Goal: Task Accomplishment & Management: Manage account settings

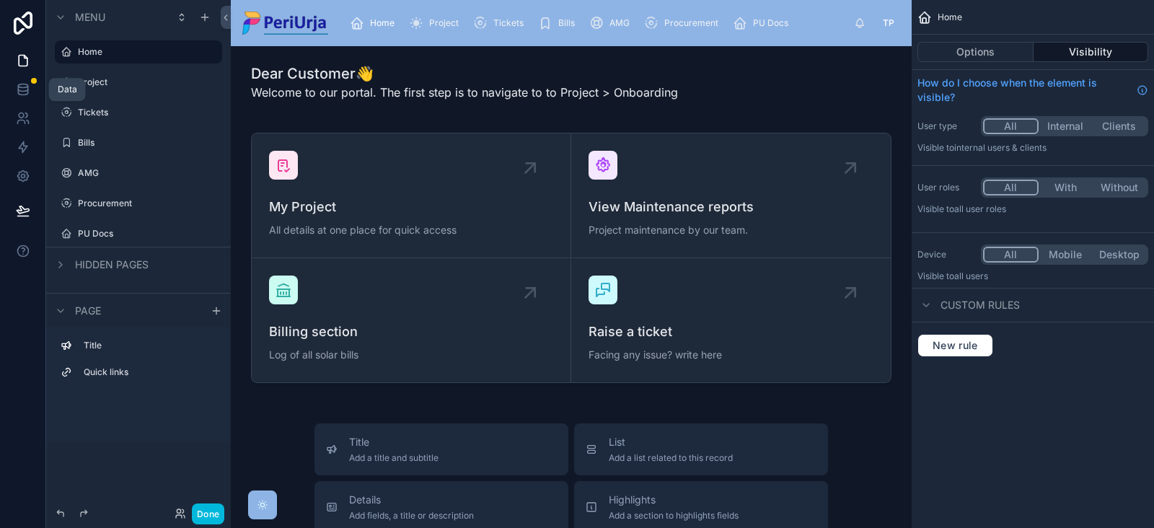
click at [27, 92] on icon at bounding box center [22, 92] width 9 height 6
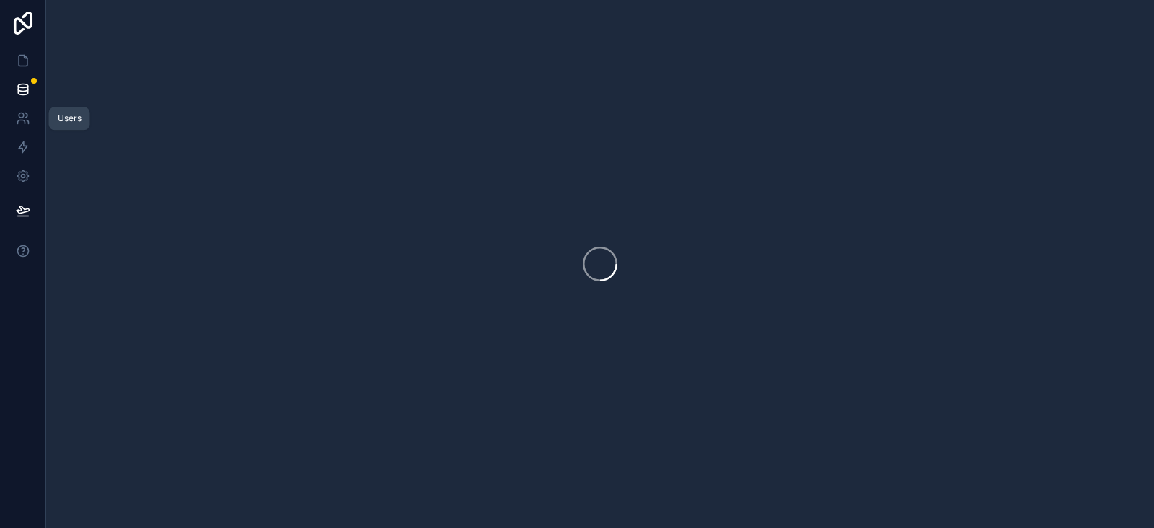
click at [31, 118] on link at bounding box center [22, 118] width 45 height 29
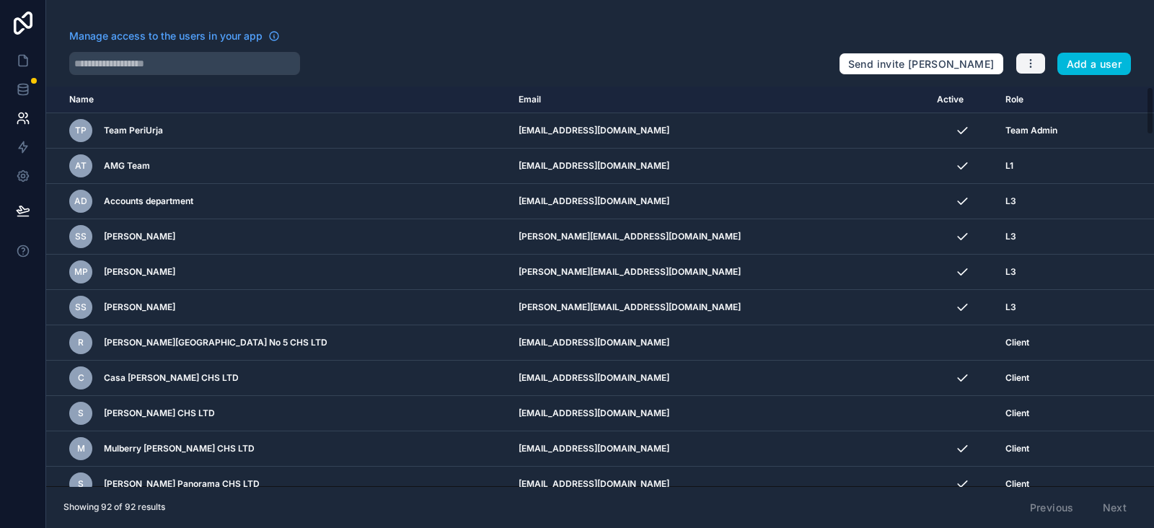
click at [1028, 63] on icon "button" at bounding box center [1031, 64] width 12 height 12
click at [1061, 92] on link "Manage roles" at bounding box center [1060, 97] width 90 height 23
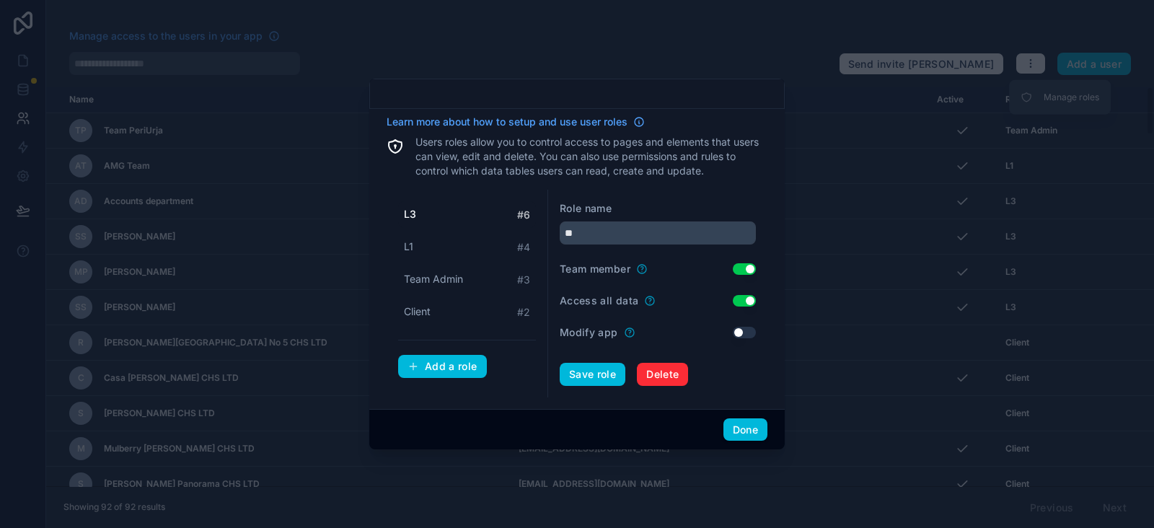
click at [499, 309] on div "Client # 2" at bounding box center [467, 312] width 138 height 27
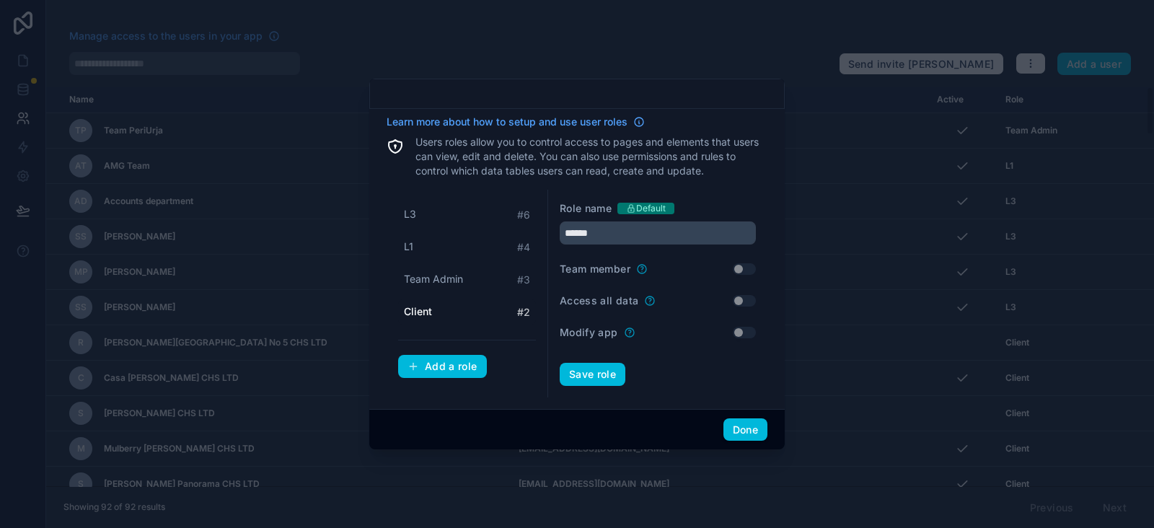
click at [739, 76] on div at bounding box center [577, 264] width 1154 height 528
click at [468, 279] on div "Team Admin # 3" at bounding box center [467, 279] width 138 height 27
click at [449, 250] on div "L1 # 4" at bounding box center [467, 247] width 138 height 27
click at [425, 210] on div "L3 # 6" at bounding box center [467, 214] width 138 height 27
type input "**"
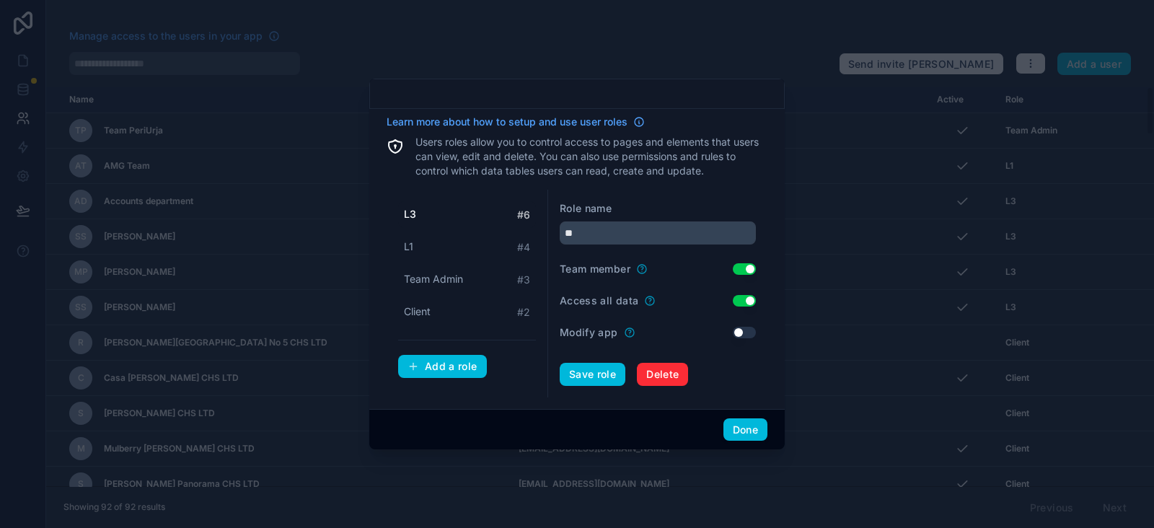
click at [743, 429] on button "Done" at bounding box center [746, 429] width 44 height 23
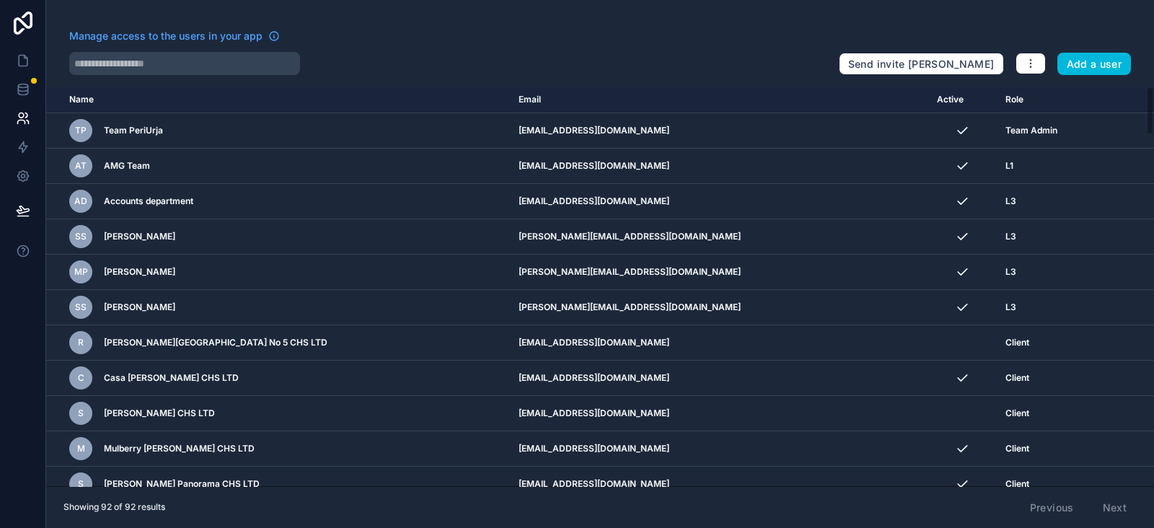
click at [217, 32] on span "Manage access to the users in your app" at bounding box center [165, 36] width 193 height 14
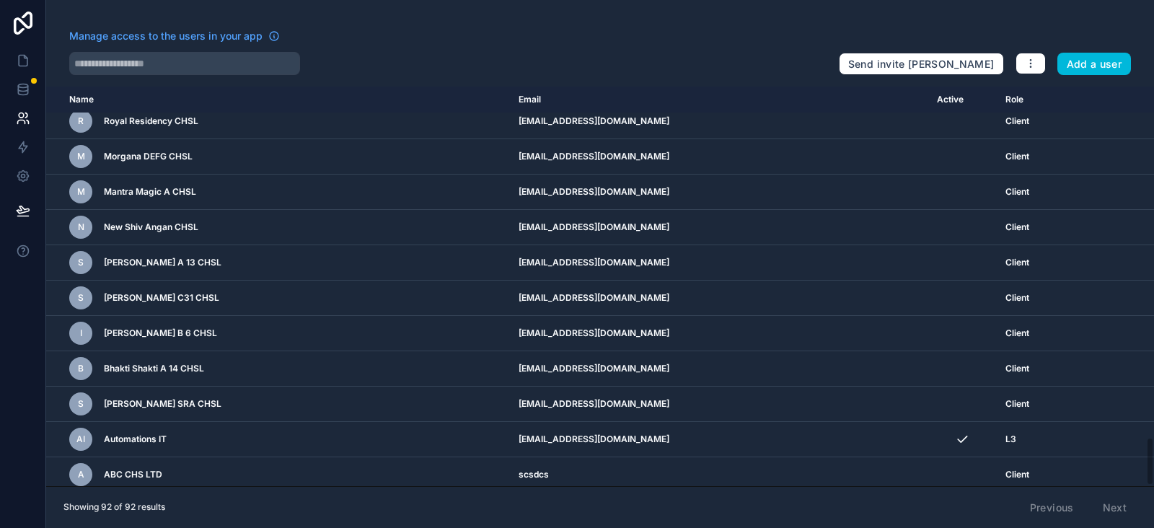
scroll to position [2866, 0]
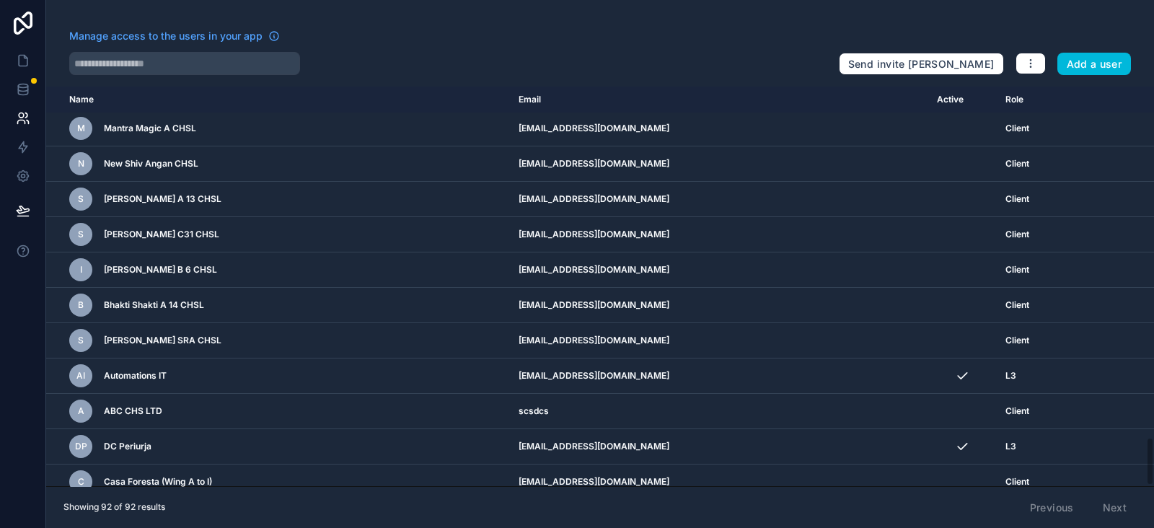
click at [1115, 510] on div "Previous Next" at bounding box center [1078, 508] width 117 height 25
click at [1027, 61] on icon "button" at bounding box center [1031, 64] width 12 height 12
click at [18, 177] on icon at bounding box center [22, 176] width 11 height 11
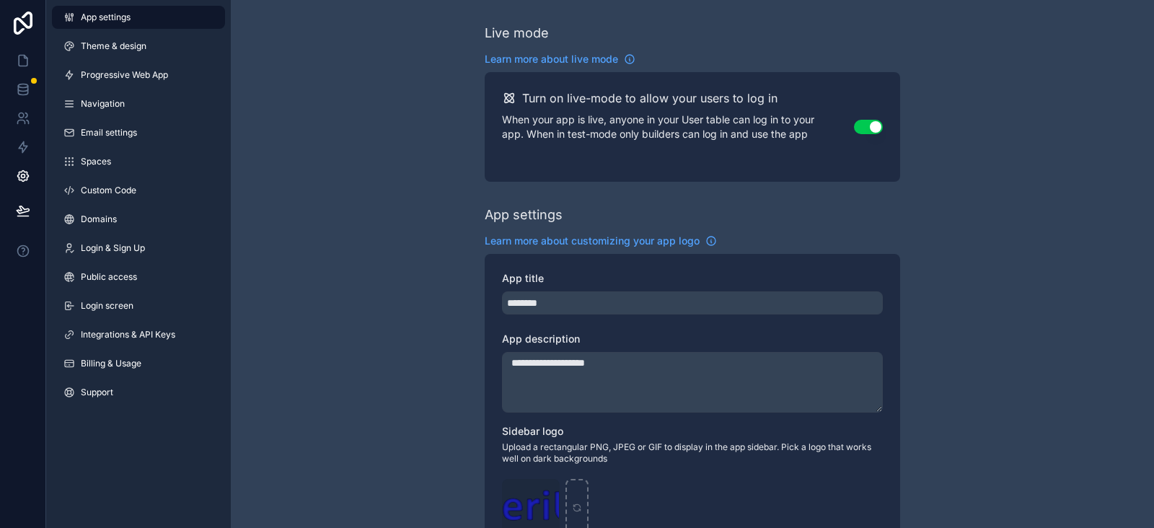
click at [139, 128] on link "Email settings" at bounding box center [138, 132] width 173 height 23
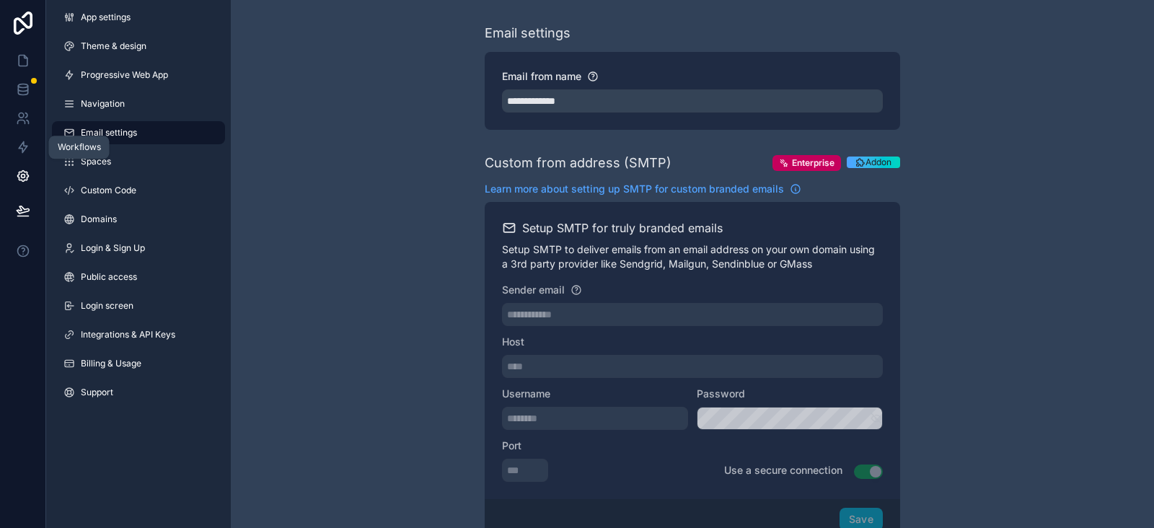
click at [18, 146] on icon at bounding box center [23, 147] width 14 height 14
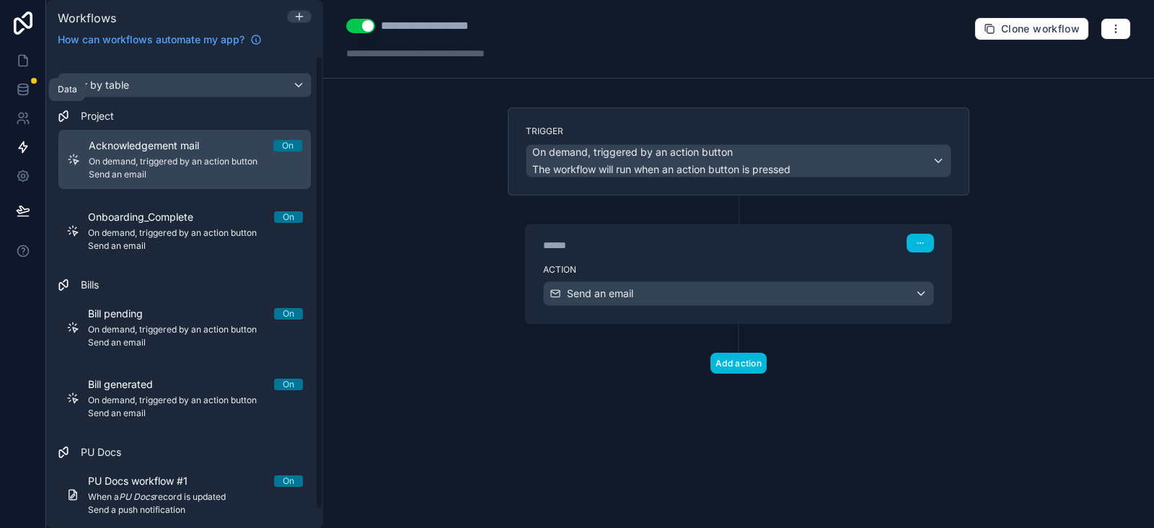
click at [27, 92] on icon at bounding box center [22, 92] width 9 height 6
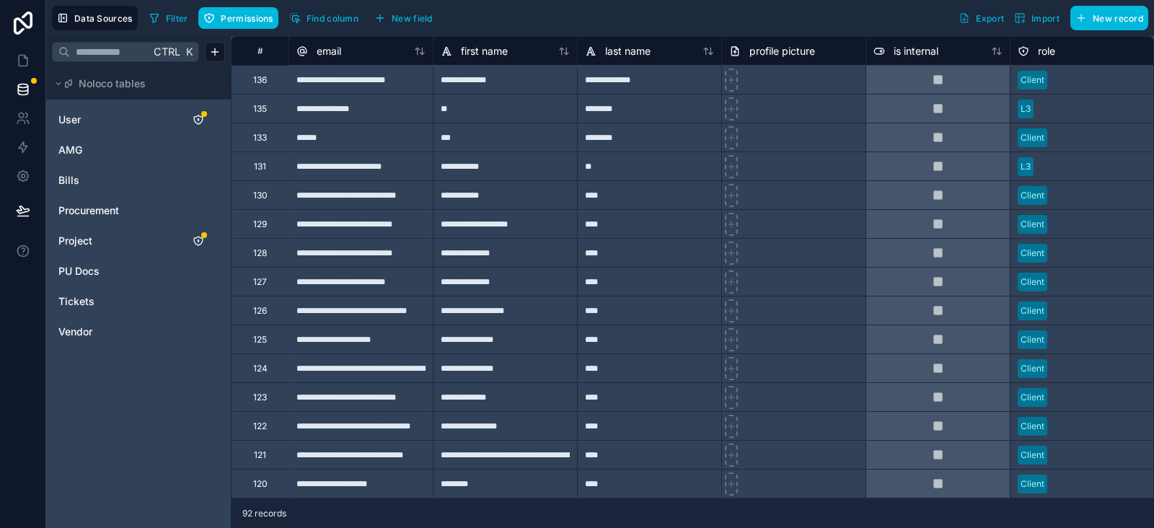
click at [76, 119] on span "User" at bounding box center [69, 120] width 22 height 14
click at [93, 23] on span "Data Sources" at bounding box center [103, 18] width 58 height 11
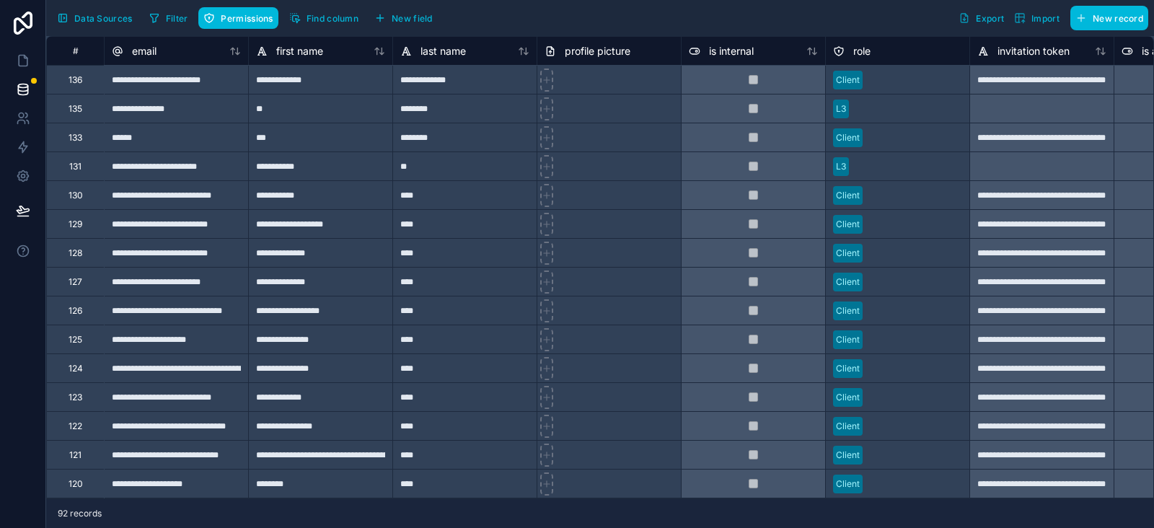
click at [93, 23] on span "Data Sources" at bounding box center [103, 18] width 58 height 11
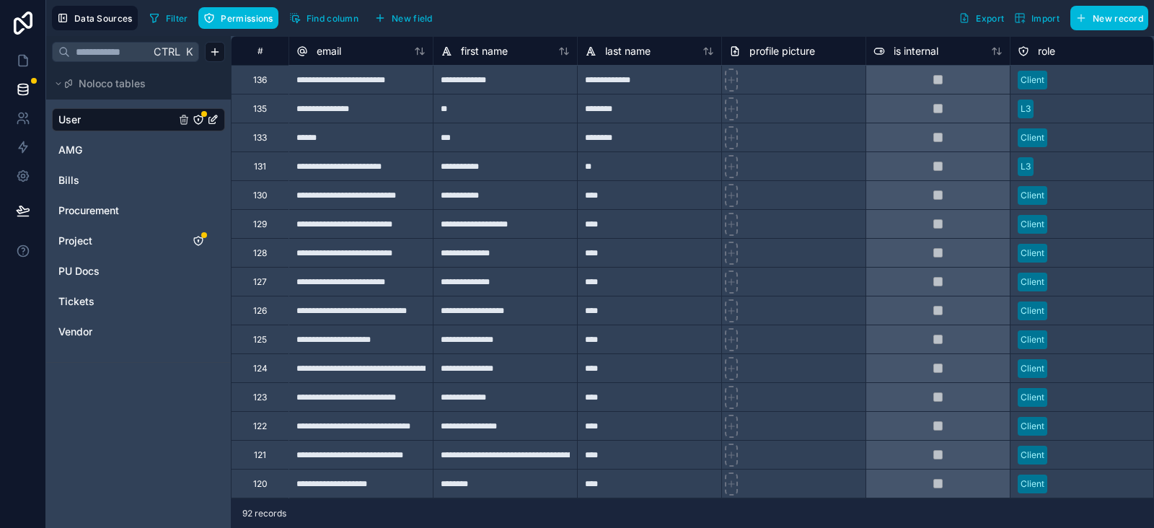
click at [516, 76] on div "**********" at bounding box center [505, 79] width 144 height 29
click at [514, 79] on div "**********" at bounding box center [505, 79] width 144 height 29
click at [514, 79] on input "**********" at bounding box center [506, 80] width 144 height 28
type input "**********"
click at [640, 118] on div "********" at bounding box center [649, 108] width 144 height 29
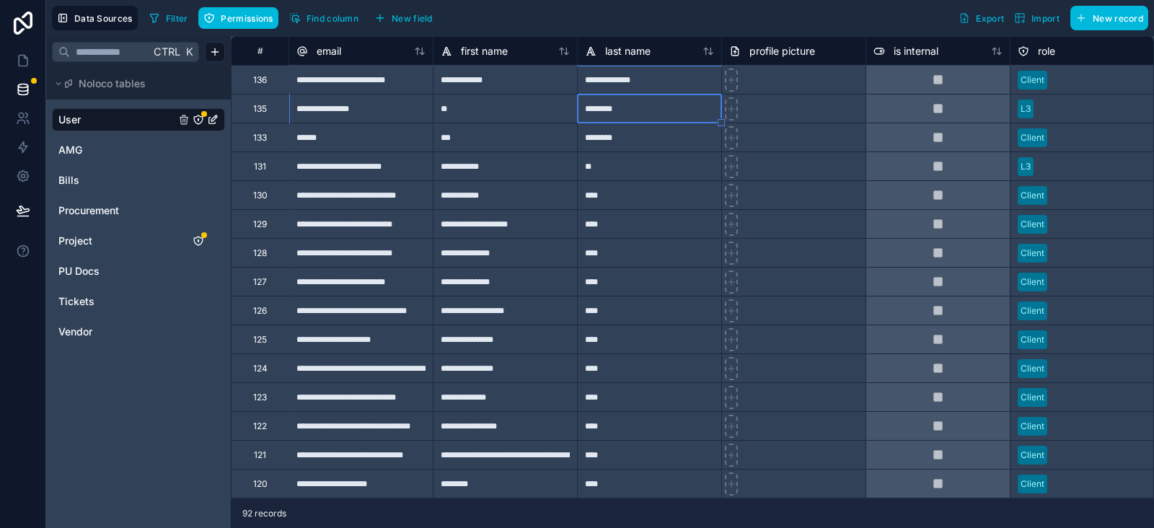
click at [538, 81] on div "**********" at bounding box center [505, 79] width 144 height 29
click at [527, 143] on div "***" at bounding box center [505, 137] width 144 height 29
click at [364, 73] on div "**********" at bounding box center [361, 79] width 144 height 29
click at [344, 54] on div "email" at bounding box center [361, 51] width 129 height 17
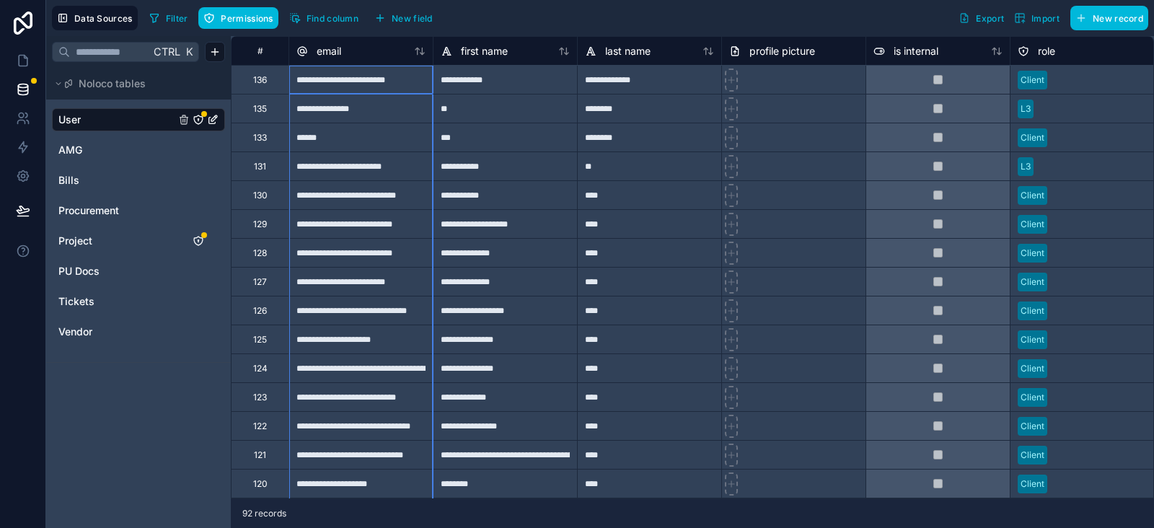
click at [1100, 23] on button "New record" at bounding box center [1110, 18] width 78 height 25
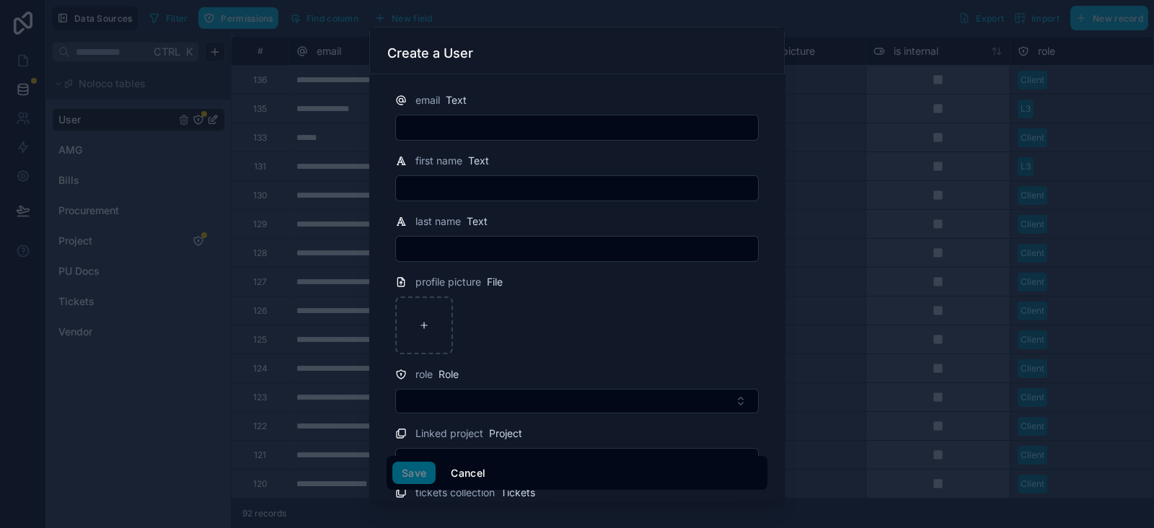
click at [473, 473] on button "Cancel" at bounding box center [468, 473] width 53 height 23
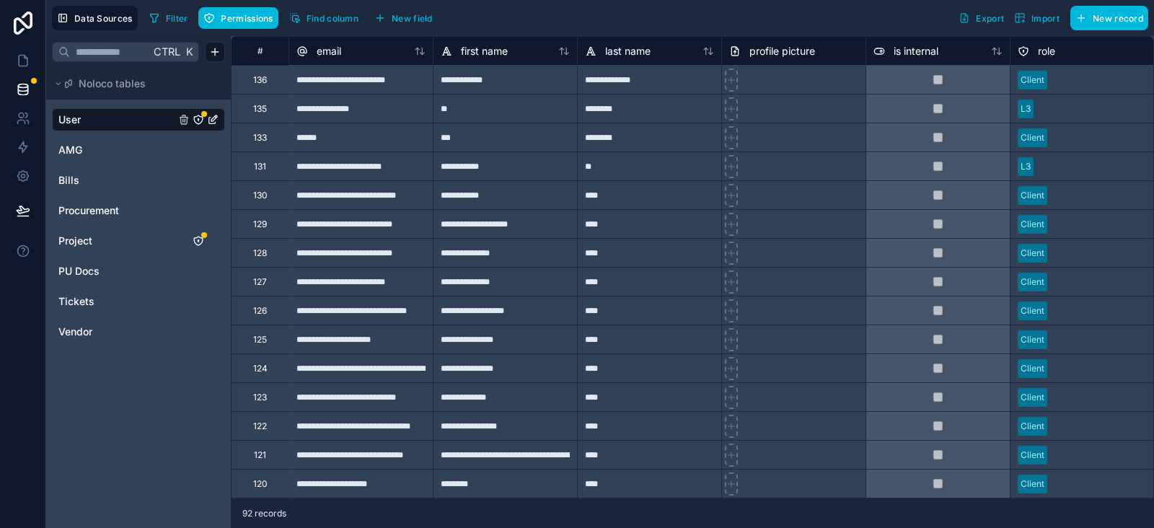
click at [198, 115] on icon "User" at bounding box center [198, 119] width 9 height 9
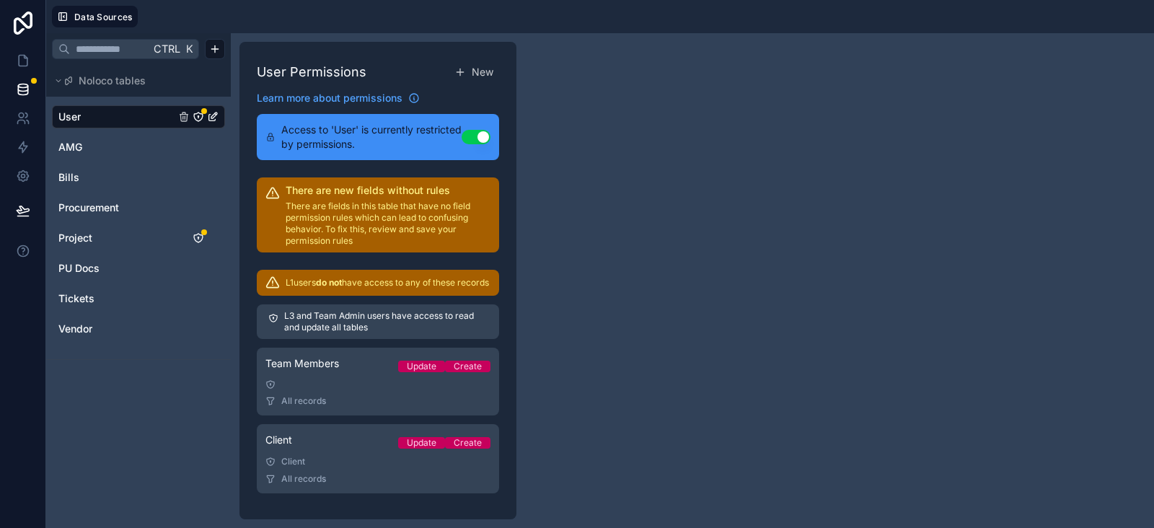
scroll to position [17, 0]
click at [92, 117] on link "User" at bounding box center [116, 117] width 117 height 14
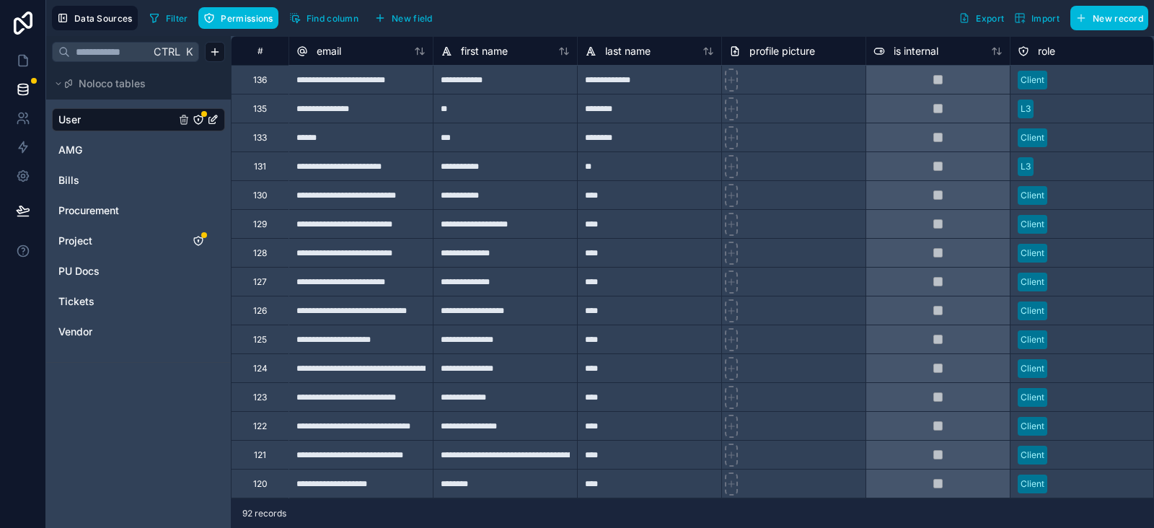
click at [214, 117] on icon "User" at bounding box center [213, 120] width 12 height 12
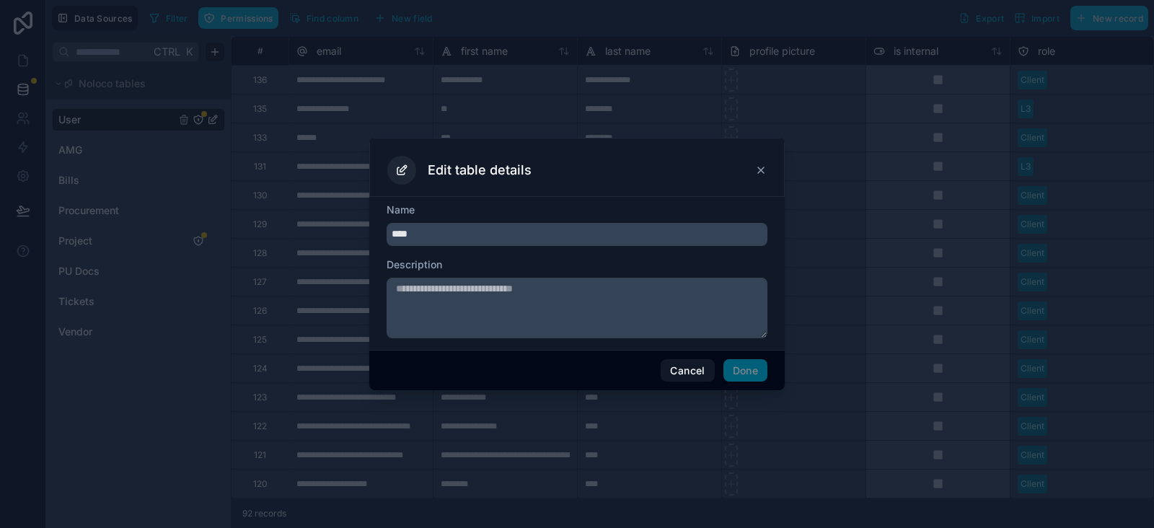
click at [683, 364] on button "Cancel" at bounding box center [687, 370] width 53 height 23
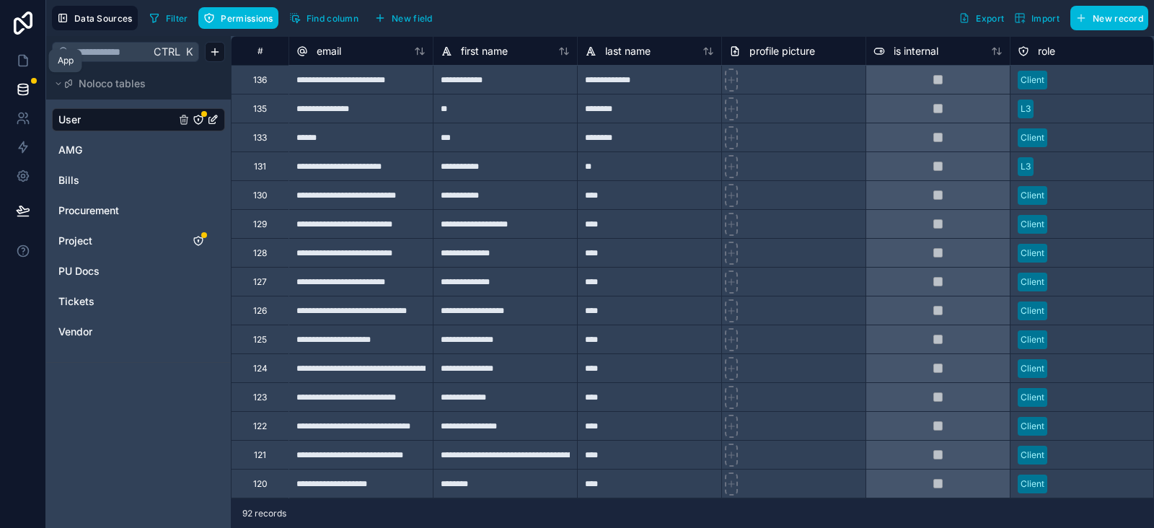
click at [20, 63] on icon at bounding box center [23, 60] width 14 height 14
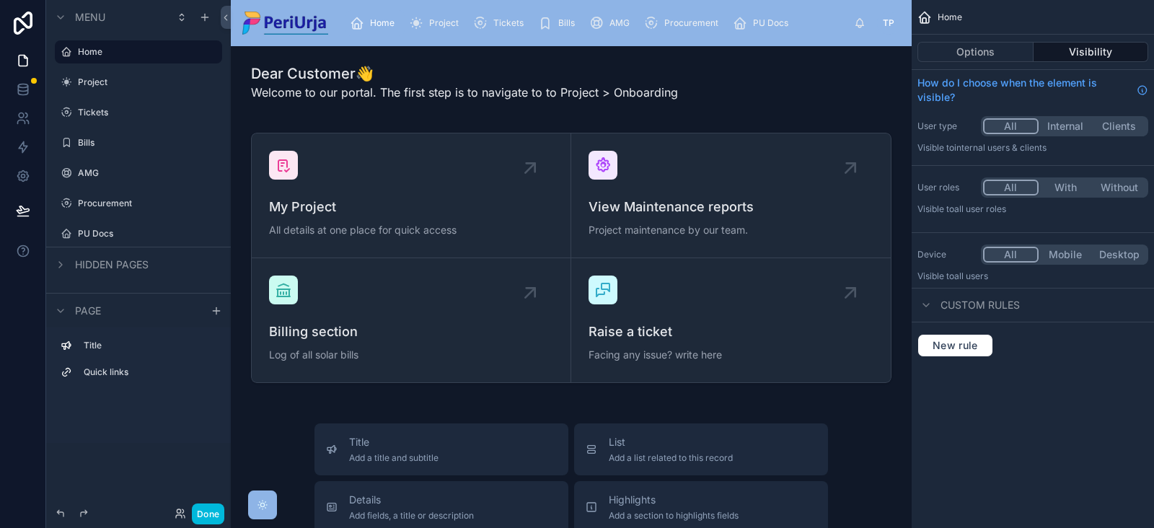
click at [369, 188] on div at bounding box center [571, 258] width 658 height 262
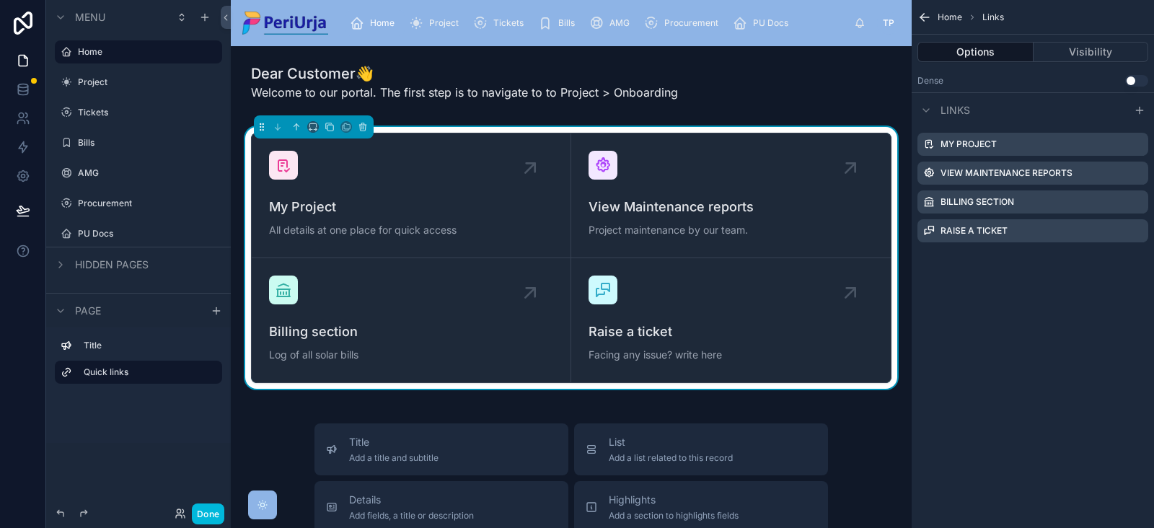
click at [369, 188] on div "My Project All details at one place for quick access" at bounding box center [411, 195] width 284 height 89
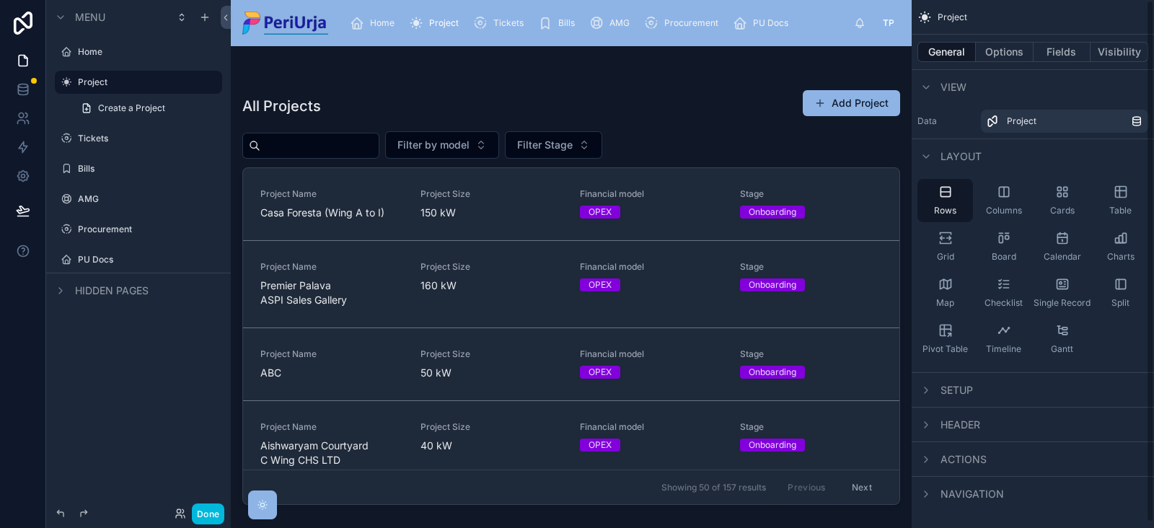
click at [394, 216] on div at bounding box center [571, 278] width 681 height 465
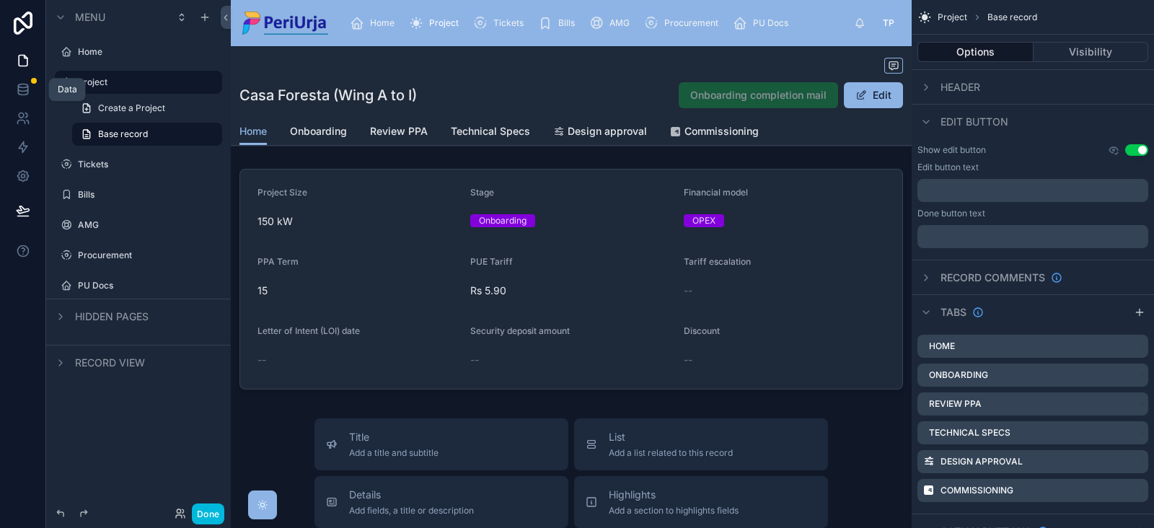
click at [16, 87] on icon at bounding box center [23, 89] width 14 height 14
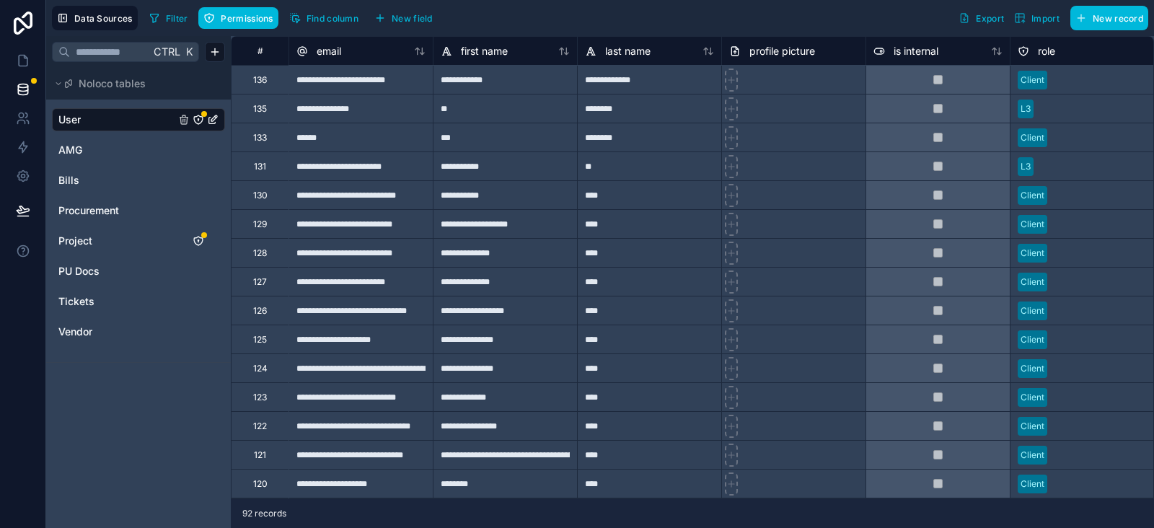
click at [245, 14] on span "Permissions" at bounding box center [247, 18] width 52 height 11
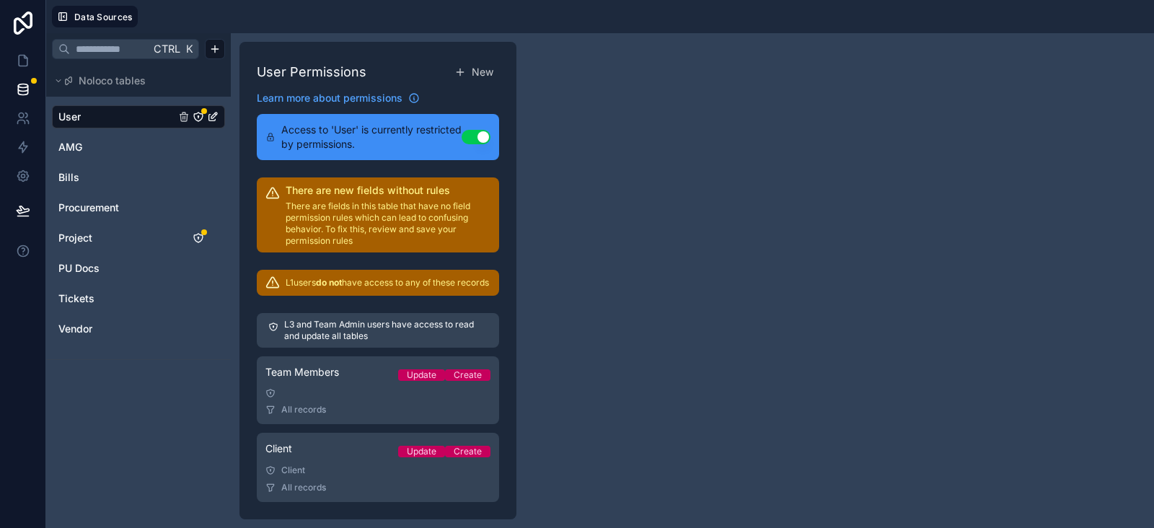
click at [480, 70] on span "New" at bounding box center [483, 72] width 22 height 14
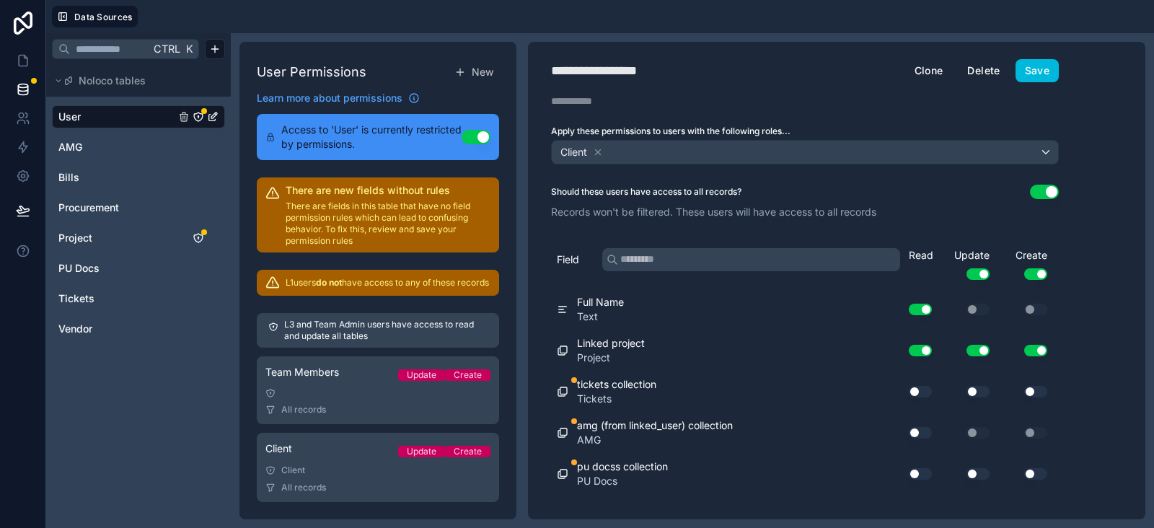
click at [970, 67] on button "Delete" at bounding box center [983, 70] width 51 height 23
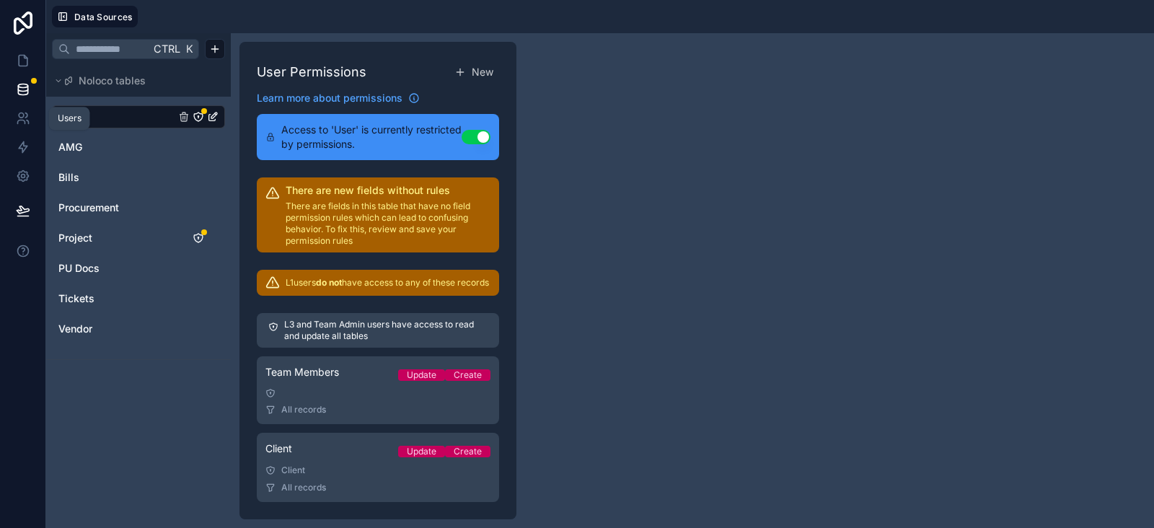
click at [19, 117] on icon at bounding box center [21, 115] width 5 height 5
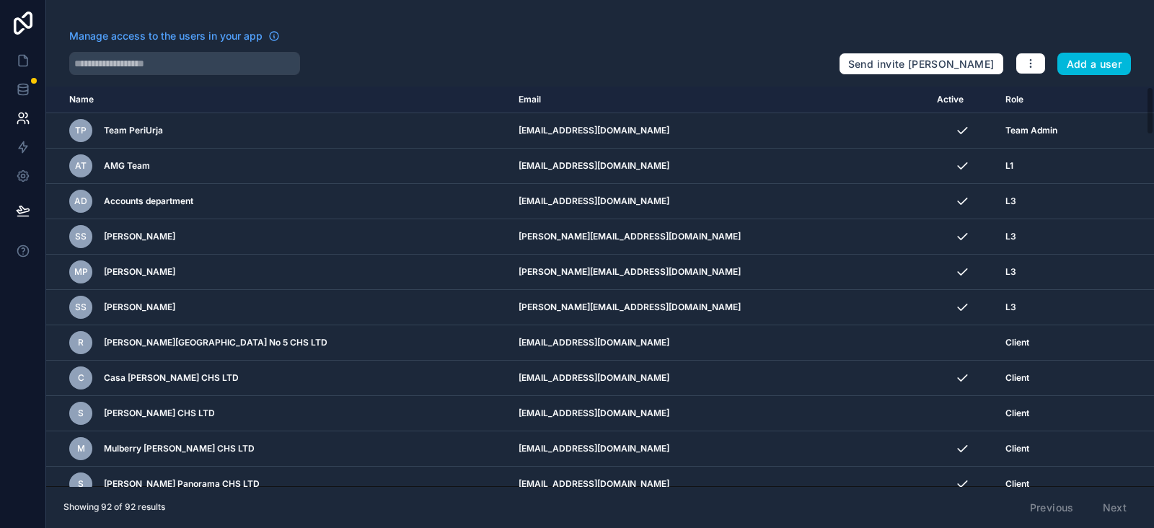
click at [1105, 63] on button "Add a user" at bounding box center [1095, 64] width 74 height 23
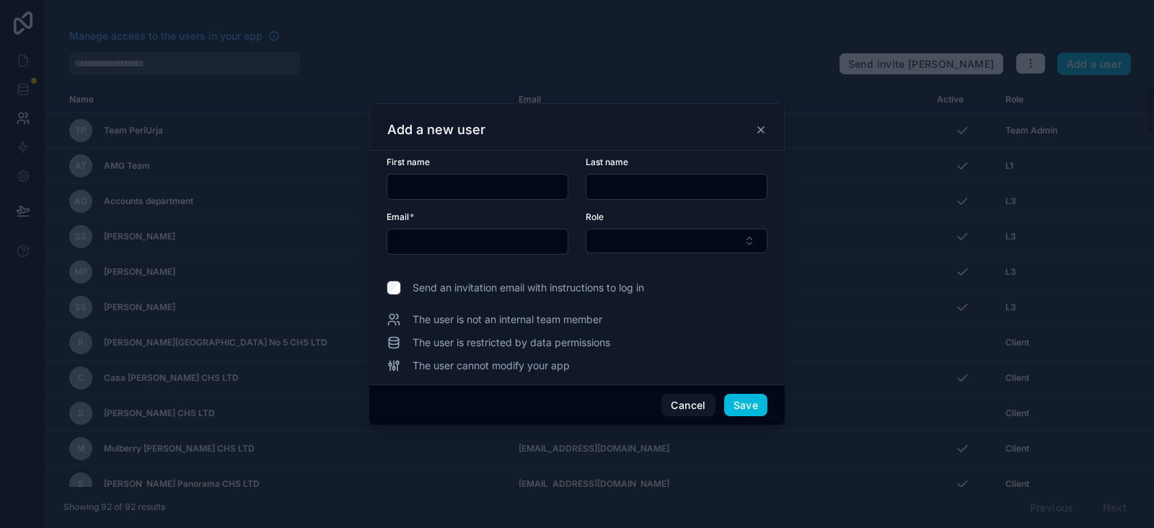
click at [462, 175] on div at bounding box center [478, 187] width 182 height 26
click at [464, 186] on input "text" at bounding box center [477, 187] width 180 height 20
click at [625, 194] on input "text" at bounding box center [677, 187] width 180 height 20
click at [505, 245] on input "text" at bounding box center [477, 242] width 180 height 20
type input "**********"
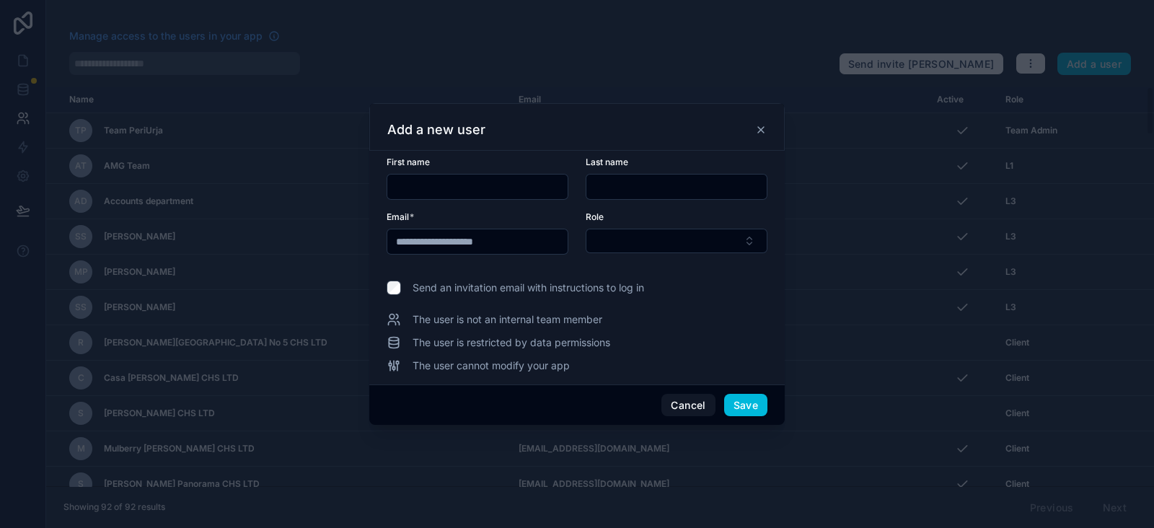
click at [552, 243] on input "**********" at bounding box center [477, 242] width 180 height 20
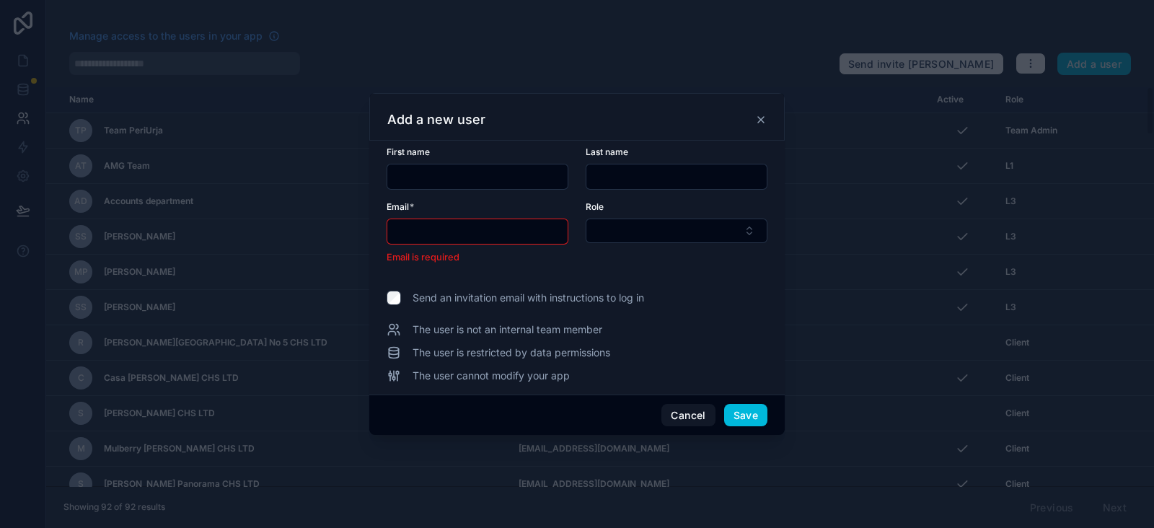
click at [635, 272] on form "First name Last name Email * Email is required Role" at bounding box center [577, 214] width 381 height 136
click at [494, 235] on input "text" at bounding box center [477, 231] width 180 height 20
click at [616, 233] on button "Select Button" at bounding box center [677, 231] width 182 height 25
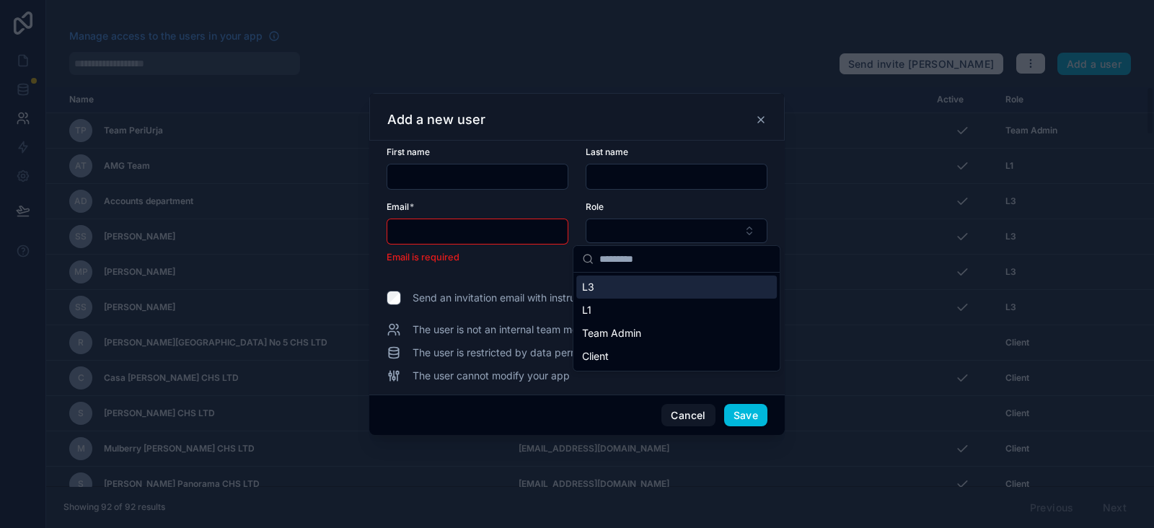
click at [470, 297] on span "Send an invitation email with instructions to log in" at bounding box center [529, 298] width 232 height 14
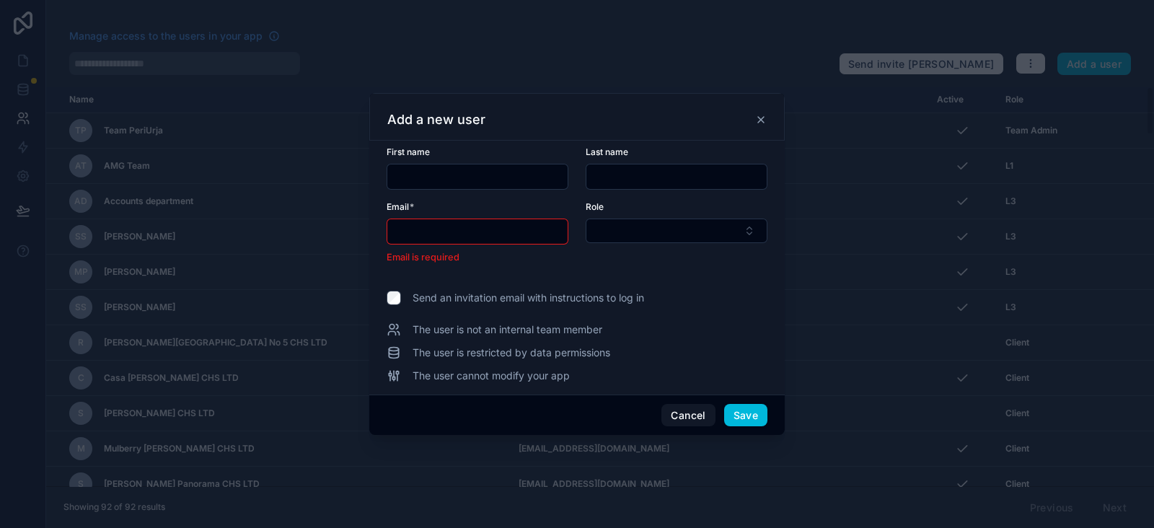
click at [642, 234] on button "Select Button" at bounding box center [677, 231] width 182 height 25
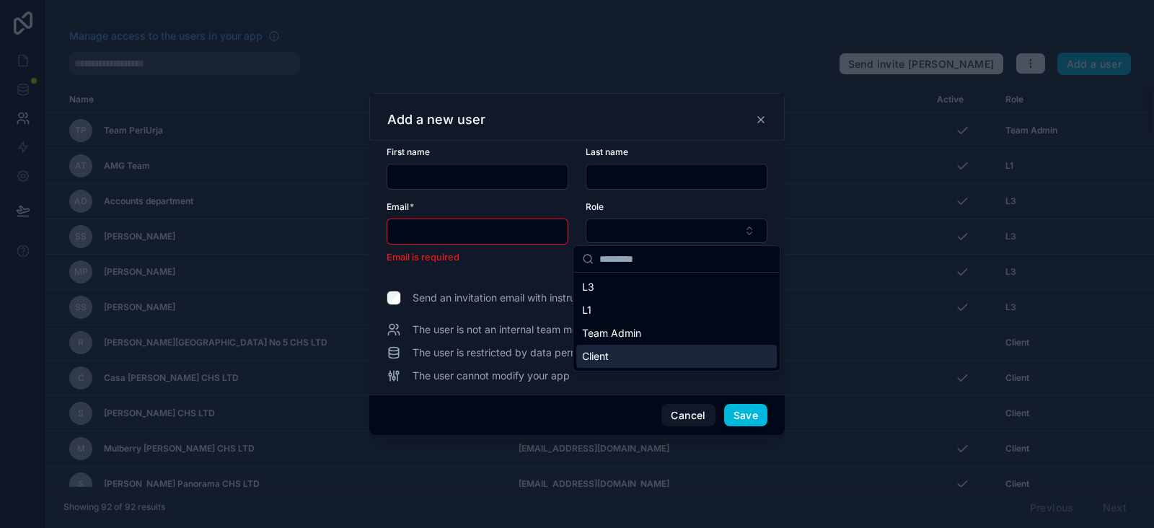
click at [628, 355] on div "Client" at bounding box center [676, 356] width 201 height 23
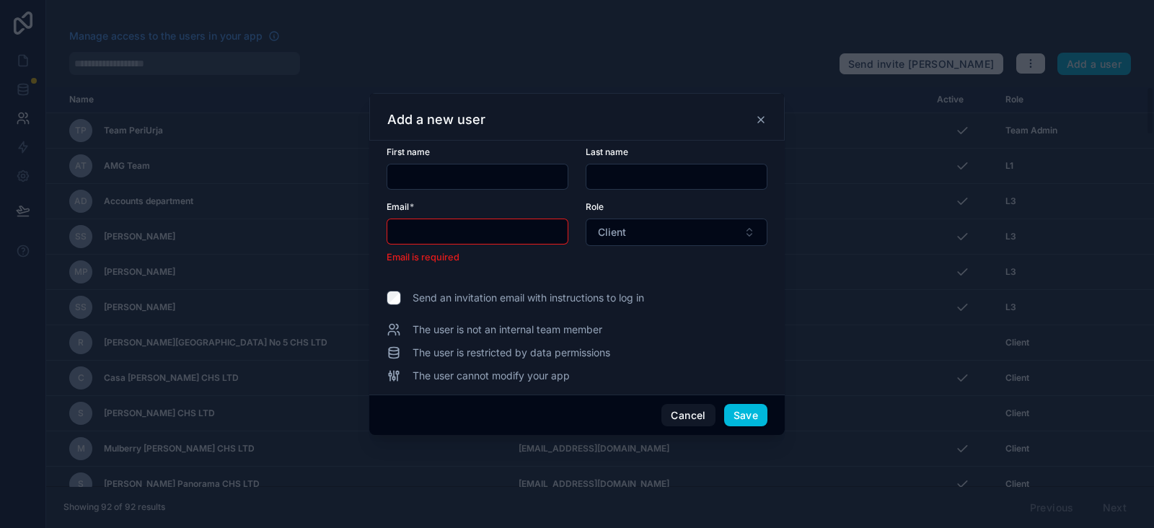
click at [416, 240] on input "text" at bounding box center [477, 231] width 180 height 20
click at [703, 409] on button "Cancel" at bounding box center [688, 415] width 53 height 23
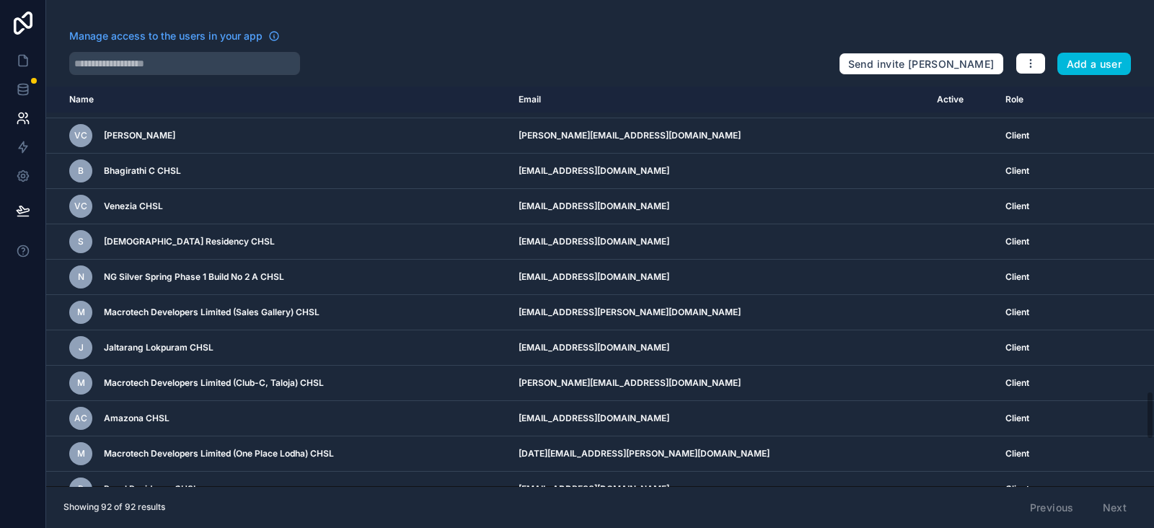
scroll to position [2866, 0]
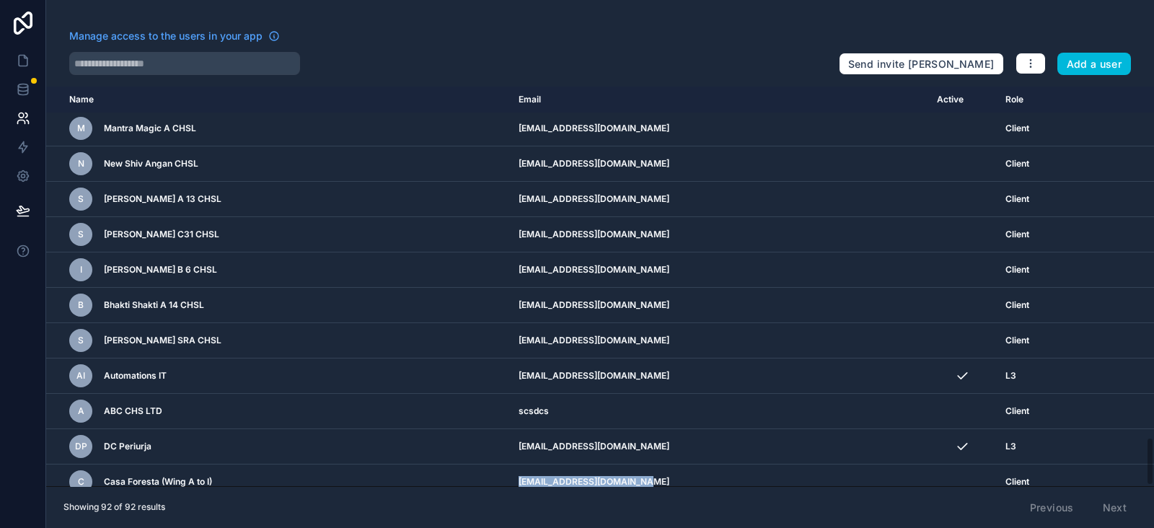
drag, startPoint x: 695, startPoint y: 467, endPoint x: 561, endPoint y: 470, distance: 135.0
click at [561, 470] on td "asif.ahmed@lodhagroup.com" at bounding box center [719, 482] width 418 height 35
copy td "asif.ahmed@lodhagroup.com"
click at [1104, 69] on button "Add a user" at bounding box center [1095, 64] width 74 height 23
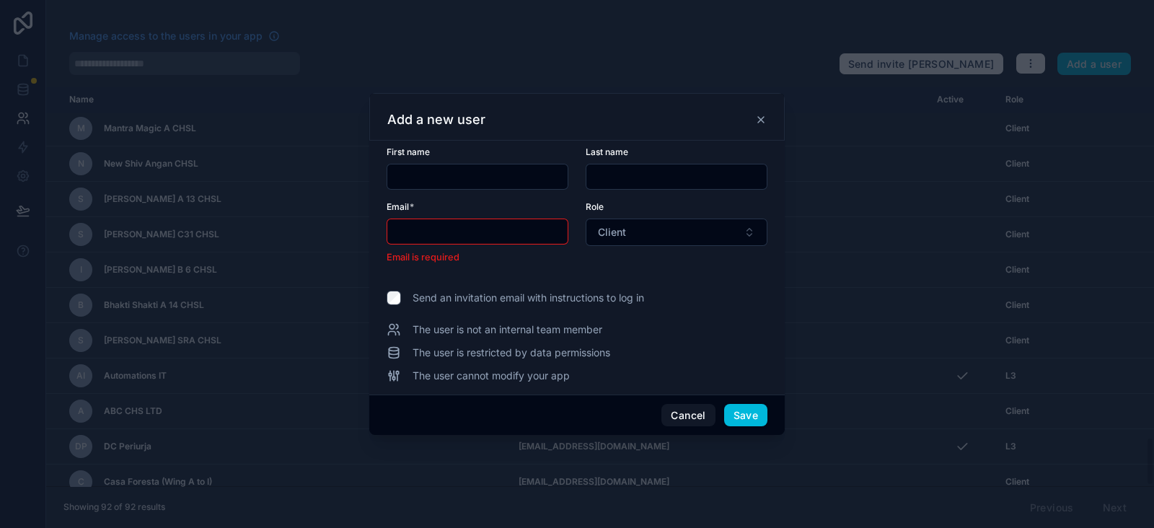
click at [633, 175] on input "text" at bounding box center [677, 177] width 180 height 20
click at [455, 176] on input "text" at bounding box center [477, 177] width 180 height 20
paste input "**********"
type input "**********"
click at [667, 175] on input "text" at bounding box center [677, 177] width 180 height 20
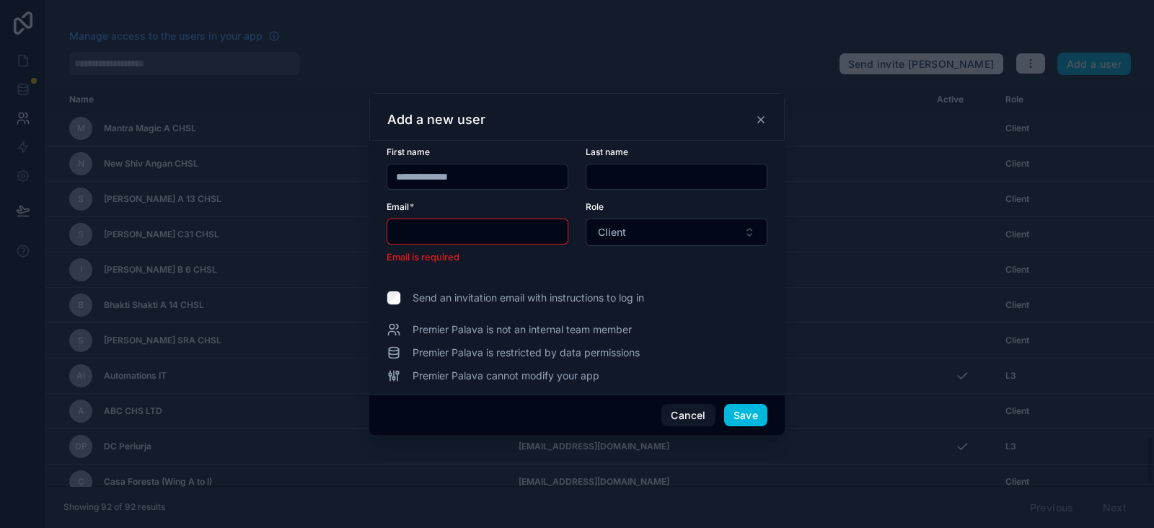
paste input "**********"
type input "**********"
click at [486, 230] on input "text" at bounding box center [477, 231] width 180 height 20
click at [473, 235] on input "text" at bounding box center [477, 231] width 180 height 20
paste input "**********"
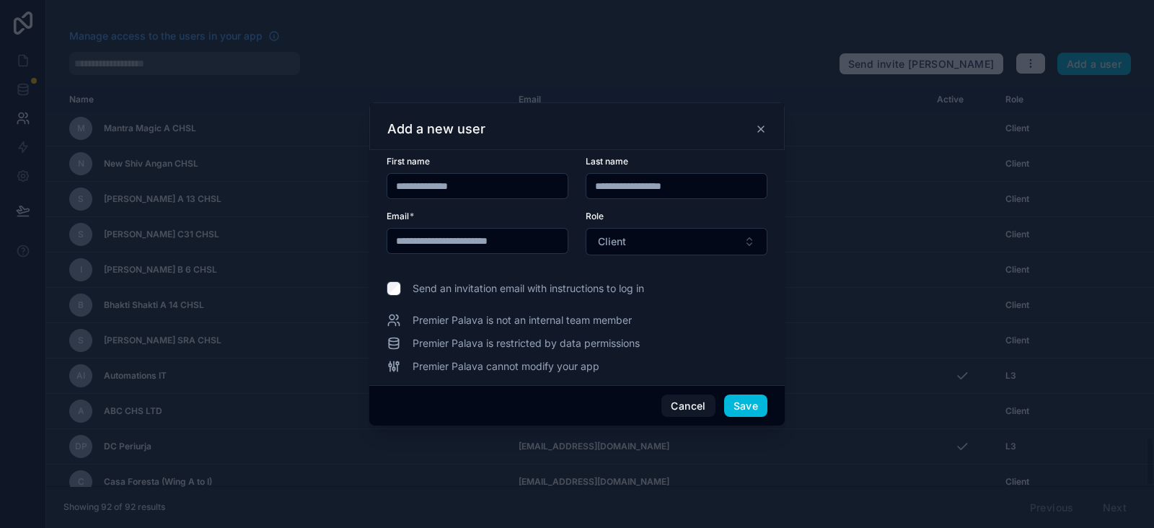
type input "**********"
click at [753, 408] on button "Save" at bounding box center [745, 406] width 43 height 23
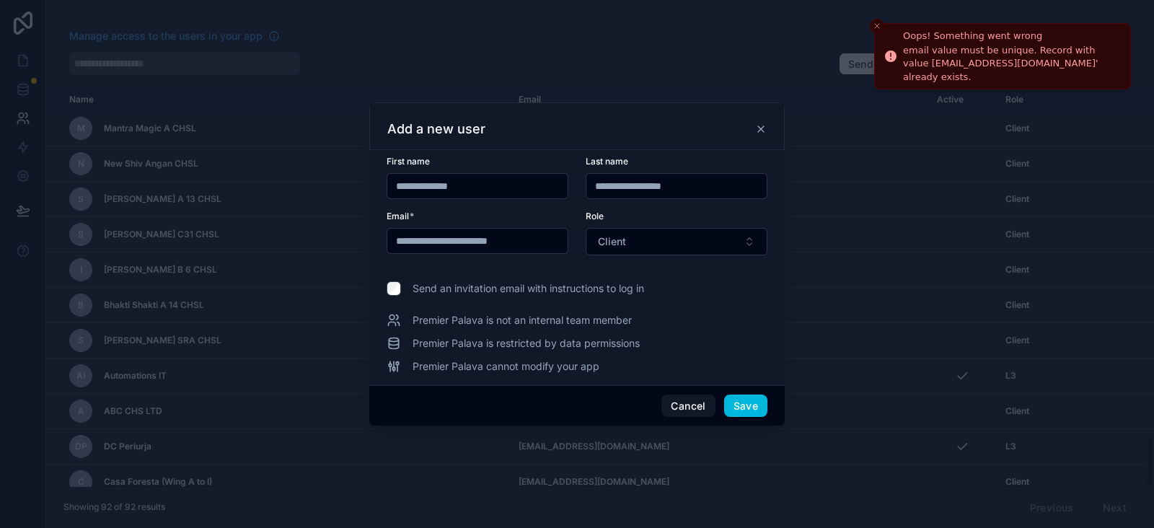
click at [932, 56] on div "email value must be unique. Record with value 'asif.ahmed@lodhagroup.com' alrea…" at bounding box center [1011, 64] width 216 height 40
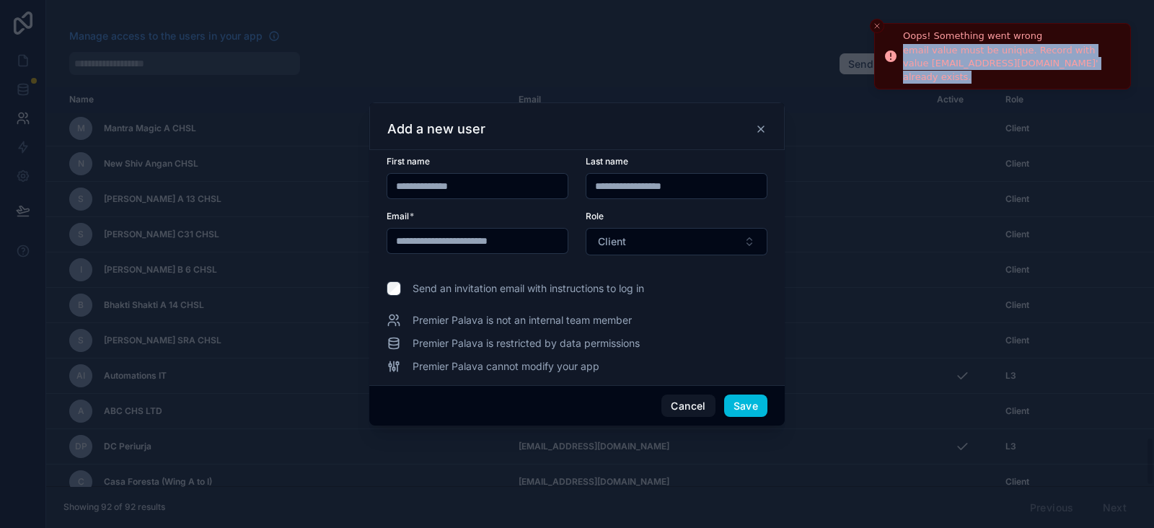
click at [931, 56] on div "email value must be unique. Record with value 'asif.ahmed@lodhagroup.com' alrea…" at bounding box center [1011, 64] width 216 height 40
copy div "value"
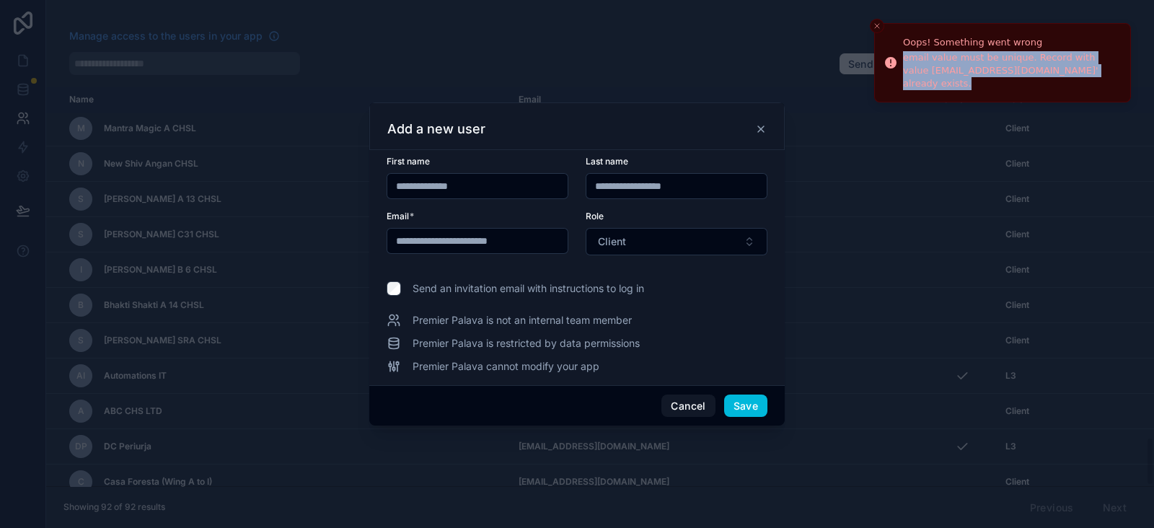
click at [543, 239] on input "**********" at bounding box center [477, 241] width 180 height 20
click at [548, 240] on input "**********" at bounding box center [477, 241] width 180 height 20
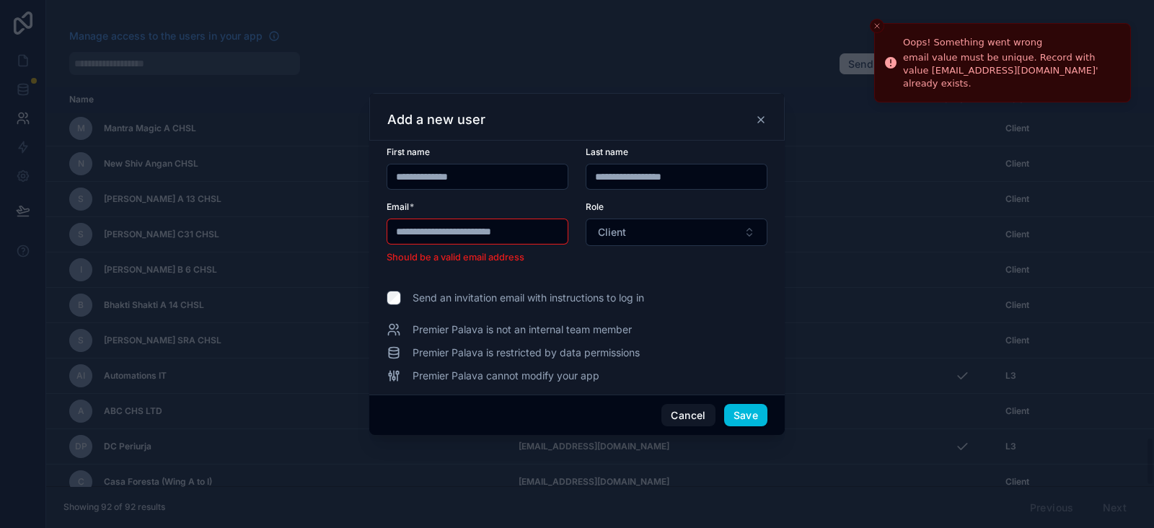
type input "**********"
click at [631, 284] on div "**********" at bounding box center [577, 264] width 381 height 237
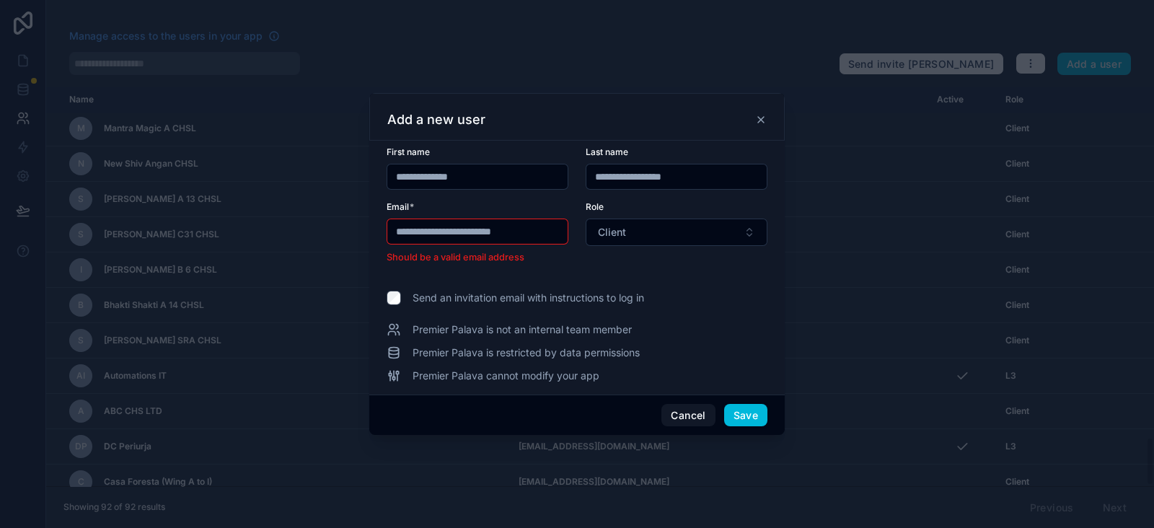
click at [745, 413] on button "Save" at bounding box center [745, 415] width 43 height 23
click at [747, 416] on button "Save" at bounding box center [745, 415] width 43 height 23
click at [574, 363] on div "Premier Palava is not an internal team member Premier Palava is restricted by d…" at bounding box center [577, 352] width 381 height 61
click at [729, 412] on button "Save" at bounding box center [745, 415] width 43 height 23
click at [755, 411] on button "Save" at bounding box center [745, 415] width 43 height 23
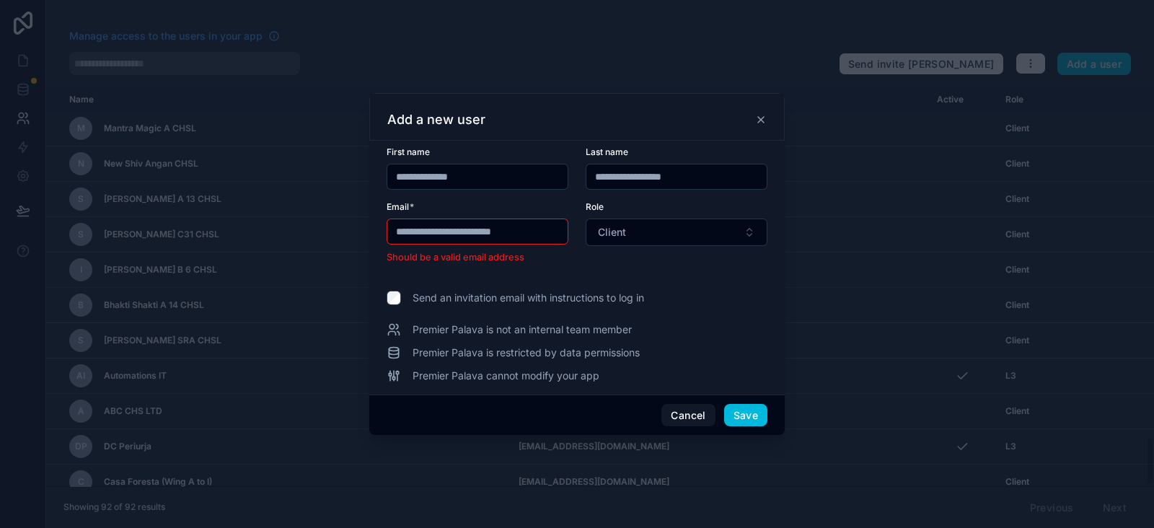
click at [755, 411] on button "Save" at bounding box center [745, 415] width 43 height 23
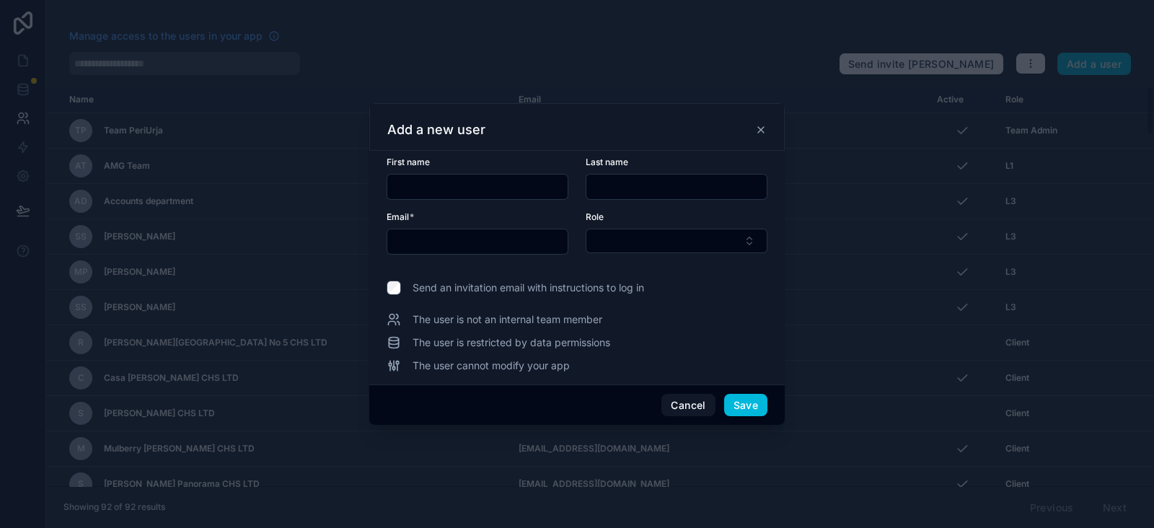
click at [1098, 66] on div at bounding box center [577, 264] width 1154 height 528
click at [522, 182] on input "text" at bounding box center [477, 187] width 180 height 20
click at [468, 189] on input "text" at bounding box center [477, 187] width 180 height 20
paste input "**********"
type input "**********"
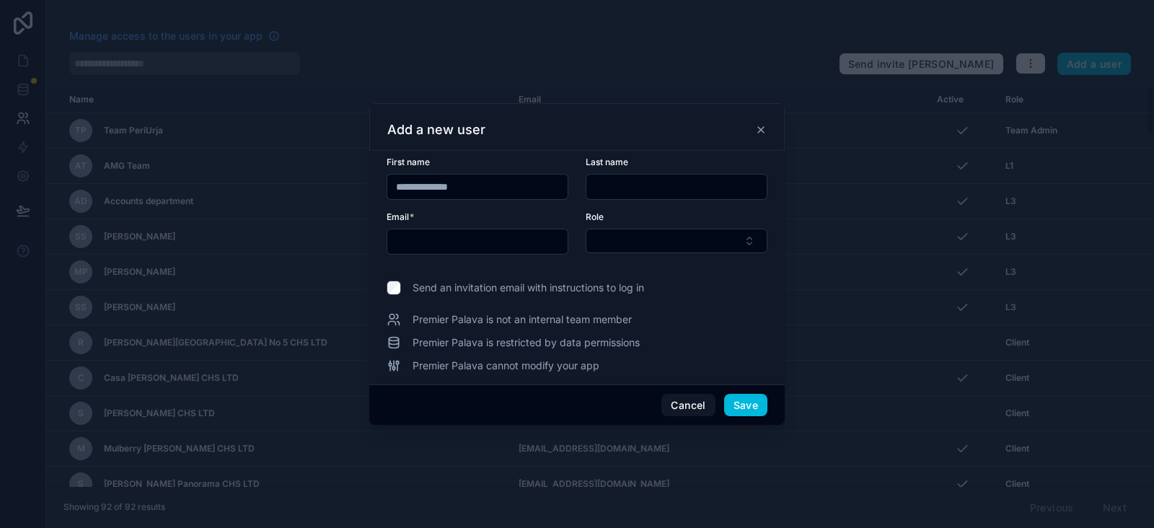
click at [633, 181] on input "text" at bounding box center [677, 187] width 180 height 20
paste input "**********"
type input "**********"
click at [501, 250] on input "text" at bounding box center [477, 242] width 180 height 20
paste input "**********"
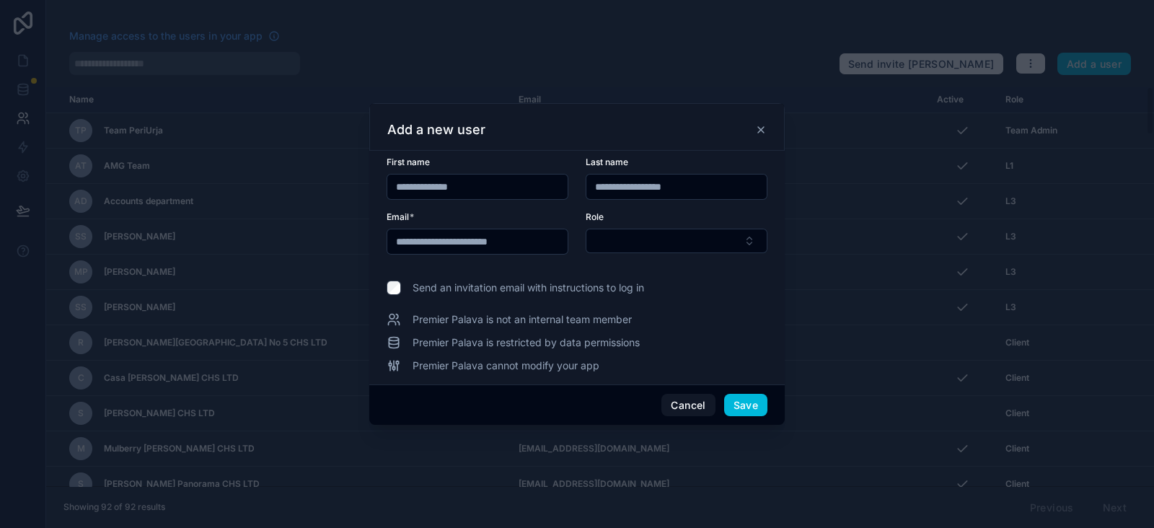
type input "**********"
click at [687, 243] on button "Select Button" at bounding box center [677, 241] width 182 height 25
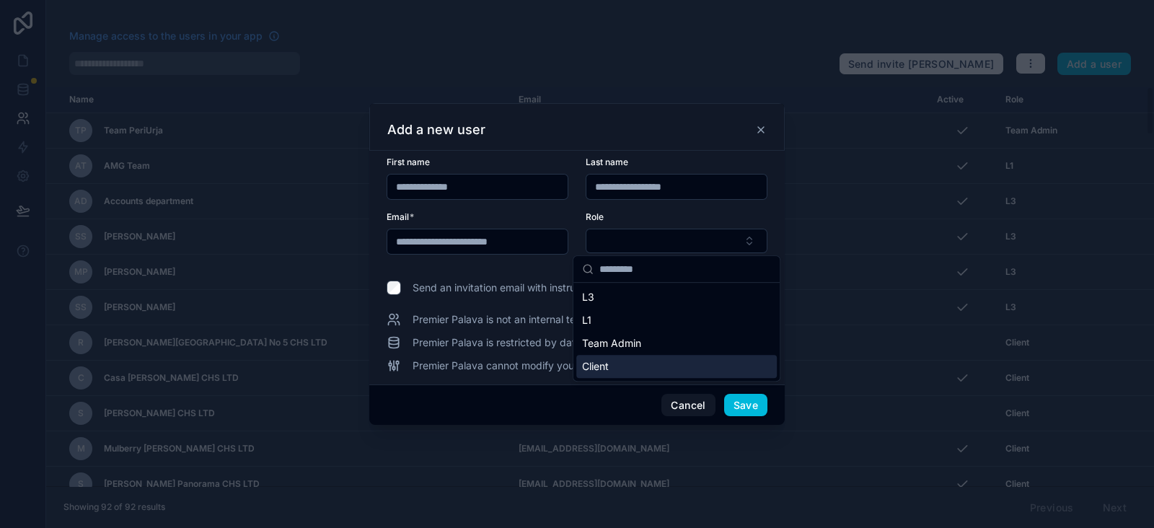
click at [606, 365] on span "Client" at bounding box center [595, 366] width 27 height 14
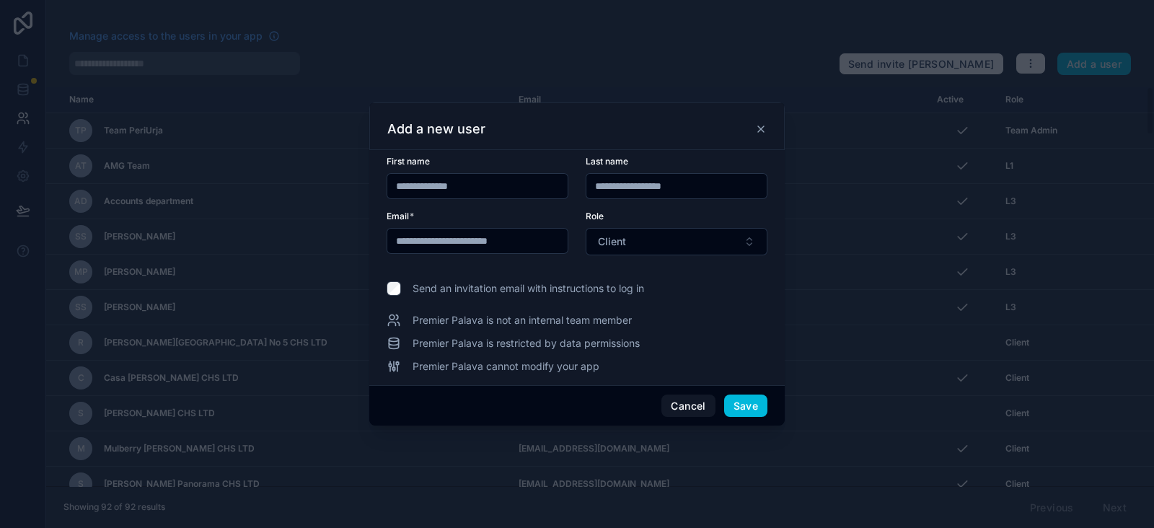
click at [745, 408] on button "Save" at bounding box center [745, 406] width 43 height 23
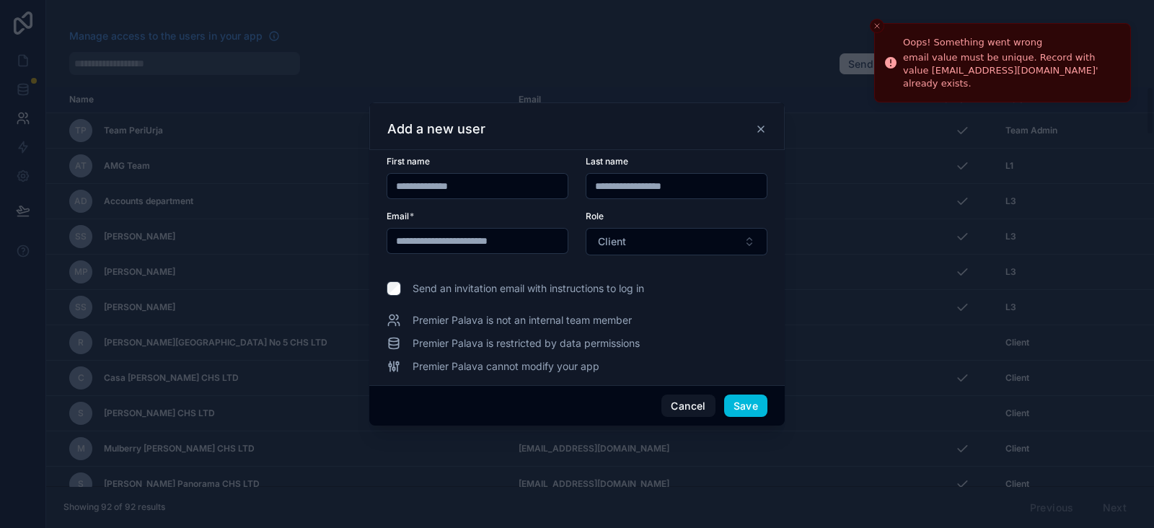
click at [707, 242] on button "Client" at bounding box center [677, 241] width 182 height 27
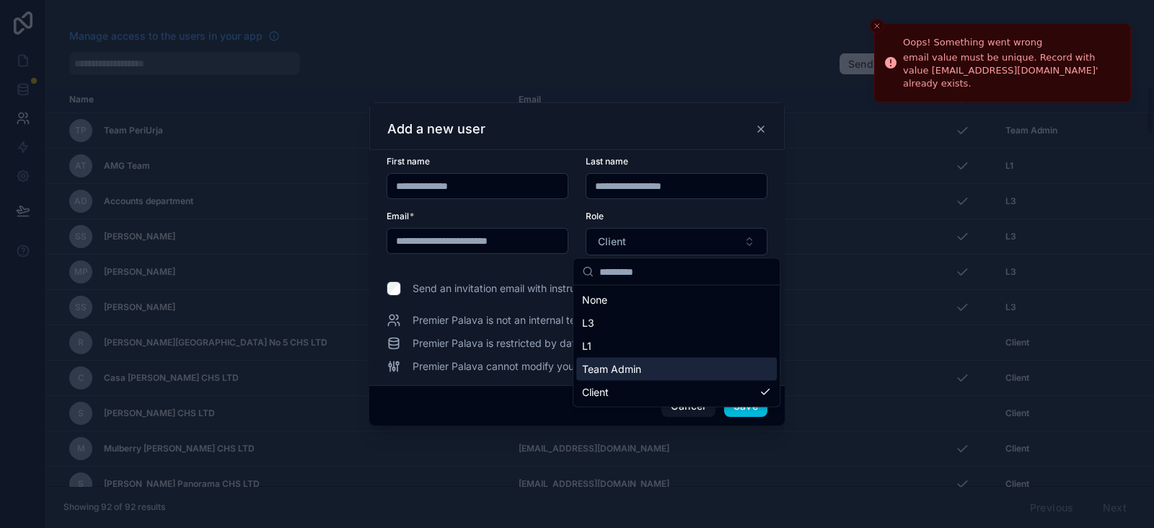
click at [636, 370] on span "Team Admin" at bounding box center [611, 369] width 59 height 14
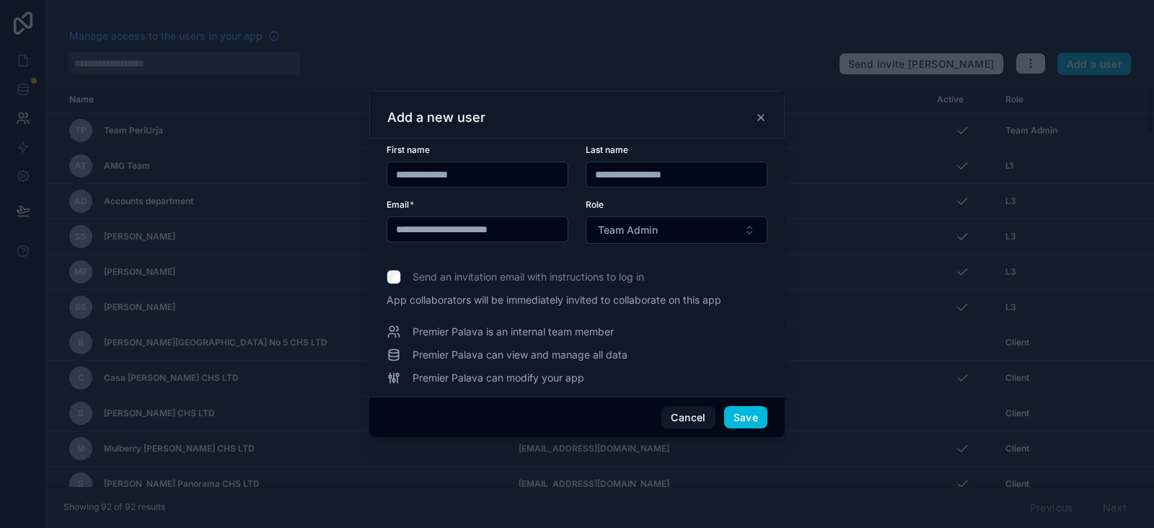
click at [641, 237] on button "Team Admin" at bounding box center [677, 229] width 182 height 27
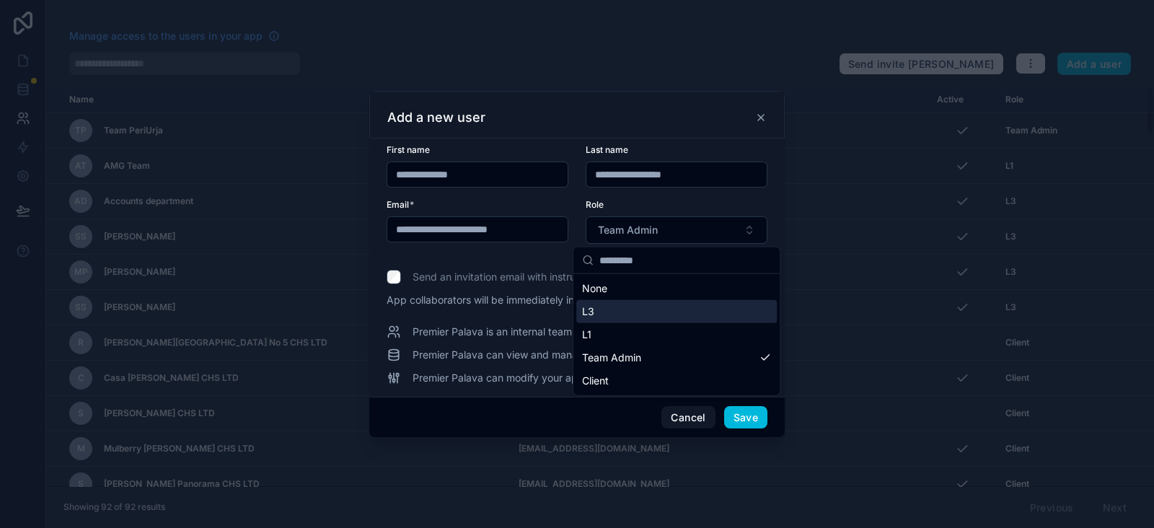
click at [611, 312] on div "L3" at bounding box center [676, 311] width 201 height 23
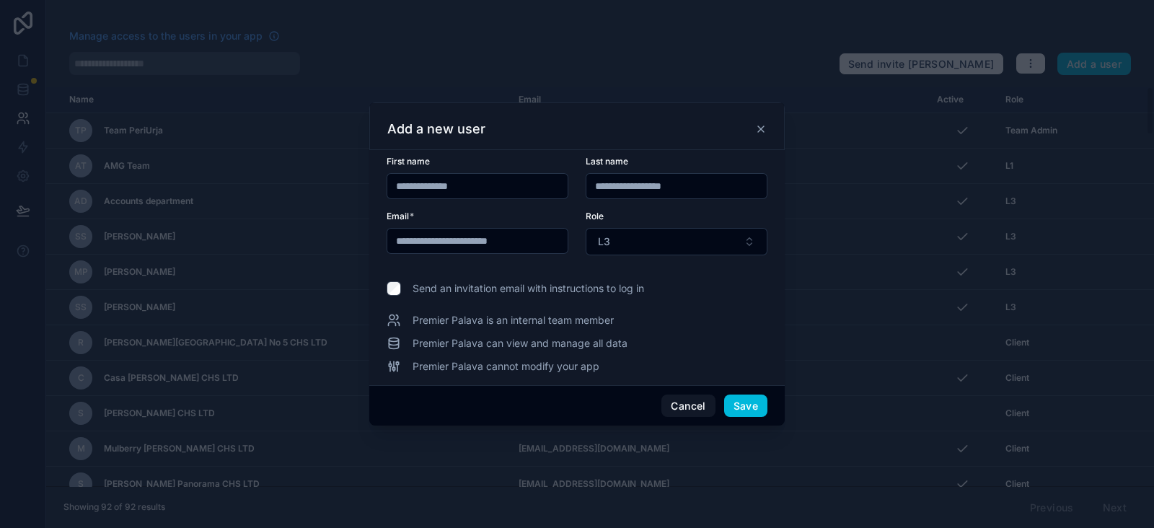
click at [745, 405] on button "Save" at bounding box center [745, 406] width 43 height 23
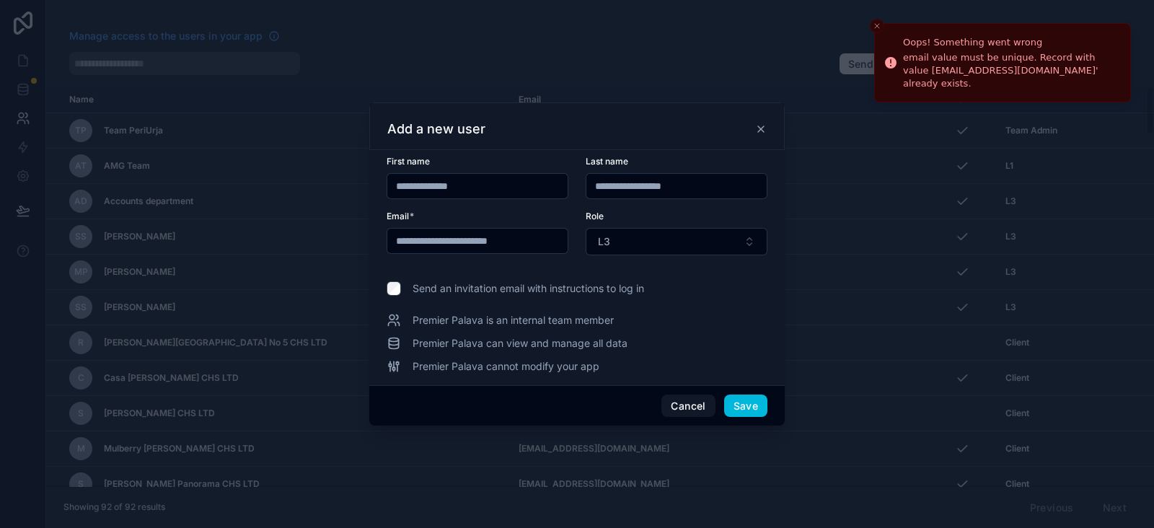
click at [719, 234] on button "L3" at bounding box center [677, 241] width 182 height 27
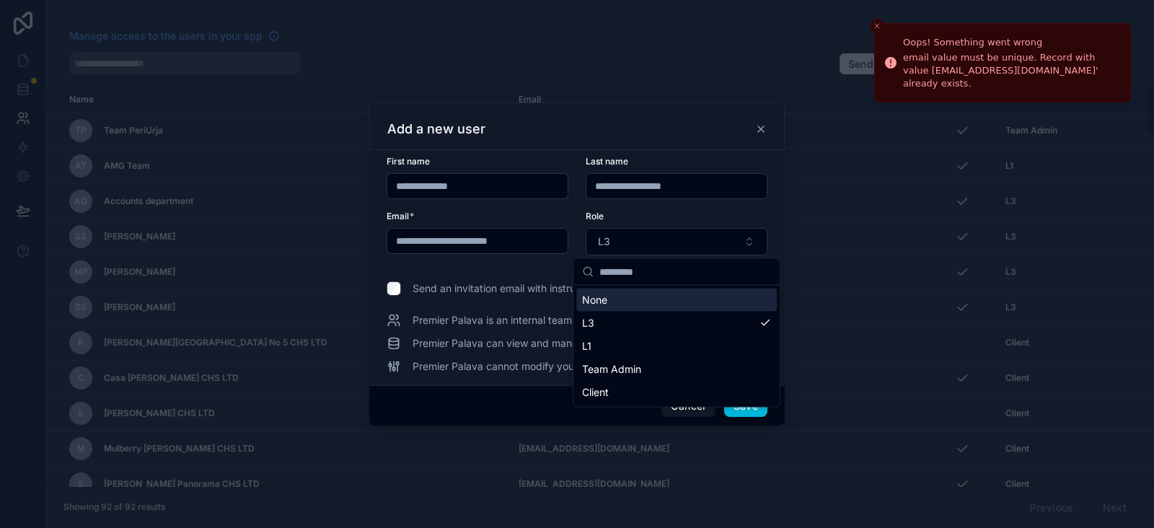
click at [628, 301] on div "None" at bounding box center [676, 300] width 201 height 23
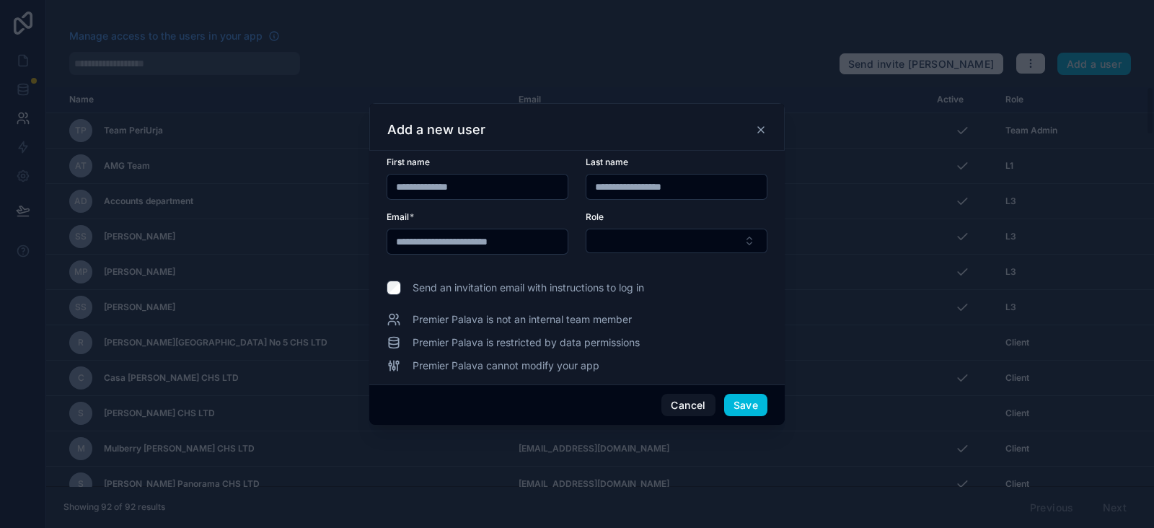
click at [740, 405] on button "Save" at bounding box center [745, 405] width 43 height 23
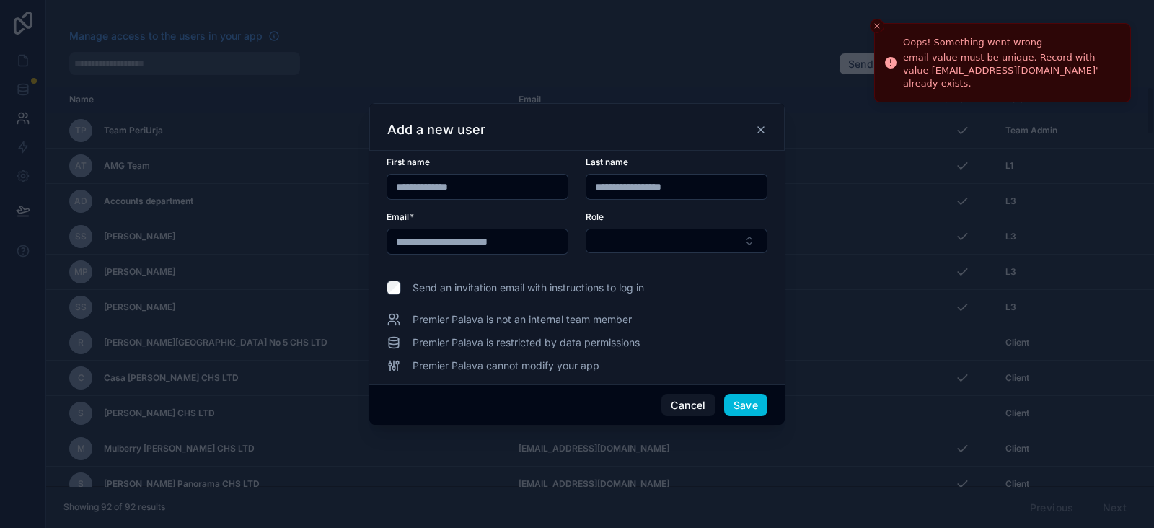
click at [666, 248] on button "Select Button" at bounding box center [677, 241] width 182 height 25
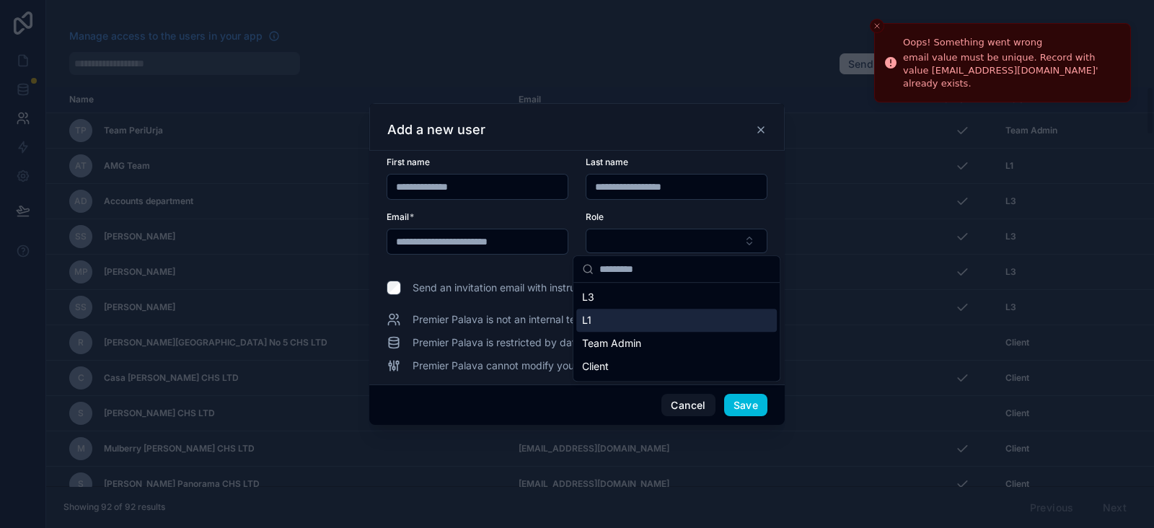
click at [620, 324] on div "L1" at bounding box center [676, 320] width 201 height 23
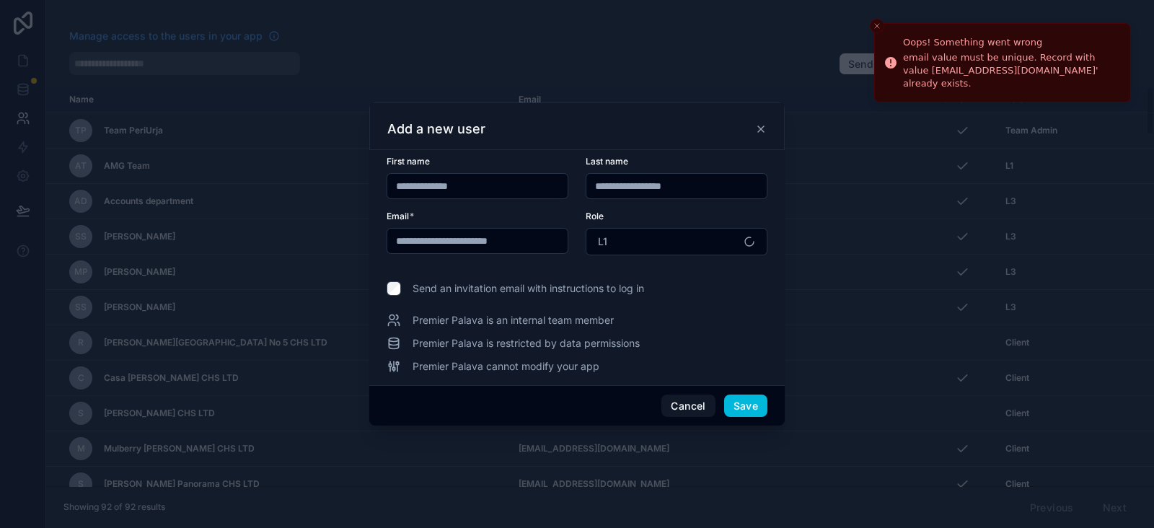
click at [651, 247] on button "L1" at bounding box center [677, 241] width 182 height 27
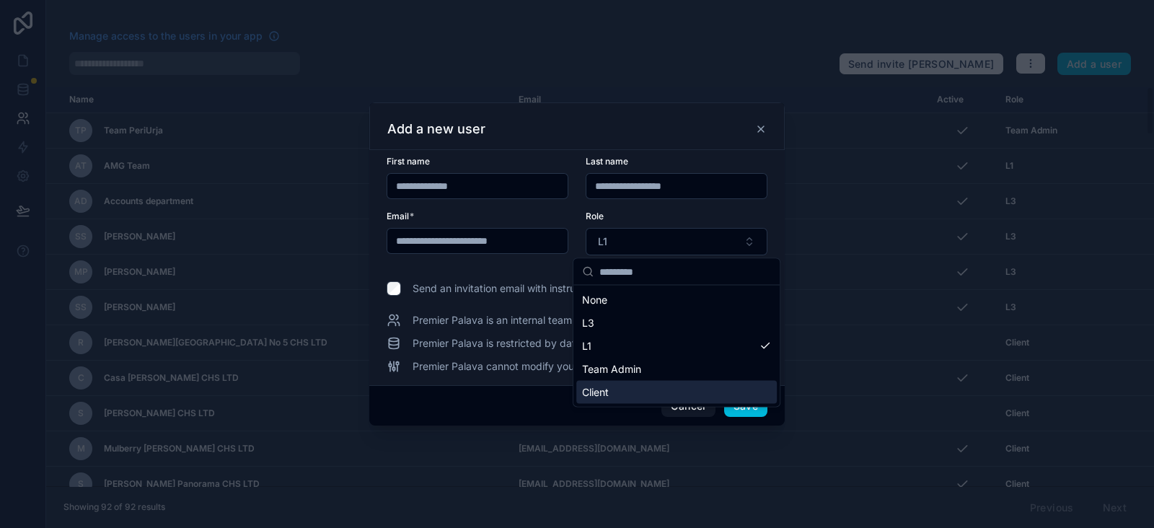
click at [626, 392] on div "Client" at bounding box center [676, 392] width 201 height 23
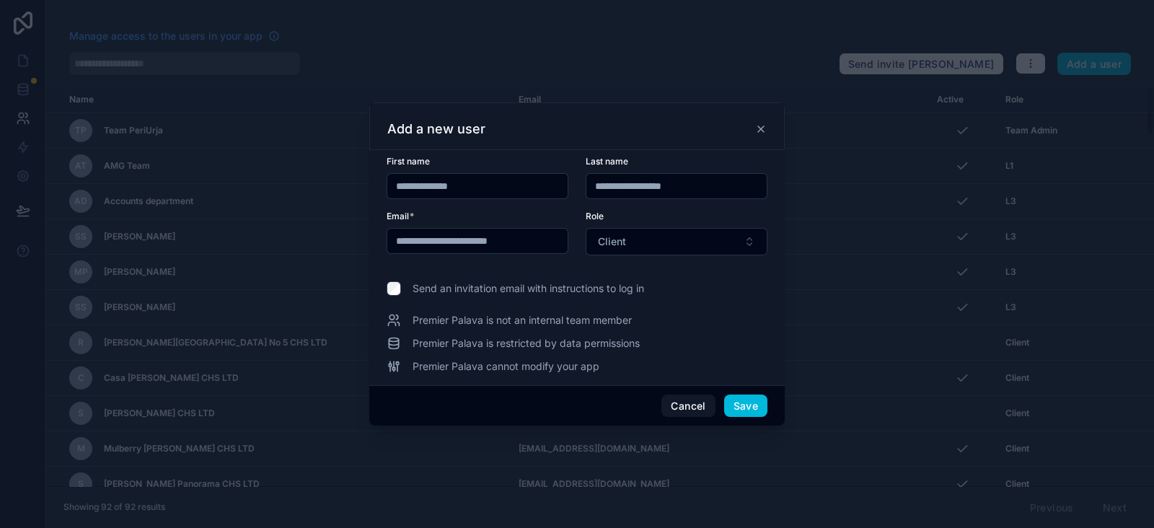
click at [739, 403] on button "Save" at bounding box center [745, 406] width 43 height 23
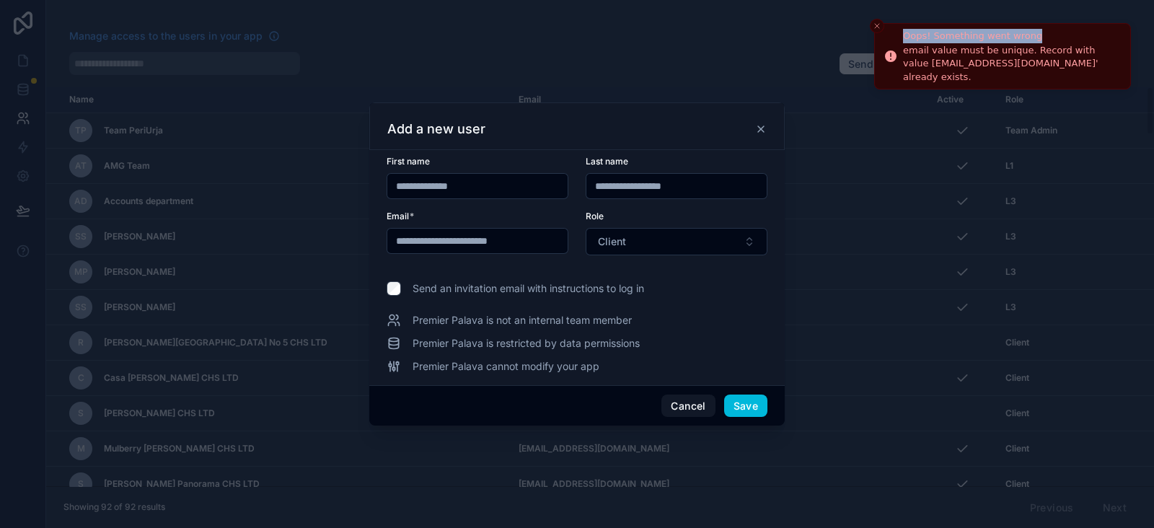
drag, startPoint x: 905, startPoint y: 43, endPoint x: 1092, endPoint y: 73, distance: 188.5
click at [1092, 43] on div "Oops! Something went wrong" at bounding box center [1011, 36] width 216 height 14
copy div "Oops! Something went wrong"
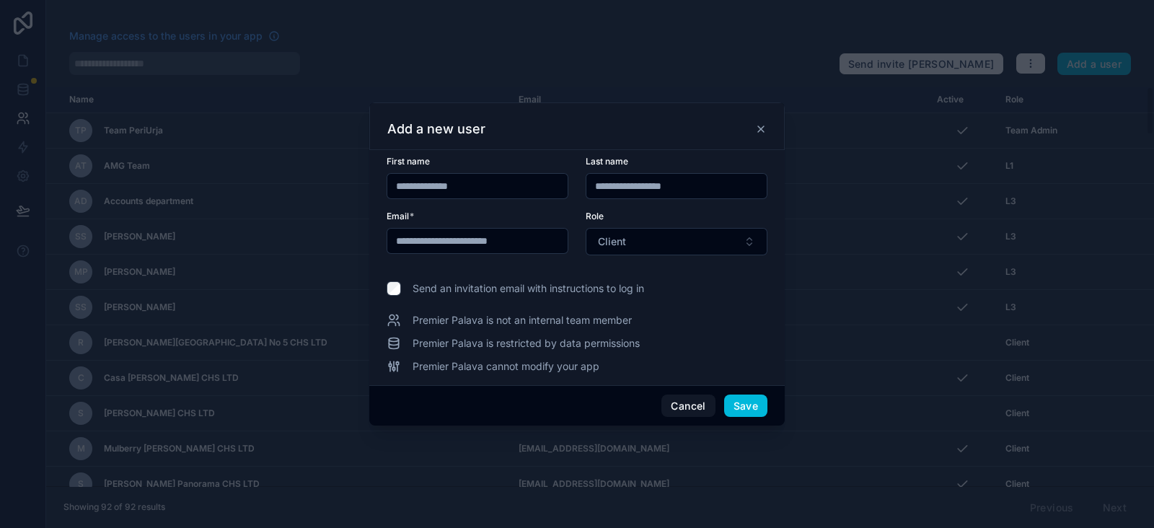
click at [740, 400] on button "Save" at bounding box center [745, 406] width 43 height 23
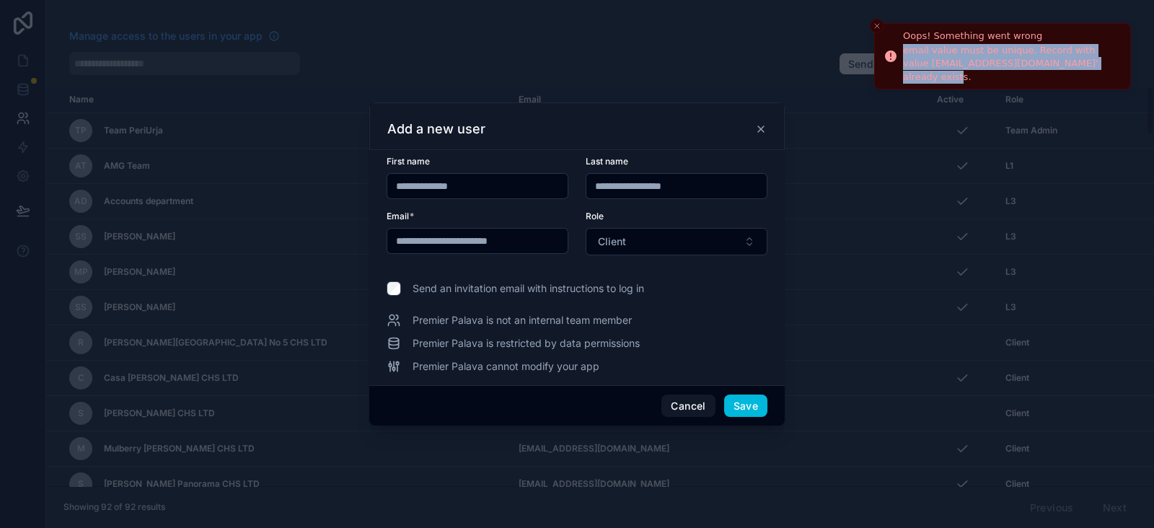
drag, startPoint x: 903, startPoint y: 57, endPoint x: 1093, endPoint y: 74, distance: 191.3
click at [1093, 74] on div "email value must be unique. Record with value 'asif.ahmed@lodhagroup.com' alrea…" at bounding box center [1011, 64] width 216 height 40
copy div "email value must be unique. Record with value 'asif.ahmed@lodhagroup.com' alrea…"
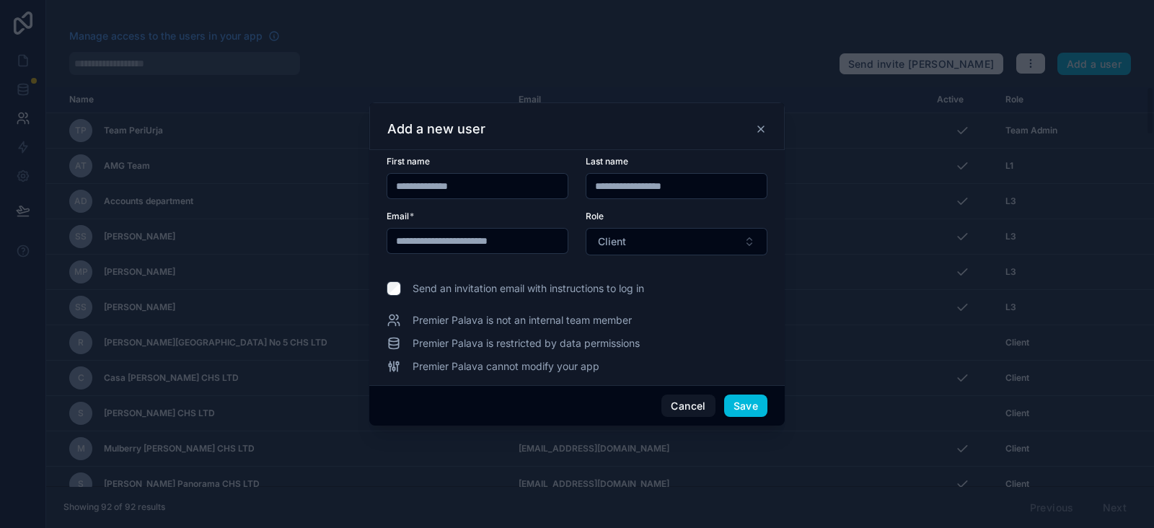
drag, startPoint x: 695, startPoint y: 408, endPoint x: 678, endPoint y: 405, distance: 17.0
click at [695, 407] on button "Cancel" at bounding box center [688, 406] width 53 height 23
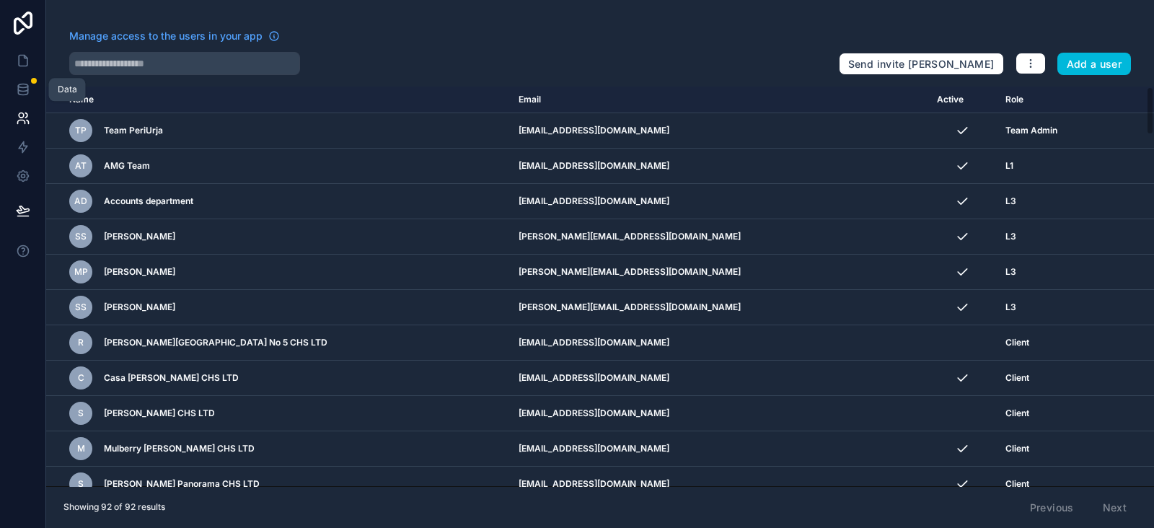
click at [22, 82] on icon at bounding box center [23, 89] width 14 height 14
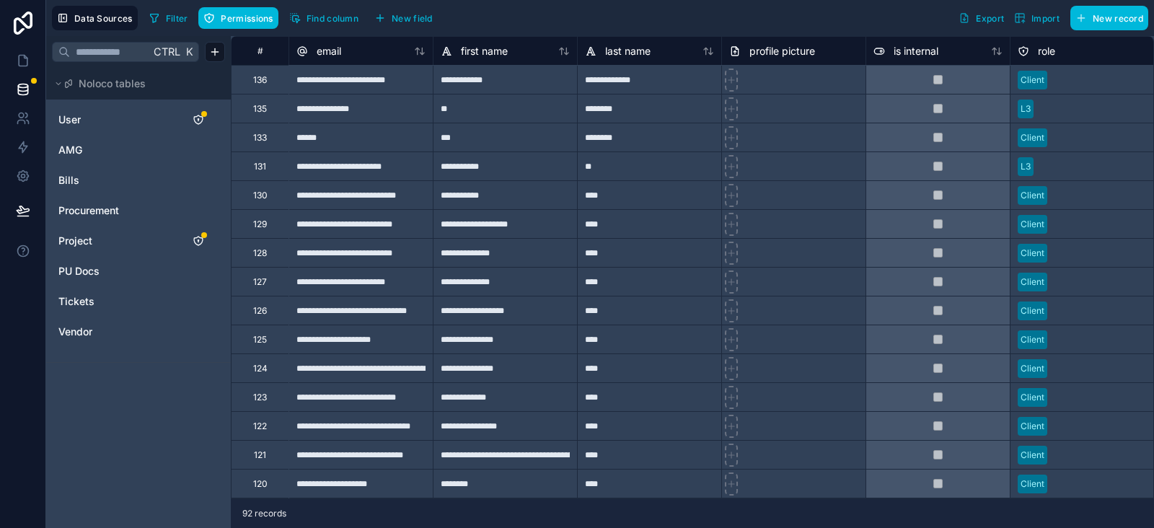
click at [87, 120] on link "User" at bounding box center [116, 120] width 117 height 14
click at [214, 122] on icon "User" at bounding box center [213, 120] width 12 height 12
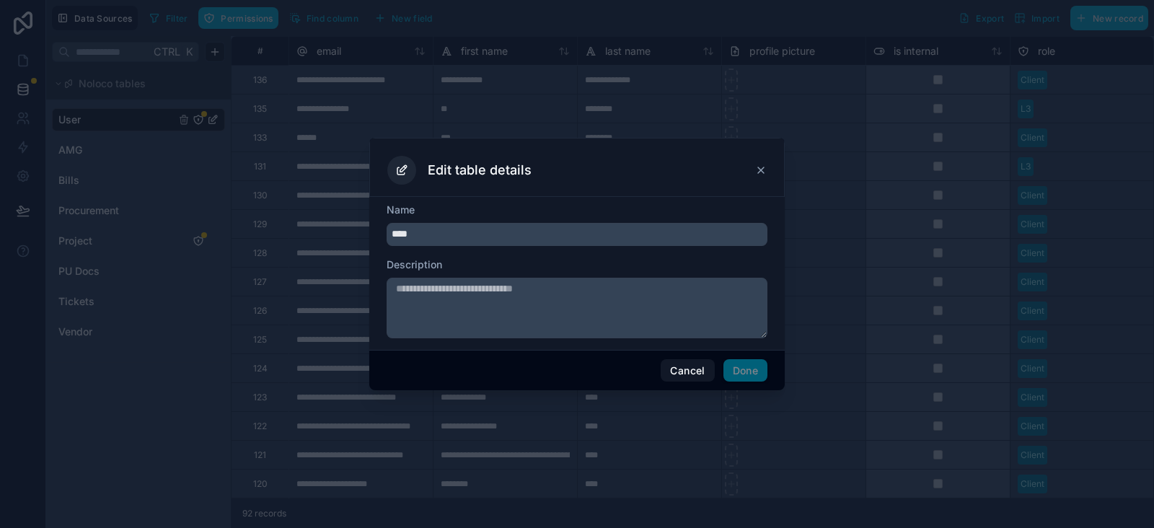
click at [398, 167] on icon at bounding box center [401, 170] width 7 height 7
click at [512, 167] on h3 "Edit table details" at bounding box center [480, 170] width 104 height 17
click at [547, 301] on textarea at bounding box center [577, 308] width 381 height 61
click at [685, 365] on button "Cancel" at bounding box center [687, 370] width 53 height 23
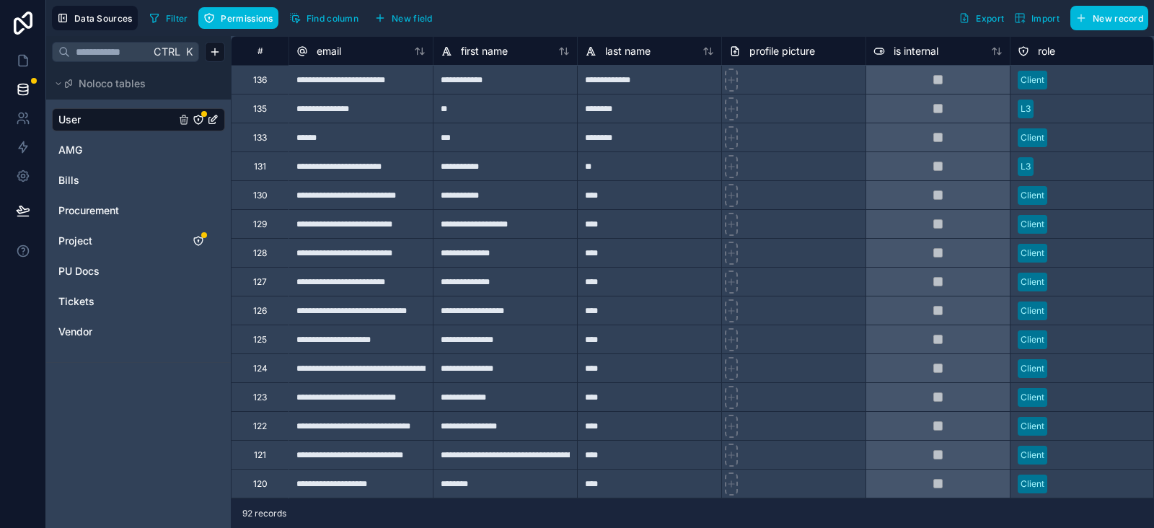
click at [247, 23] on button "Permissions" at bounding box center [237, 18] width 79 height 22
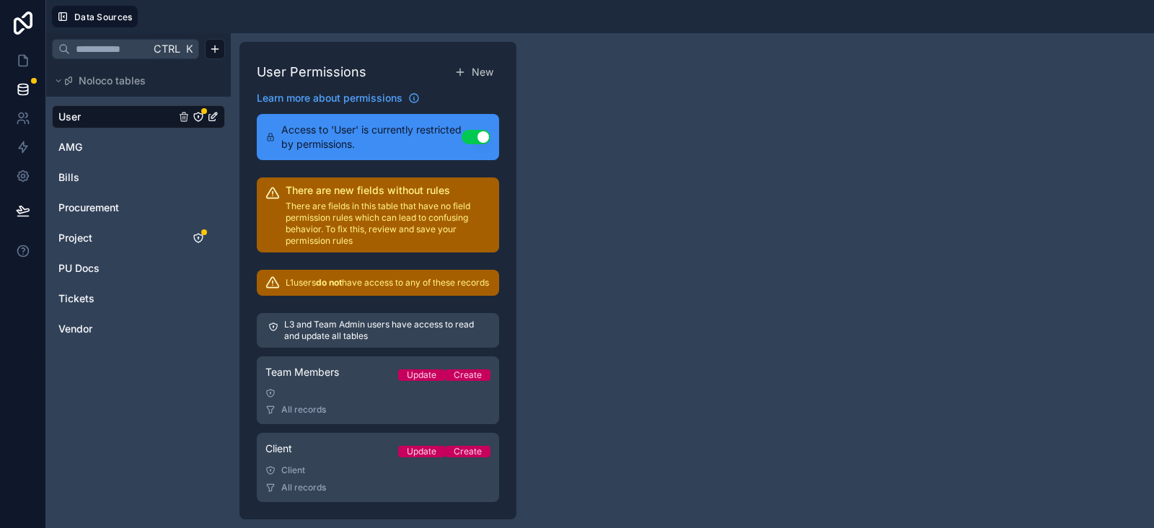
click at [638, 234] on div "User Permissions New Learn more about permissions Access to 'User' is currently…" at bounding box center [692, 280] width 923 height 495
click at [18, 172] on icon at bounding box center [22, 176] width 11 height 11
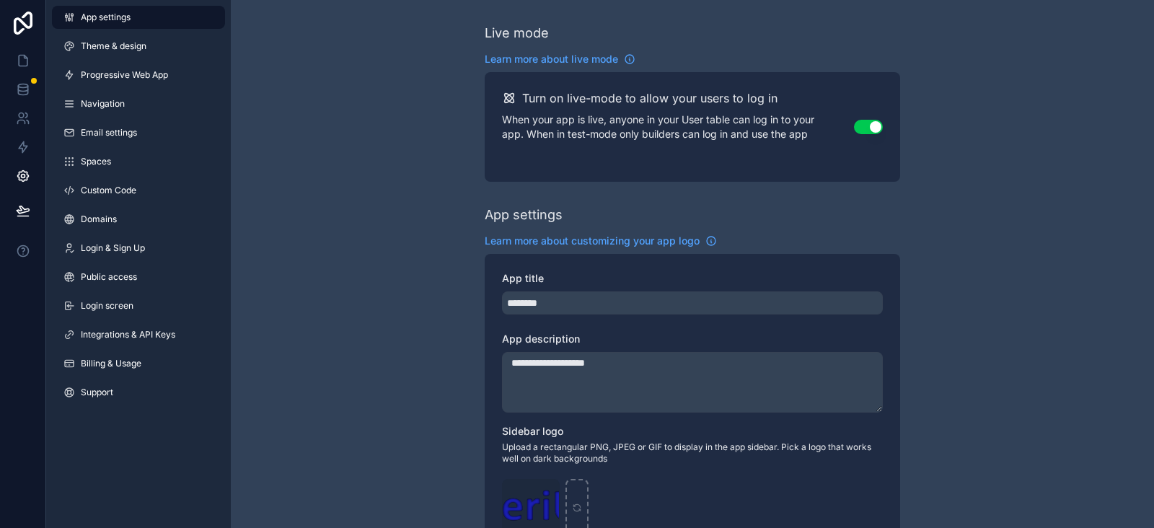
click at [123, 138] on span "Email settings" at bounding box center [109, 133] width 56 height 12
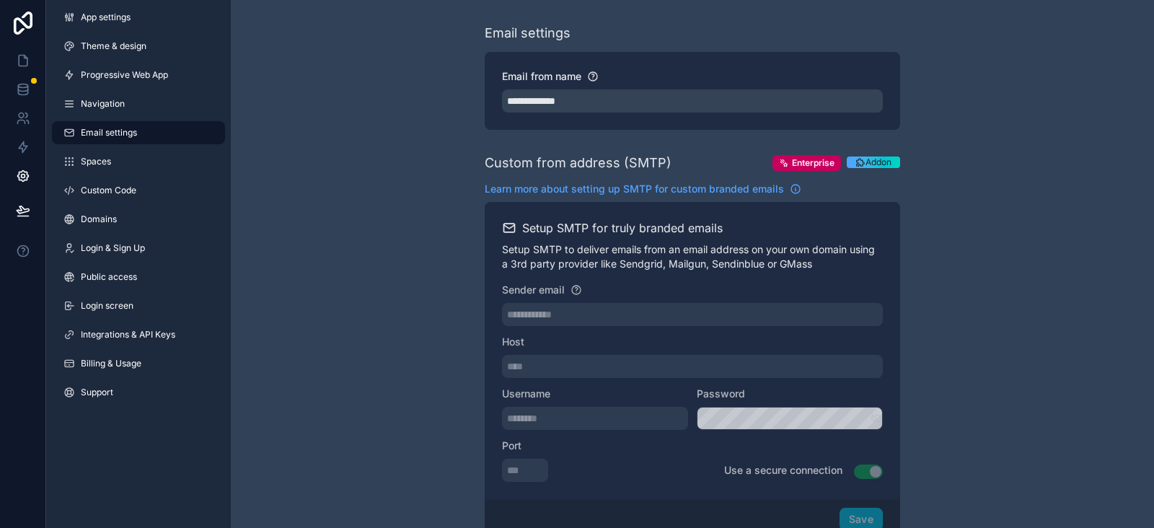
click at [121, 106] on span "Navigation" at bounding box center [103, 104] width 44 height 12
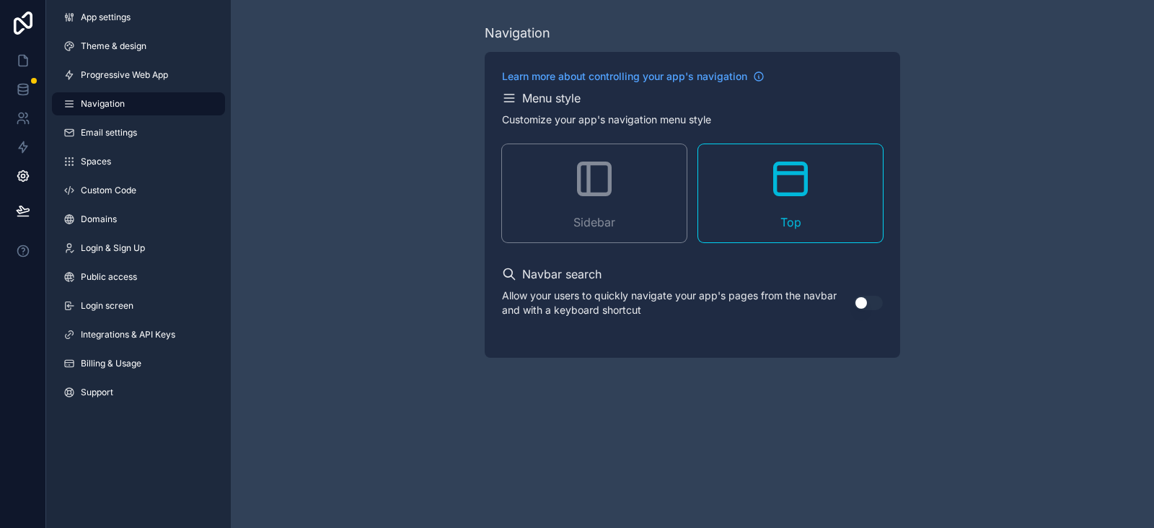
click at [155, 25] on link "App settings" at bounding box center [138, 17] width 173 height 23
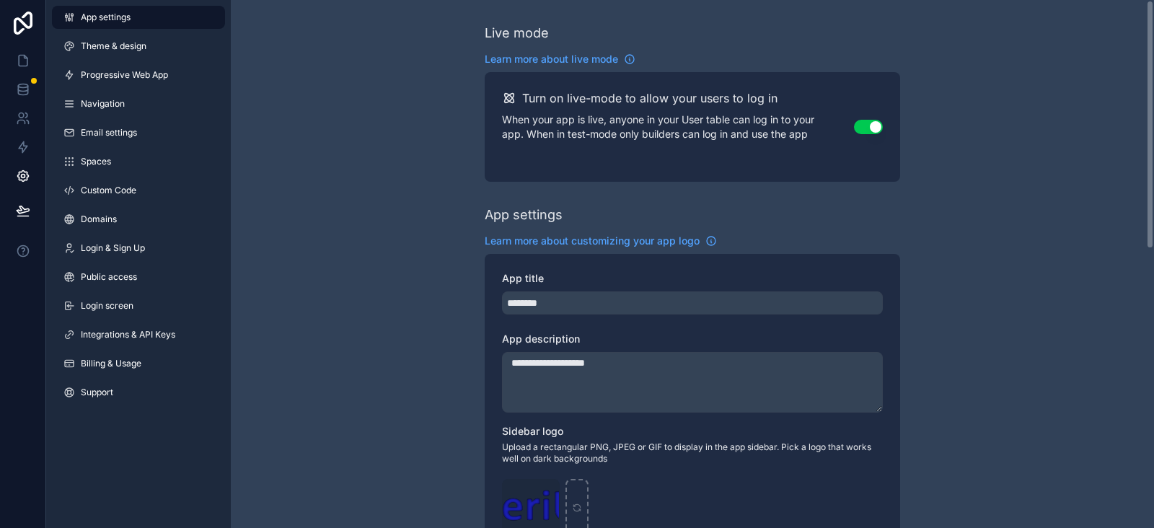
click at [120, 398] on link "Support" at bounding box center [138, 392] width 173 height 23
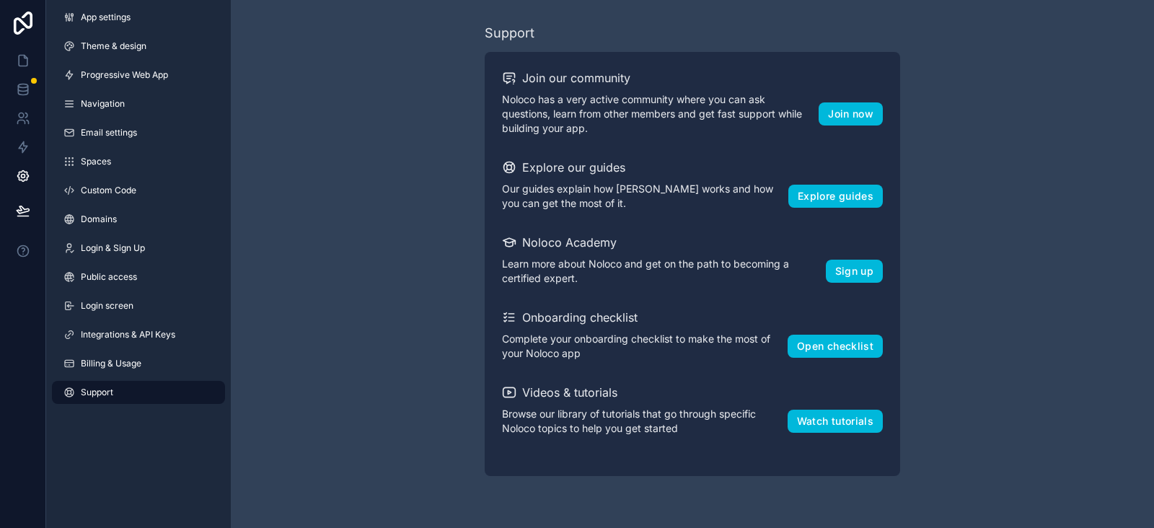
click at [120, 359] on span "Billing & Usage" at bounding box center [111, 364] width 61 height 12
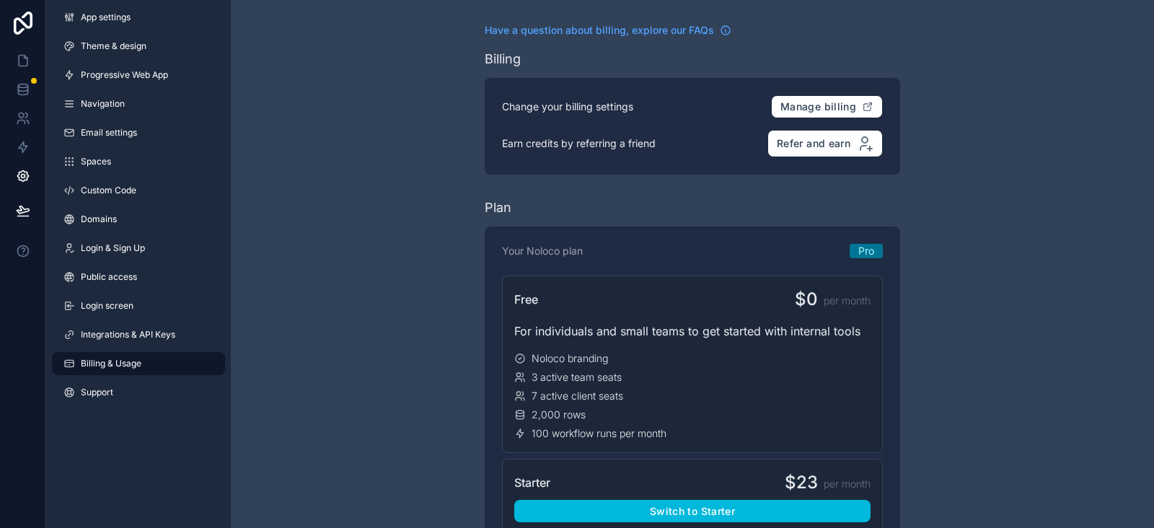
click at [121, 337] on span "Integrations & API Keys" at bounding box center [128, 335] width 95 height 12
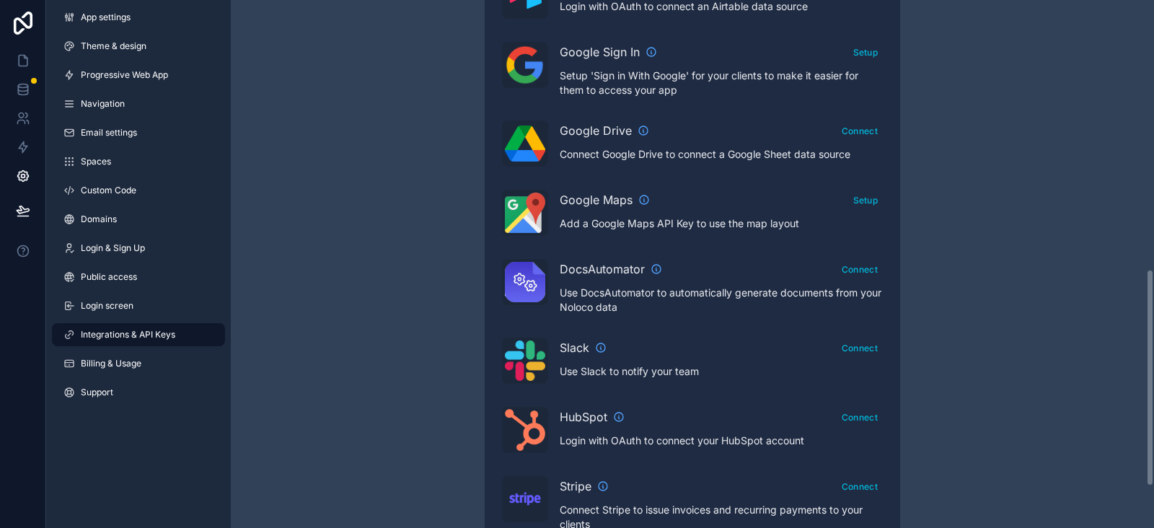
scroll to position [755, 0]
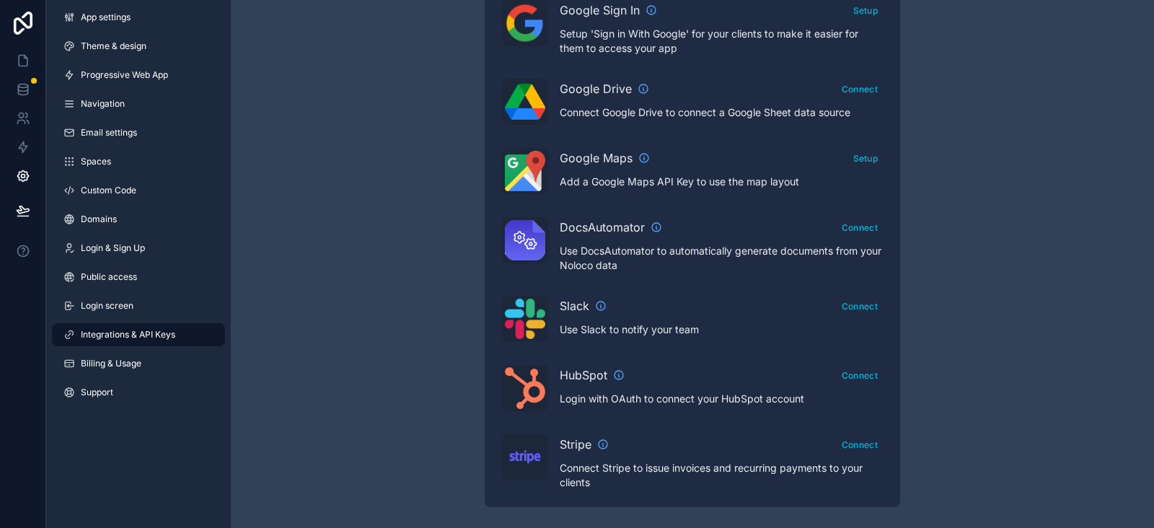
click at [136, 284] on link "Public access" at bounding box center [138, 276] width 173 height 23
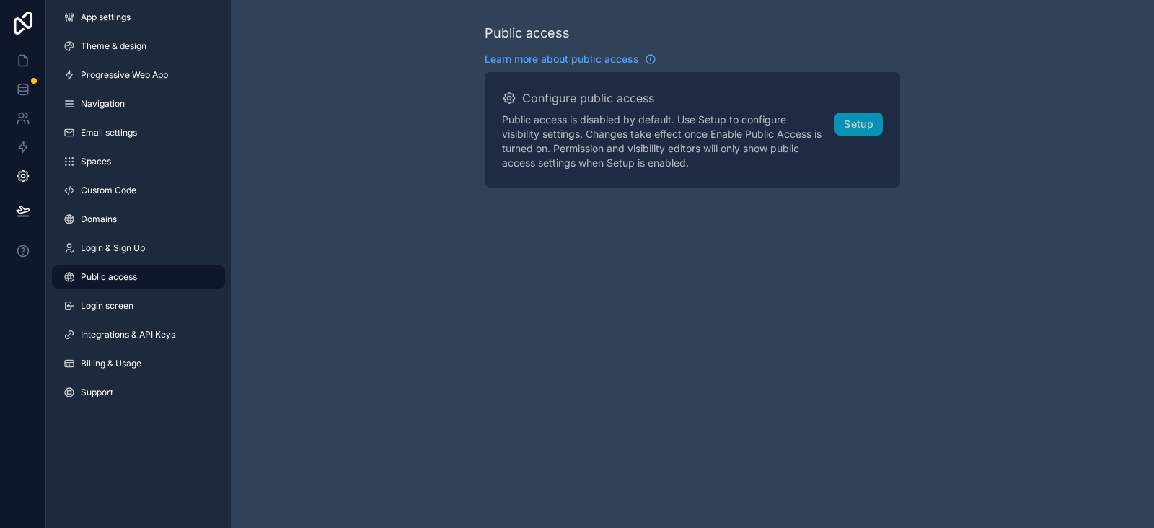
click at [120, 247] on span "Login & Sign Up" at bounding box center [113, 248] width 64 height 12
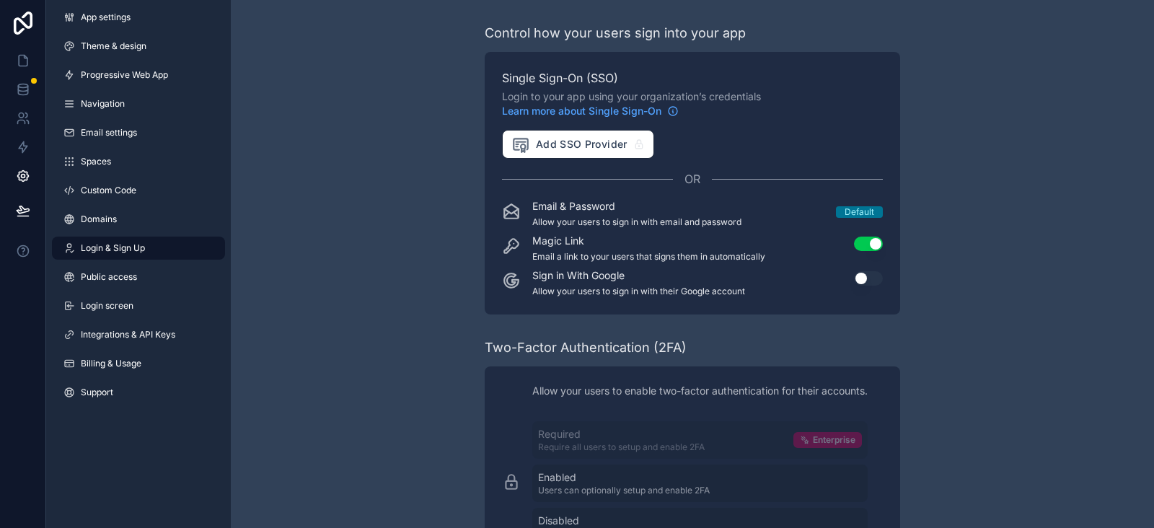
click at [120, 189] on span "Custom Code" at bounding box center [109, 191] width 56 height 12
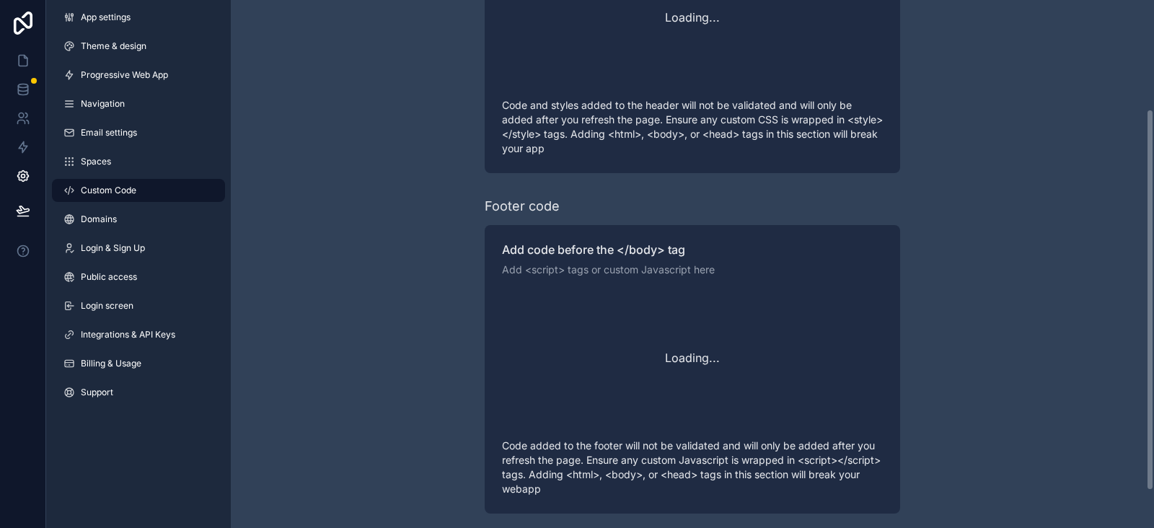
scroll to position [202, 0]
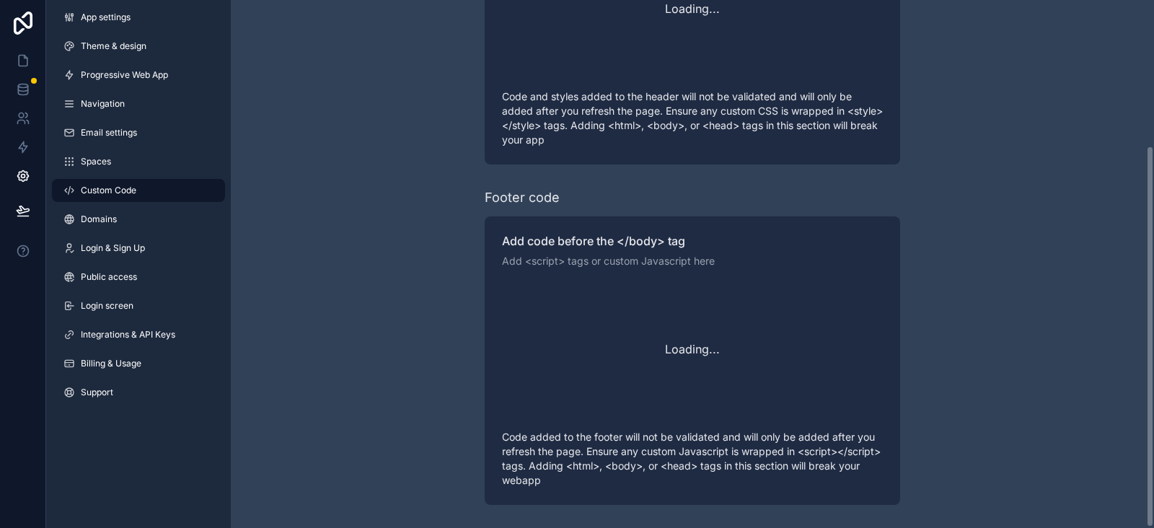
click at [131, 169] on link "Spaces" at bounding box center [138, 161] width 173 height 23
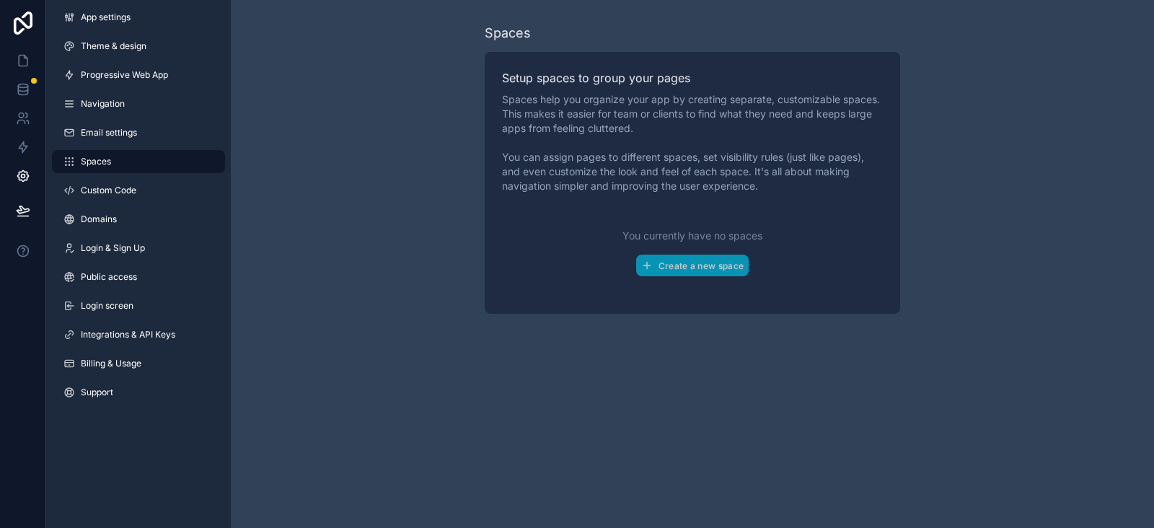
click at [146, 136] on link "Email settings" at bounding box center [138, 132] width 173 height 23
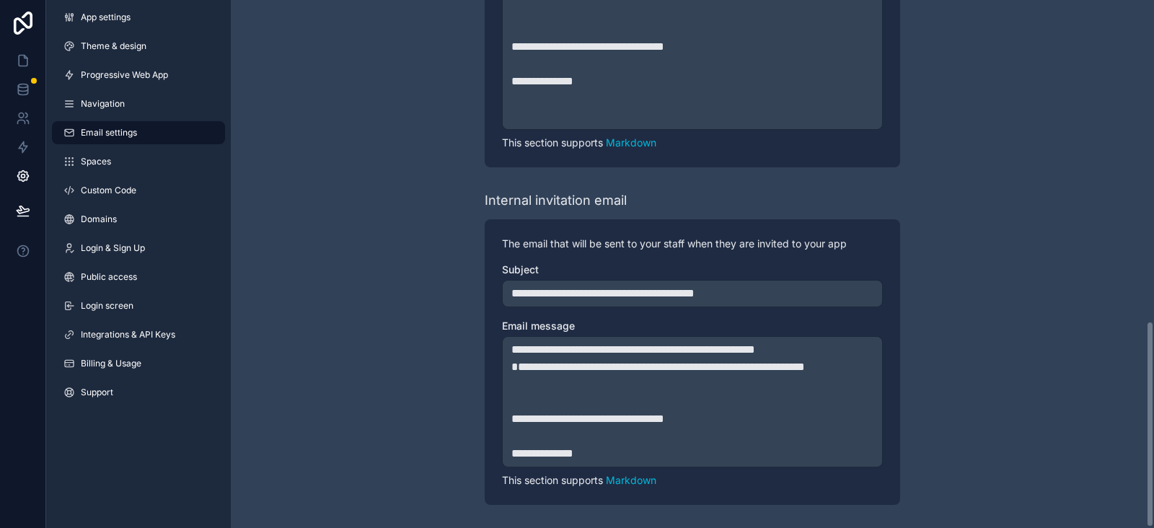
scroll to position [820, 0]
click at [641, 478] on link "Markdown" at bounding box center [631, 480] width 51 height 12
click at [17, 85] on icon at bounding box center [23, 89] width 14 height 14
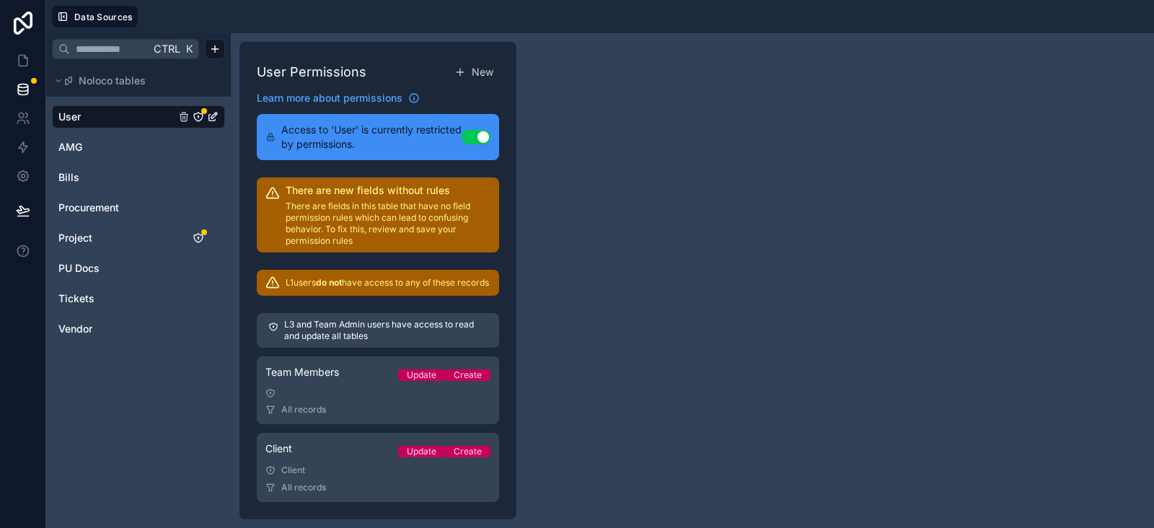
click at [100, 77] on span "Noloco tables" at bounding box center [112, 81] width 67 height 14
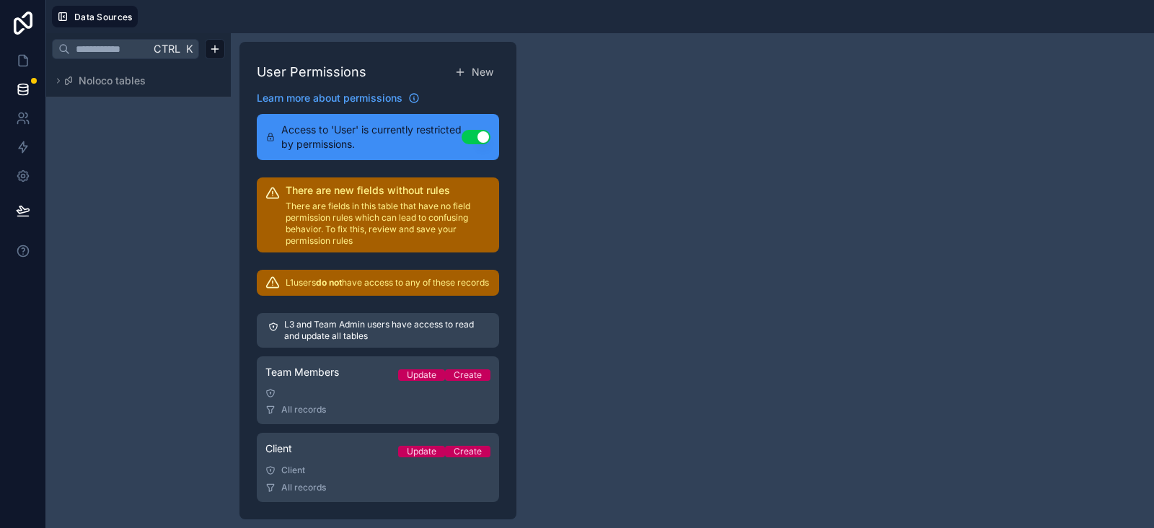
click at [100, 77] on span "Noloco tables" at bounding box center [112, 81] width 67 height 14
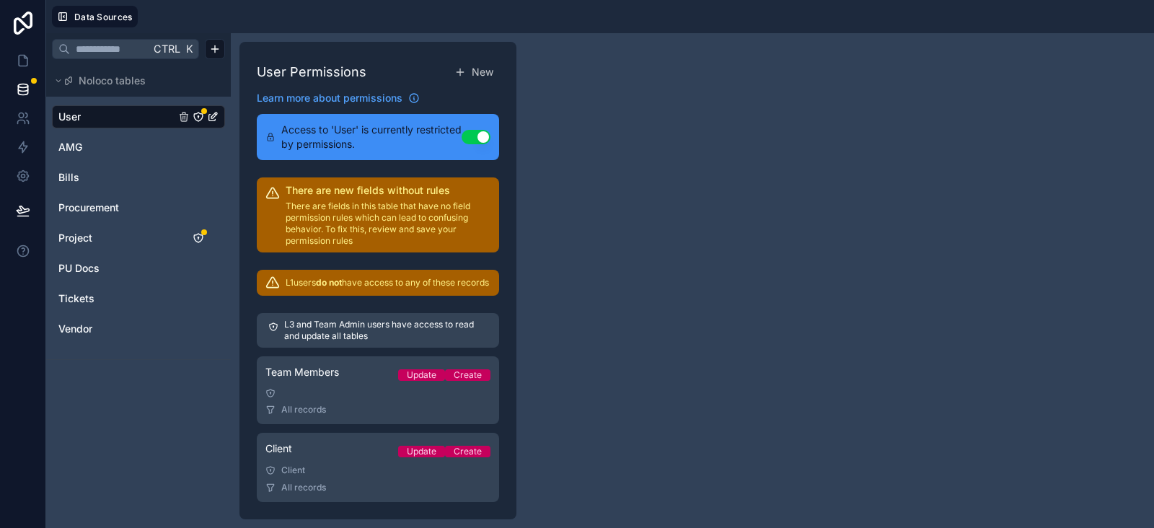
drag, startPoint x: 100, startPoint y: 77, endPoint x: 79, endPoint y: 79, distance: 21.0
click at [79, 79] on div "Noloco tables" at bounding box center [105, 81] width 82 height 14
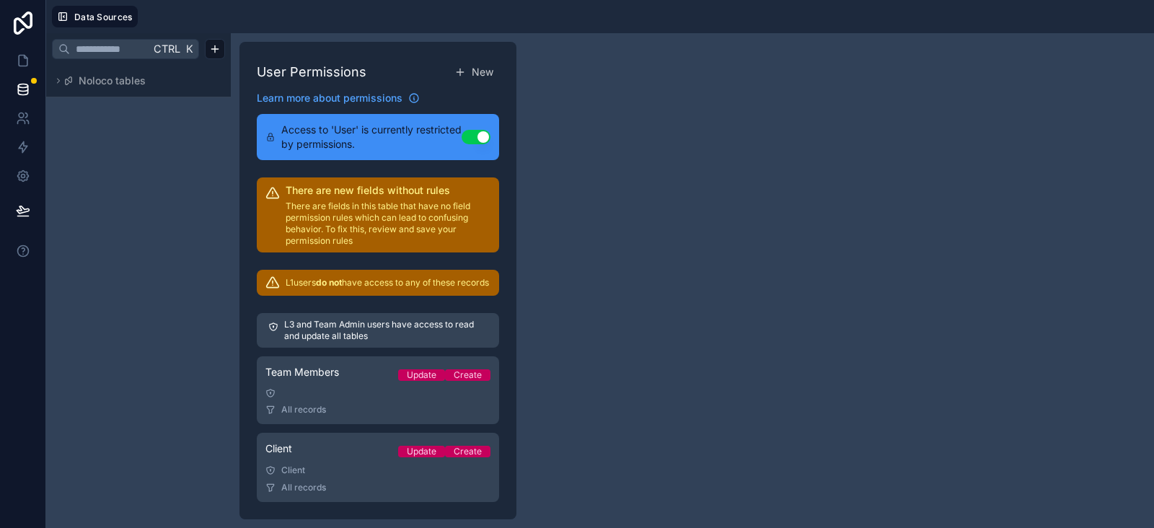
click at [79, 79] on span "Noloco tables" at bounding box center [112, 81] width 67 height 14
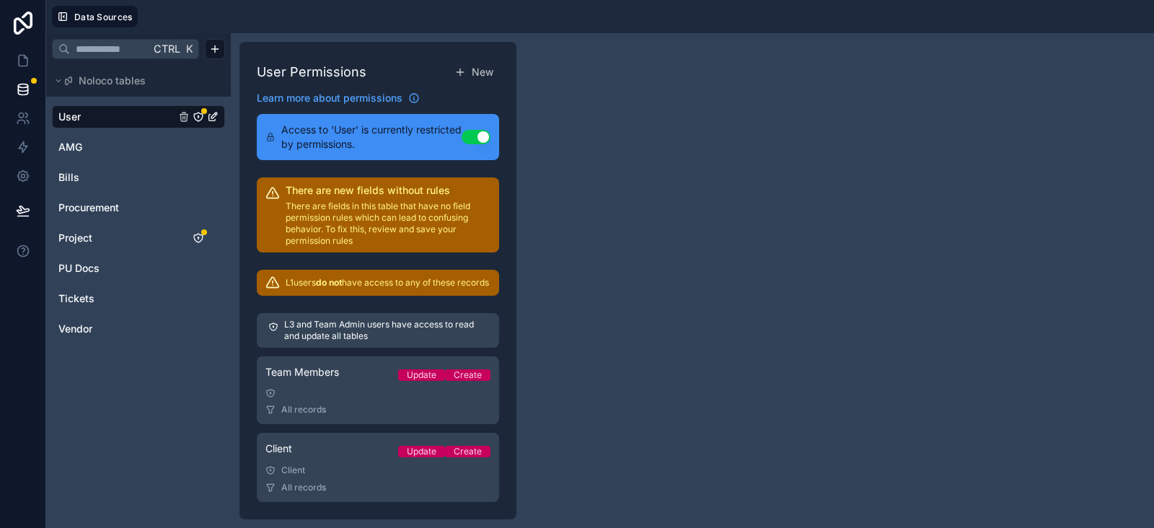
click at [101, 12] on span "Data Sources" at bounding box center [103, 17] width 58 height 11
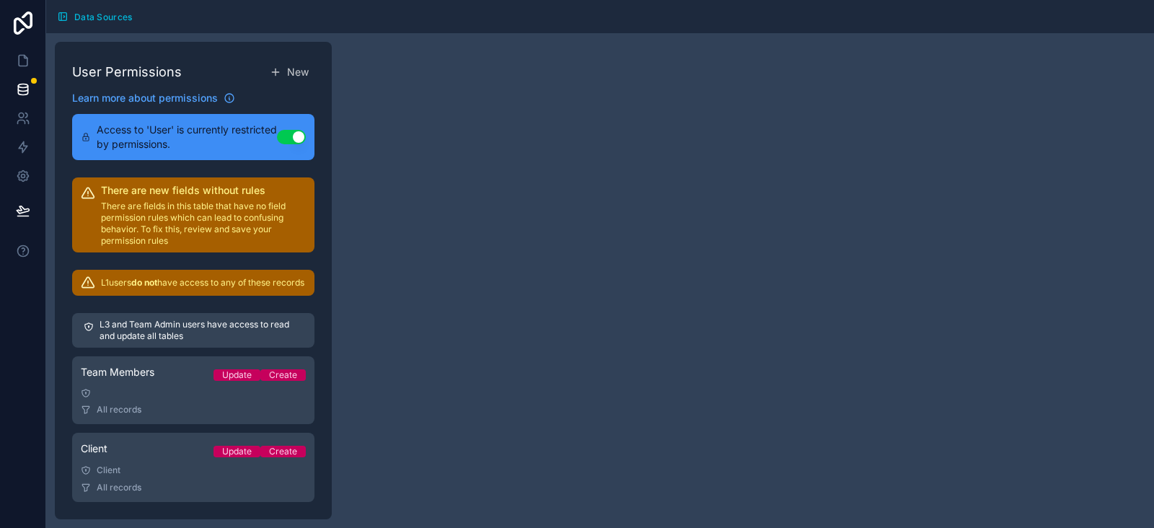
click at [101, 12] on span "Data Sources" at bounding box center [103, 17] width 58 height 11
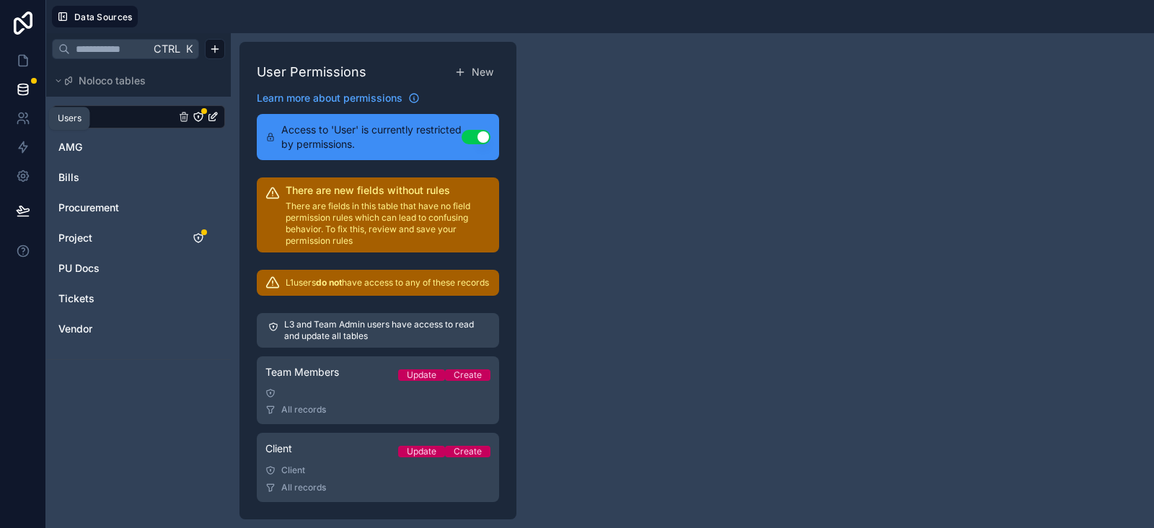
click at [28, 128] on link at bounding box center [22, 118] width 45 height 29
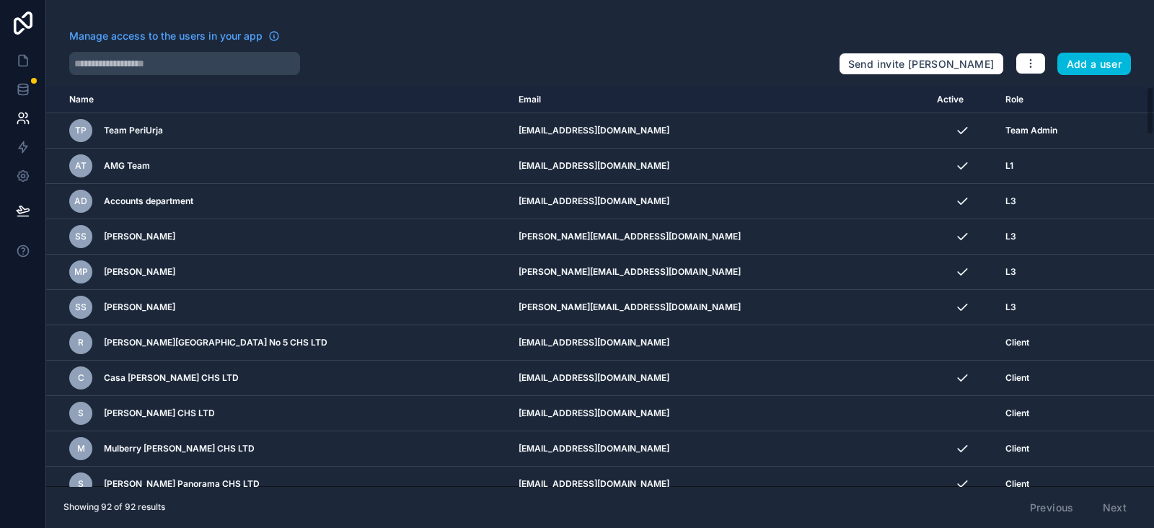
click at [0, 0] on icon "scrollable content" at bounding box center [0, 0] width 0 height 0
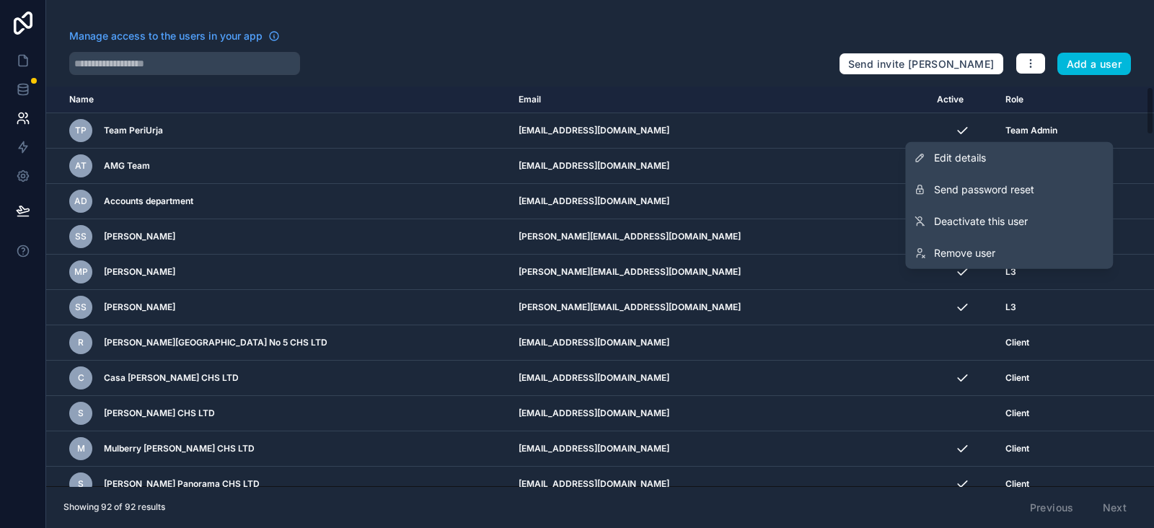
click at [991, 159] on link "Edit details" at bounding box center [1009, 158] width 208 height 32
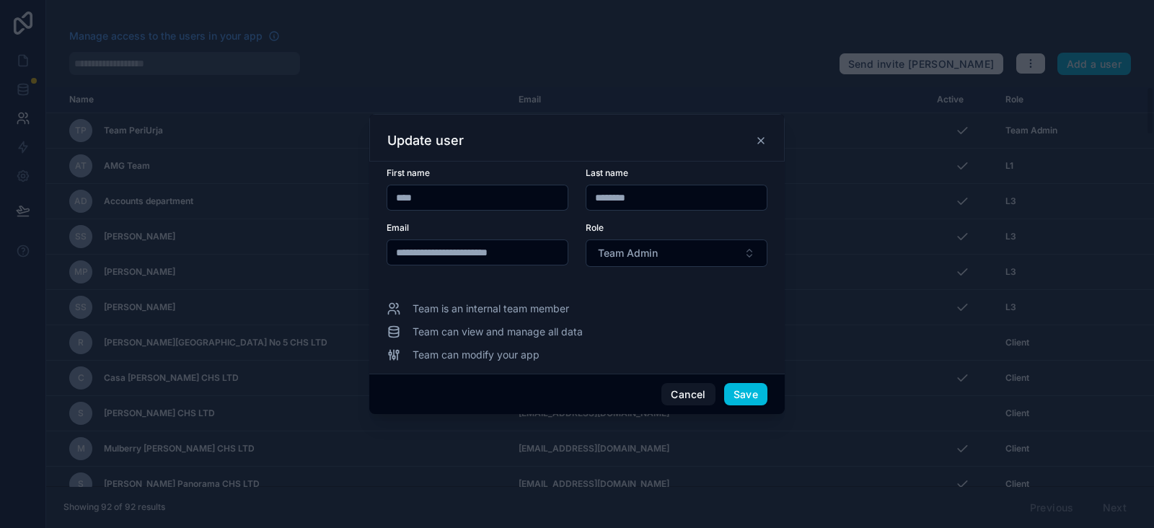
click at [662, 265] on button "Team Admin" at bounding box center [677, 253] width 182 height 27
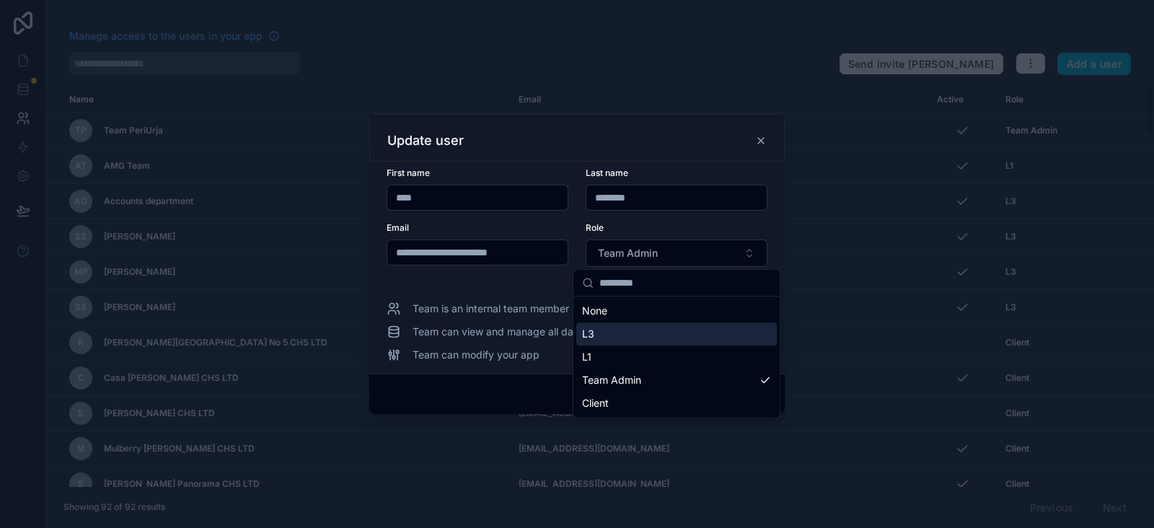
click at [476, 275] on form "**********" at bounding box center [577, 225] width 381 height 117
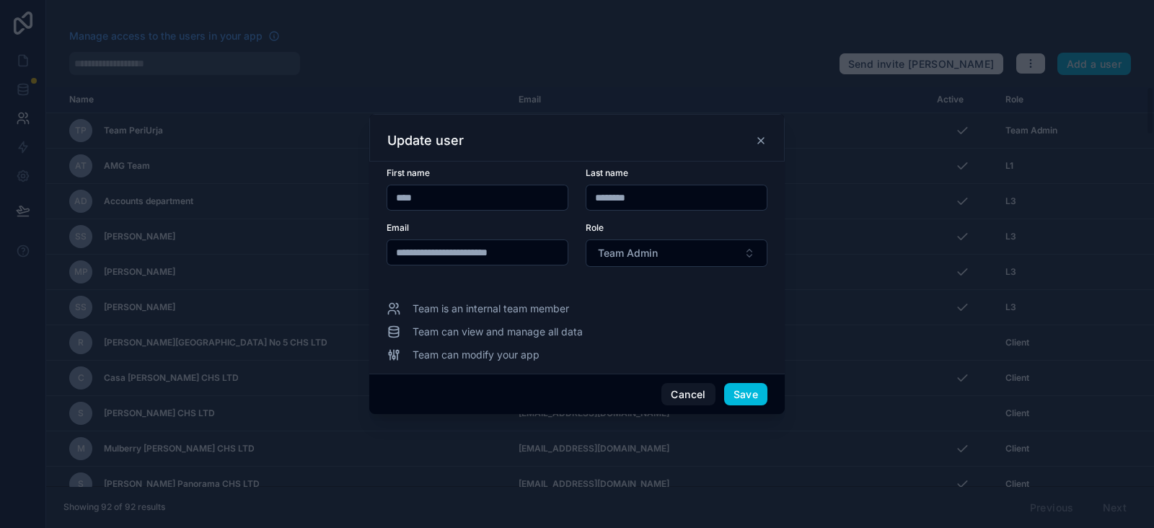
click at [689, 395] on button "Cancel" at bounding box center [688, 394] width 53 height 23
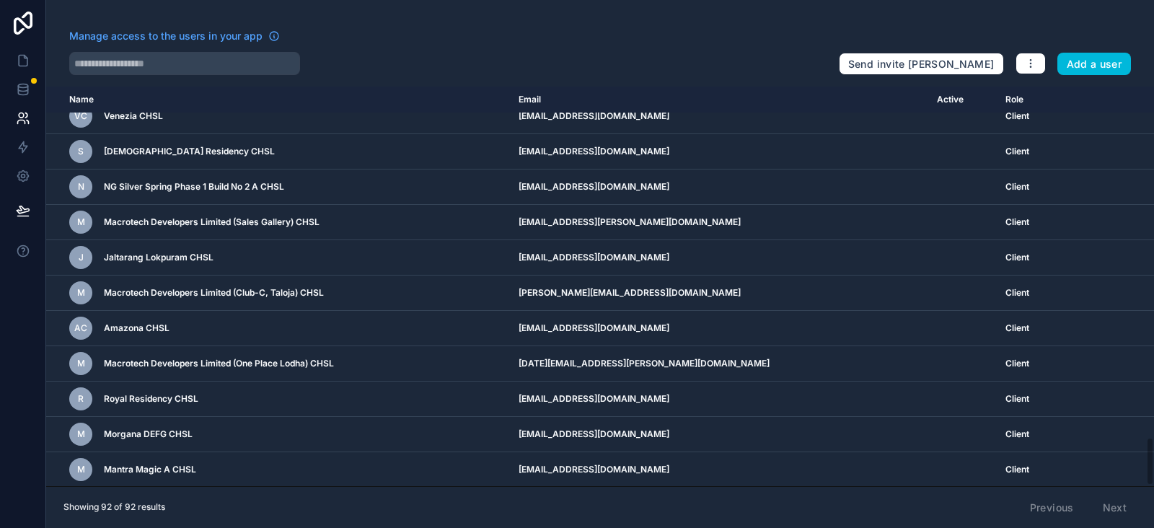
scroll to position [2866, 0]
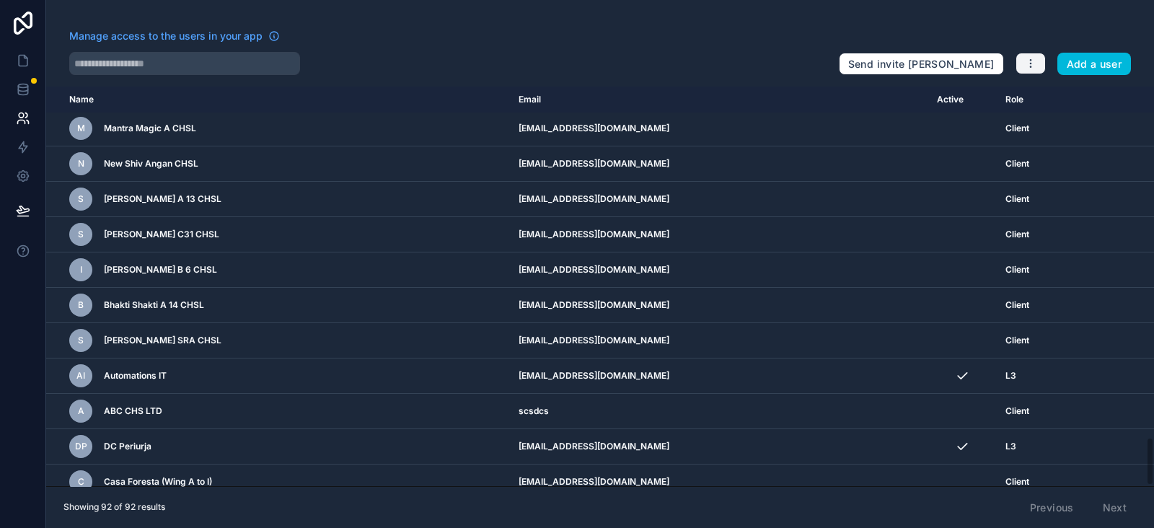
click at [1032, 62] on icon "button" at bounding box center [1031, 64] width 12 height 12
click at [620, 39] on div "Manage access to the users in your app" at bounding box center [448, 40] width 758 height 23
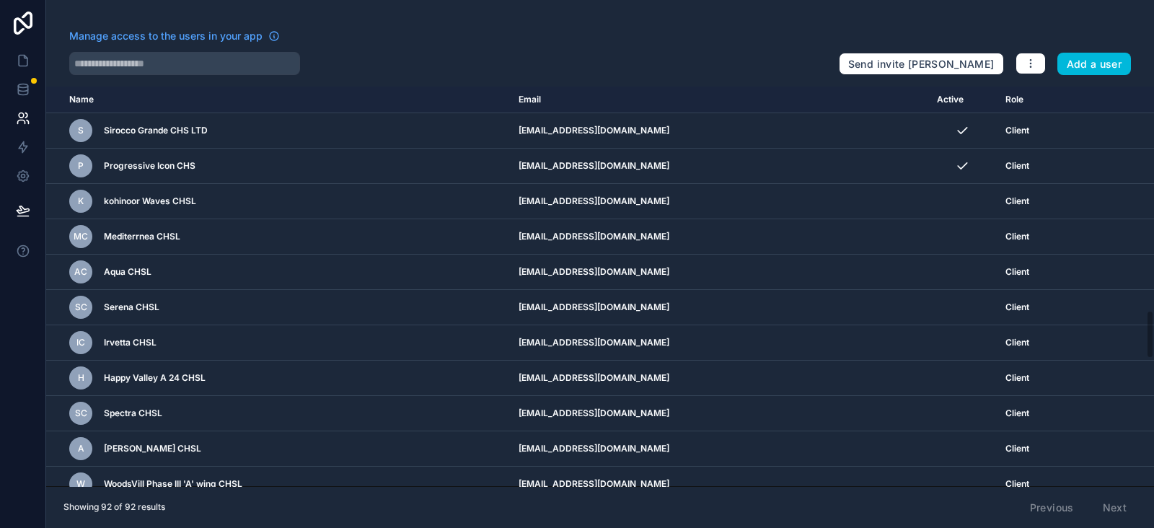
scroll to position [1693, 0]
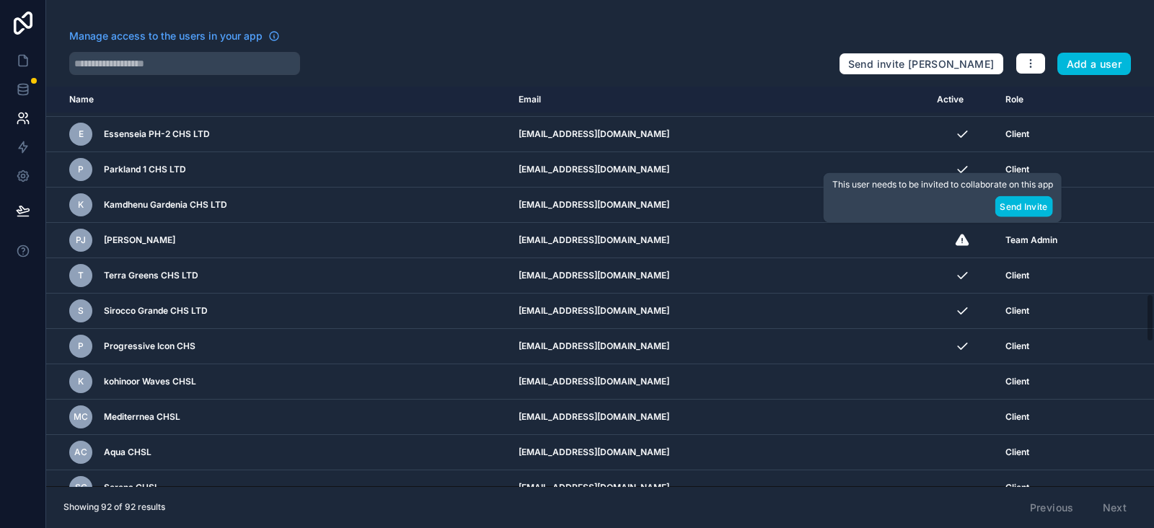
click at [1022, 206] on button "Send Invite" at bounding box center [1024, 206] width 58 height 21
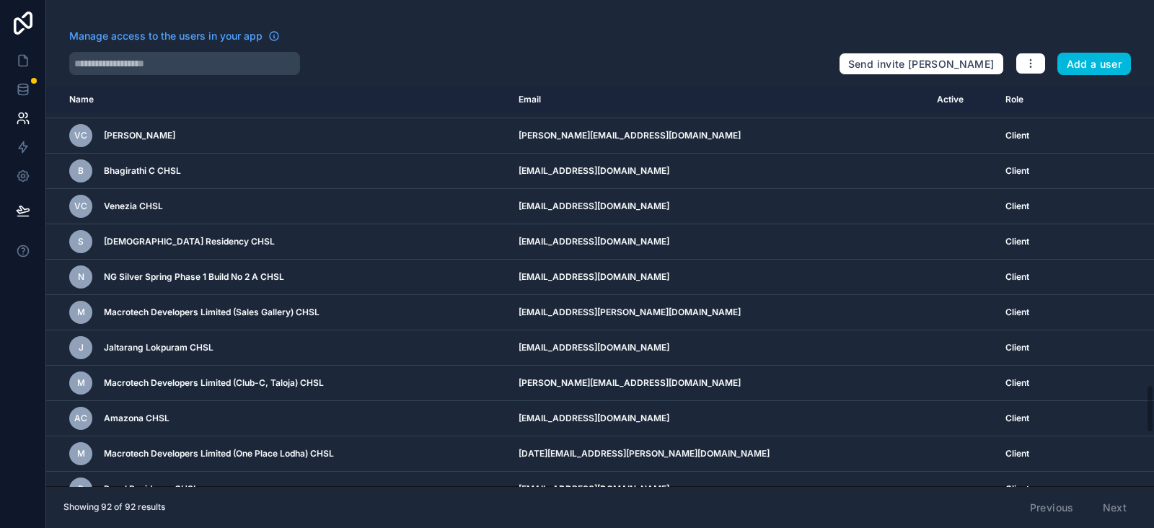
scroll to position [2866, 0]
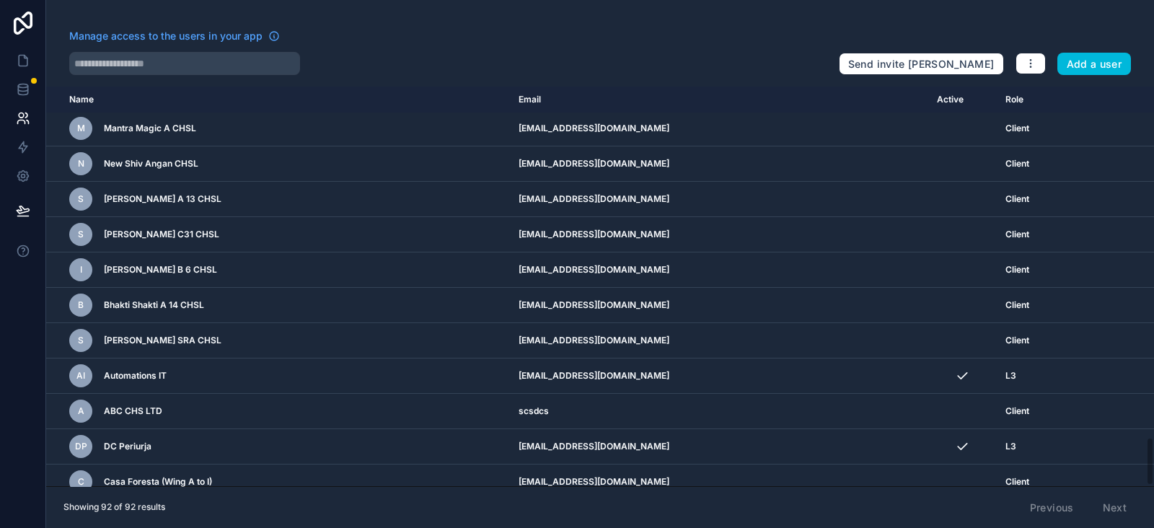
click at [0, 0] on icon "scrollable content" at bounding box center [0, 0] width 0 height 0
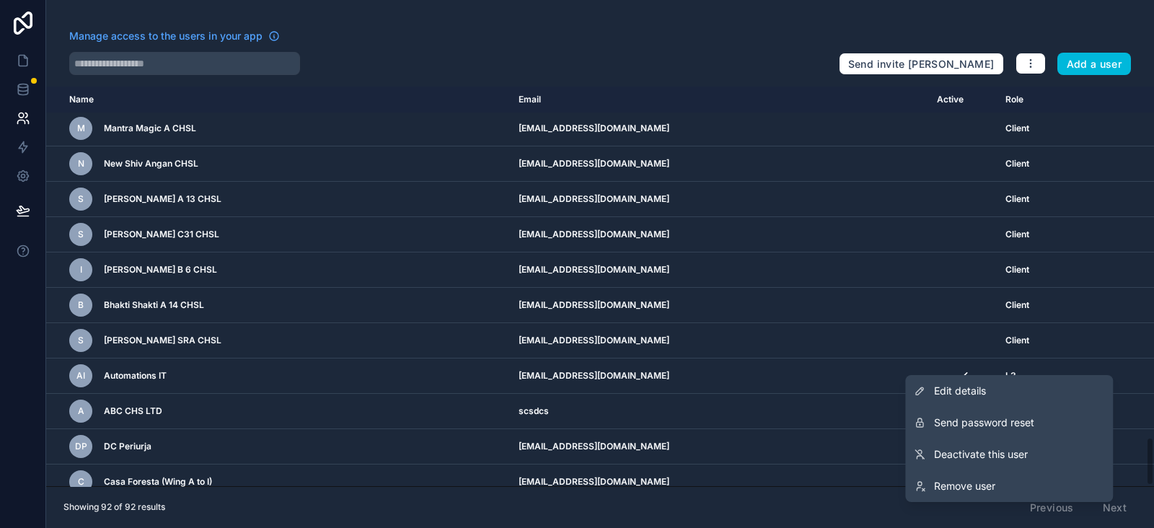
click at [979, 392] on span "Edit details" at bounding box center [960, 391] width 52 height 14
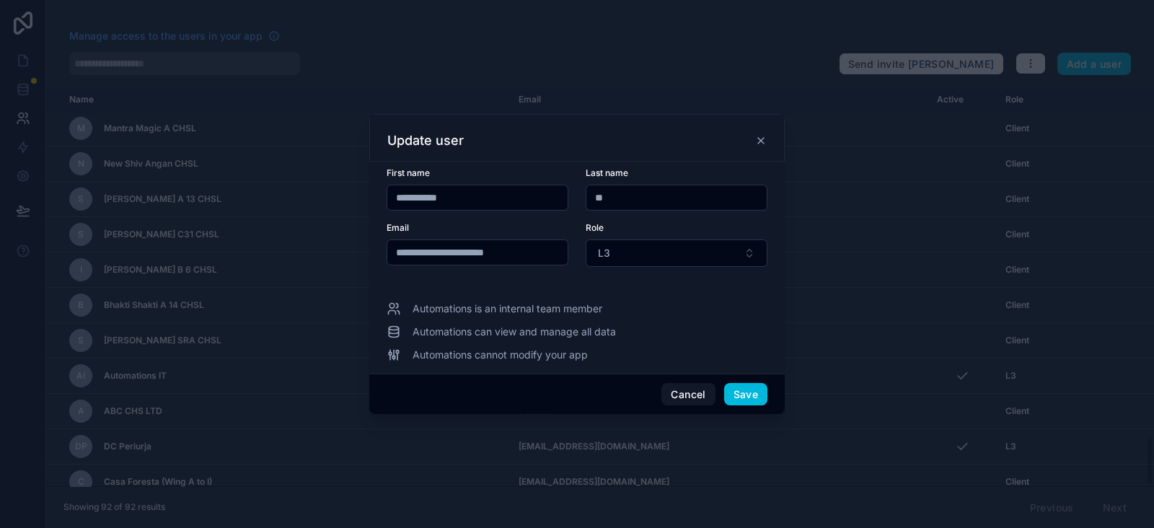
click at [657, 259] on button "L3" at bounding box center [677, 253] width 182 height 27
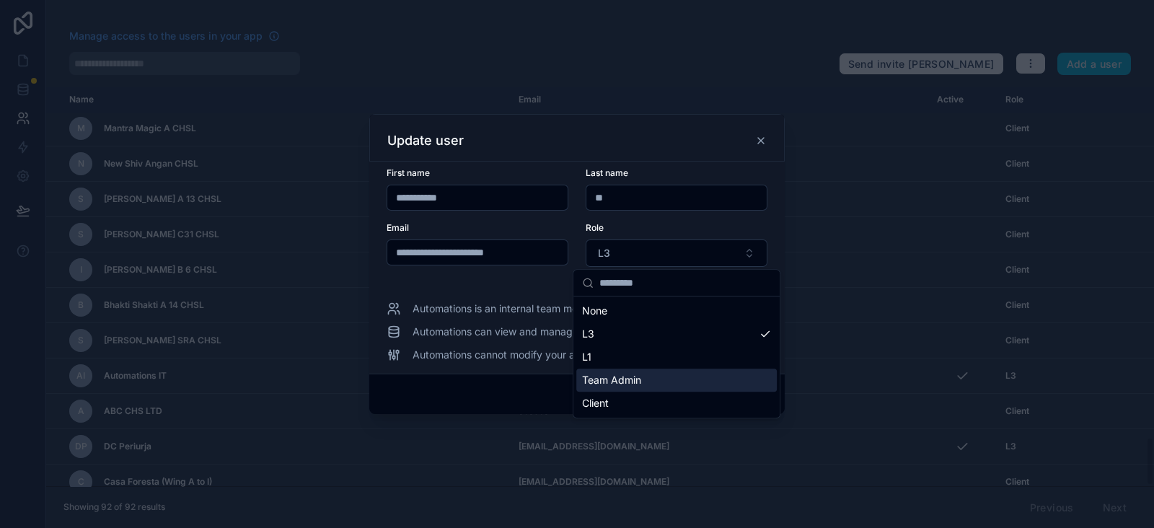
click at [626, 379] on span "Team Admin" at bounding box center [611, 380] width 59 height 14
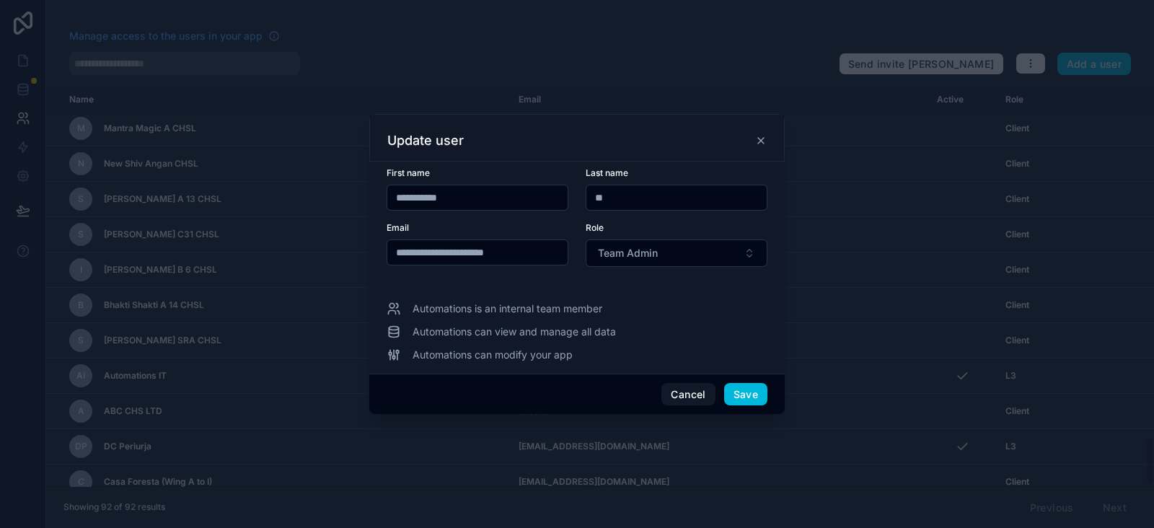
click at [742, 393] on button "Save" at bounding box center [745, 394] width 43 height 23
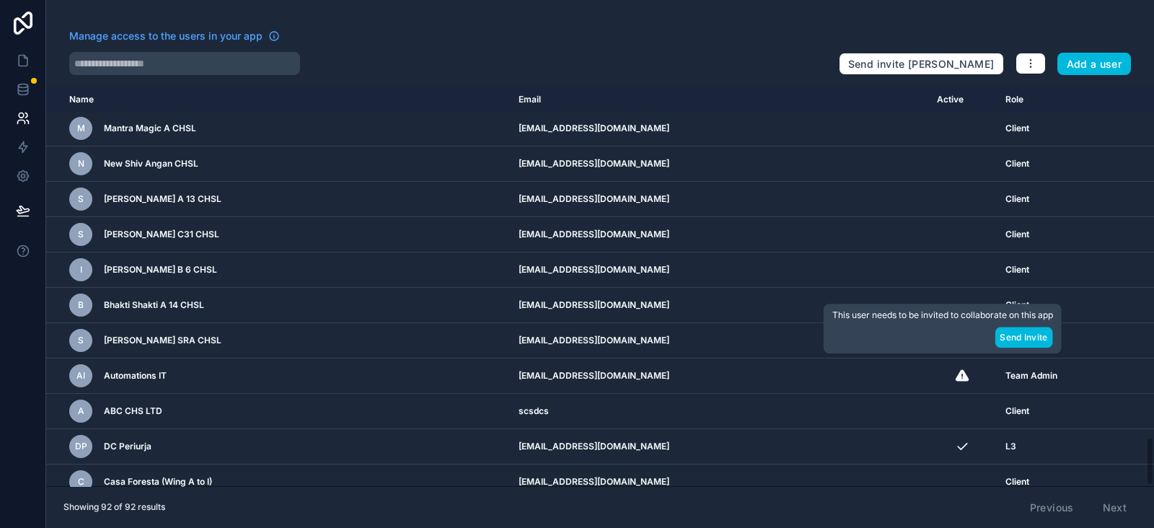
click at [956, 369] on icon "scrollable content" at bounding box center [962, 375] width 13 height 12
click at [1028, 341] on button "Send Invite" at bounding box center [1024, 337] width 58 height 21
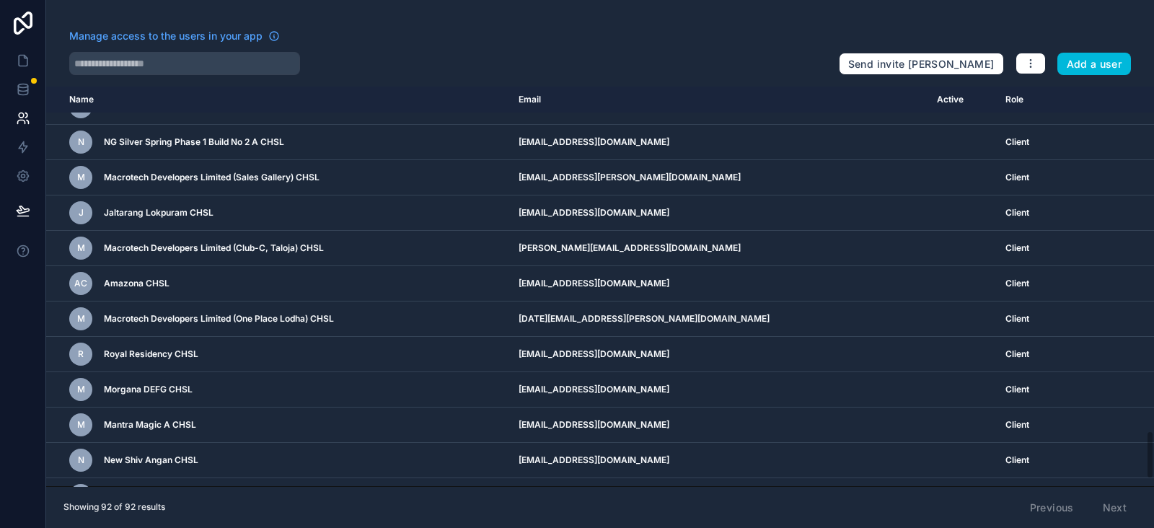
scroll to position [2325, 0]
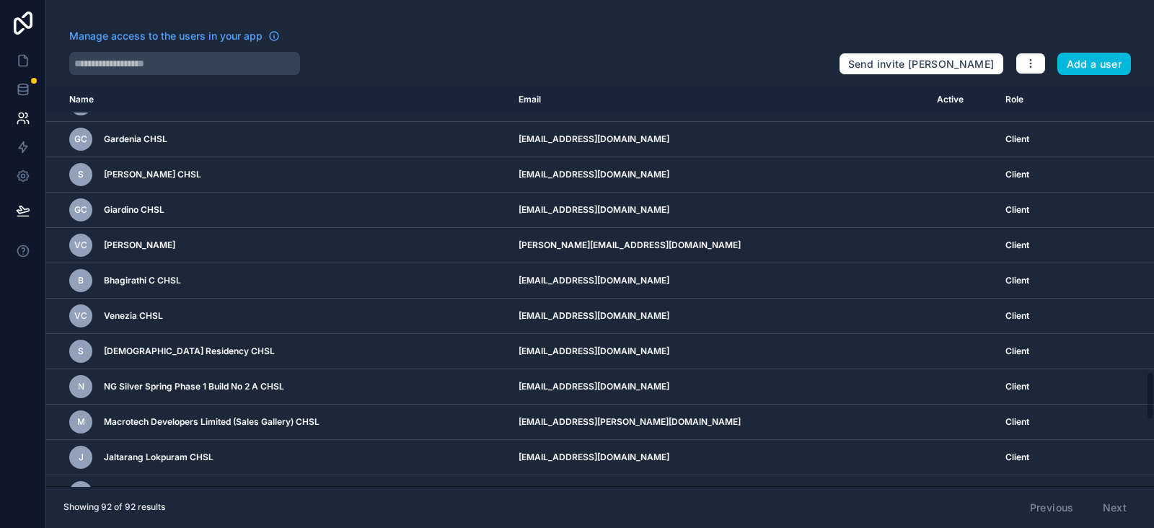
click at [22, 27] on icon at bounding box center [23, 23] width 29 height 23
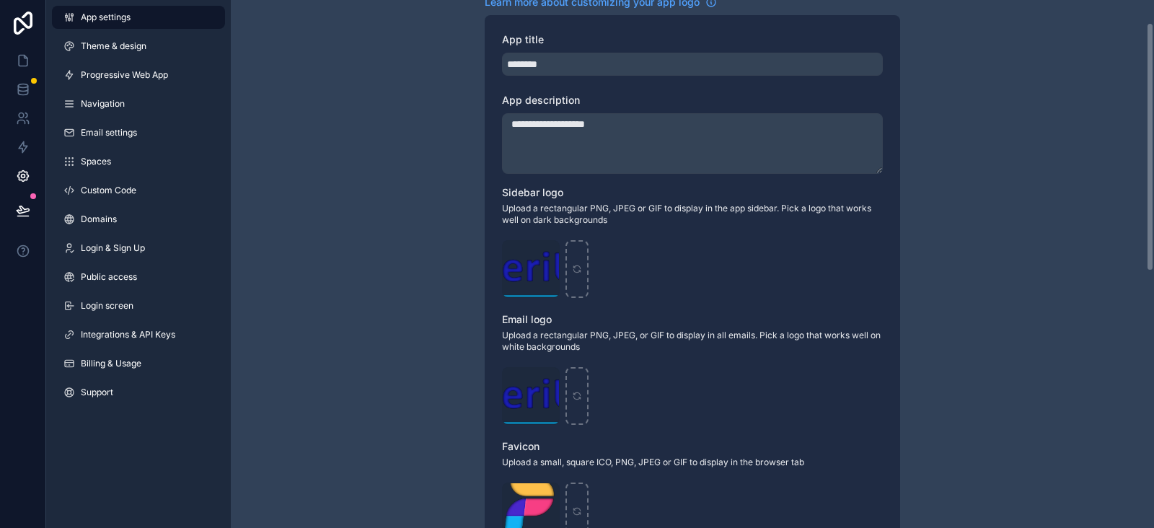
scroll to position [48, 0]
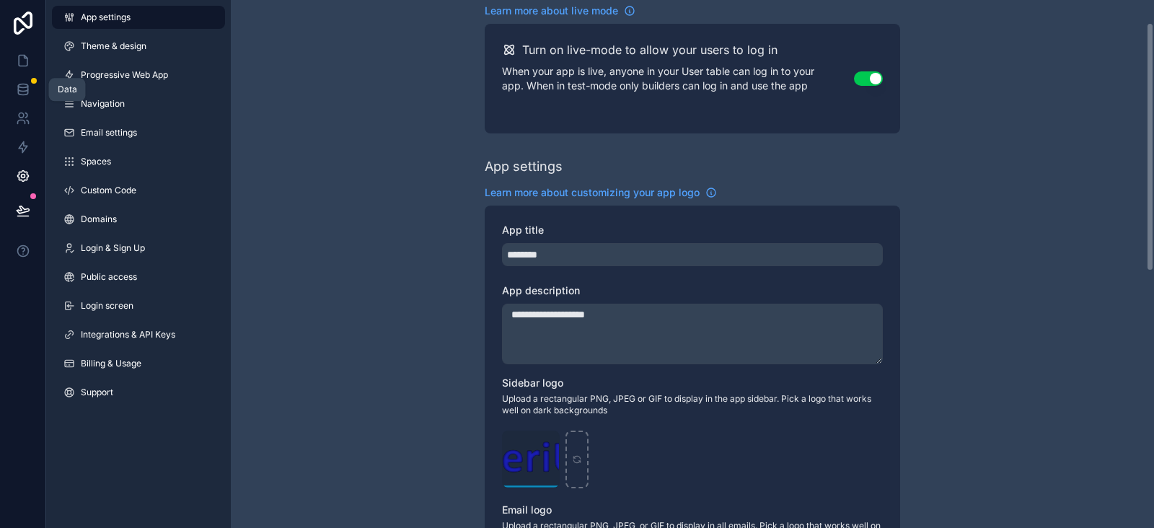
click at [21, 85] on icon at bounding box center [23, 89] width 14 height 14
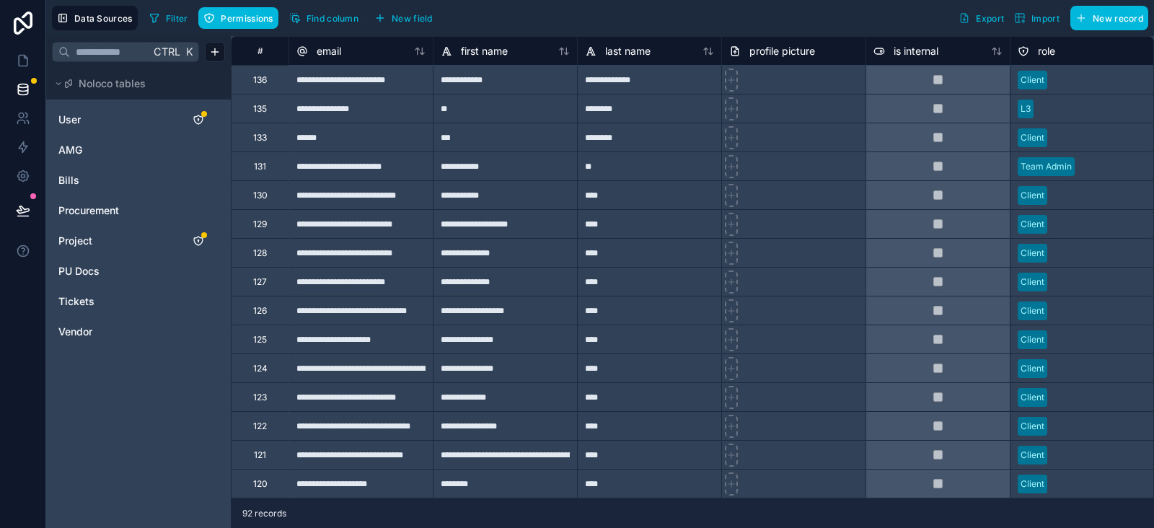
click at [270, 81] on div "136" at bounding box center [260, 79] width 58 height 29
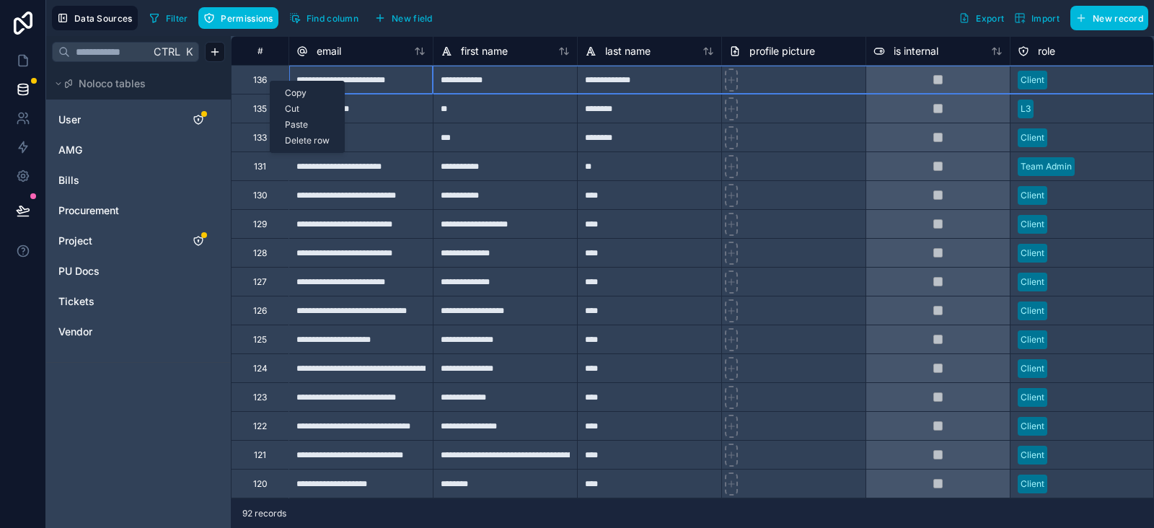
drag, startPoint x: 270, startPoint y: 81, endPoint x: 491, endPoint y: 20, distance: 228.9
click at [491, 20] on div "Filter Permissions Find column New field Export Import New record" at bounding box center [646, 18] width 1005 height 25
click at [581, 20] on div "Filter Permissions Find column New field Export Import New record" at bounding box center [646, 18] width 1005 height 25
click at [22, 177] on icon at bounding box center [23, 176] width 14 height 14
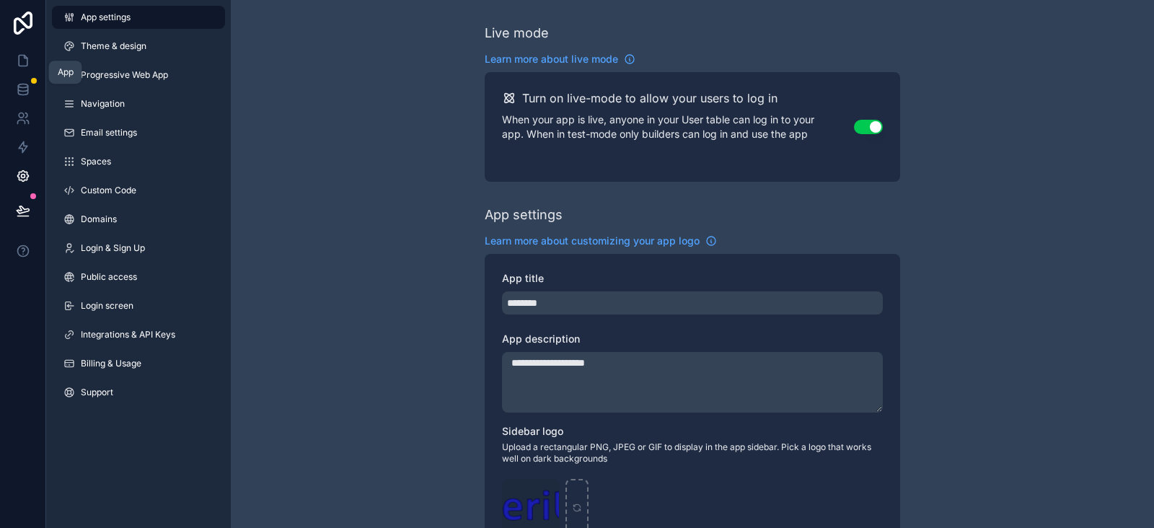
click at [22, 62] on icon at bounding box center [23, 60] width 14 height 14
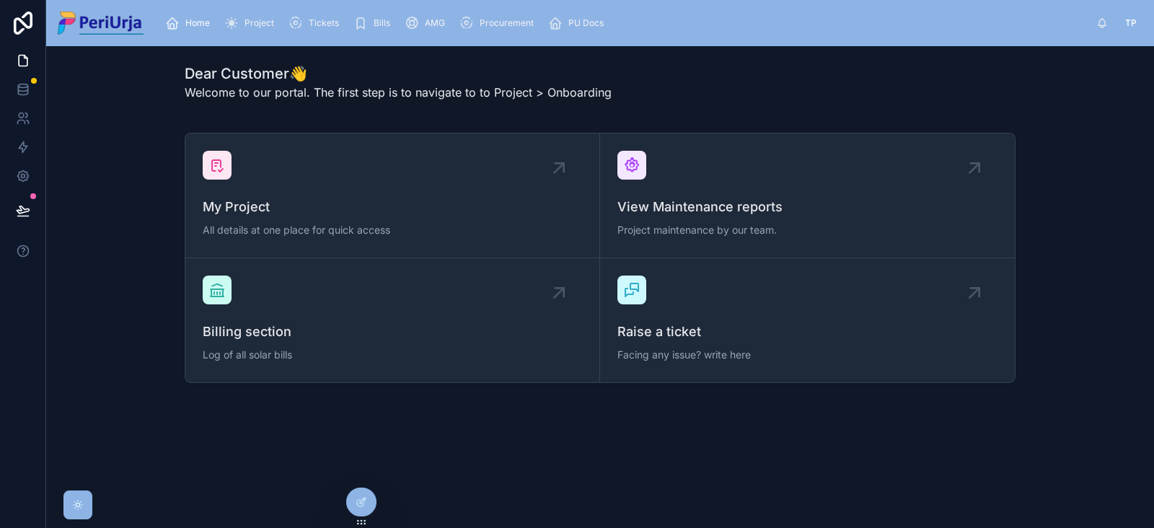
click at [356, 506] on icon at bounding box center [362, 502] width 12 height 12
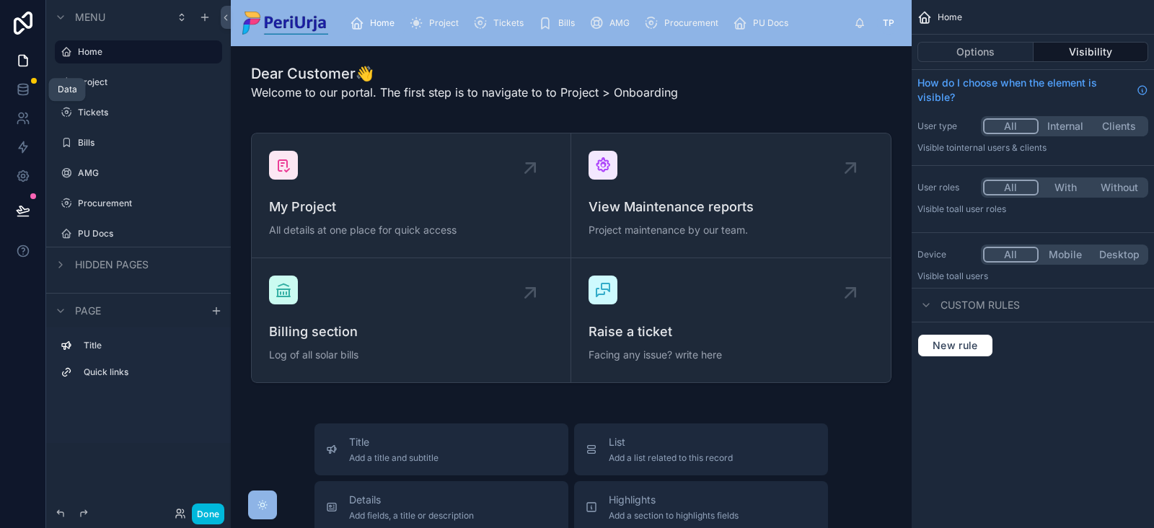
click at [24, 82] on icon at bounding box center [23, 89] width 14 height 14
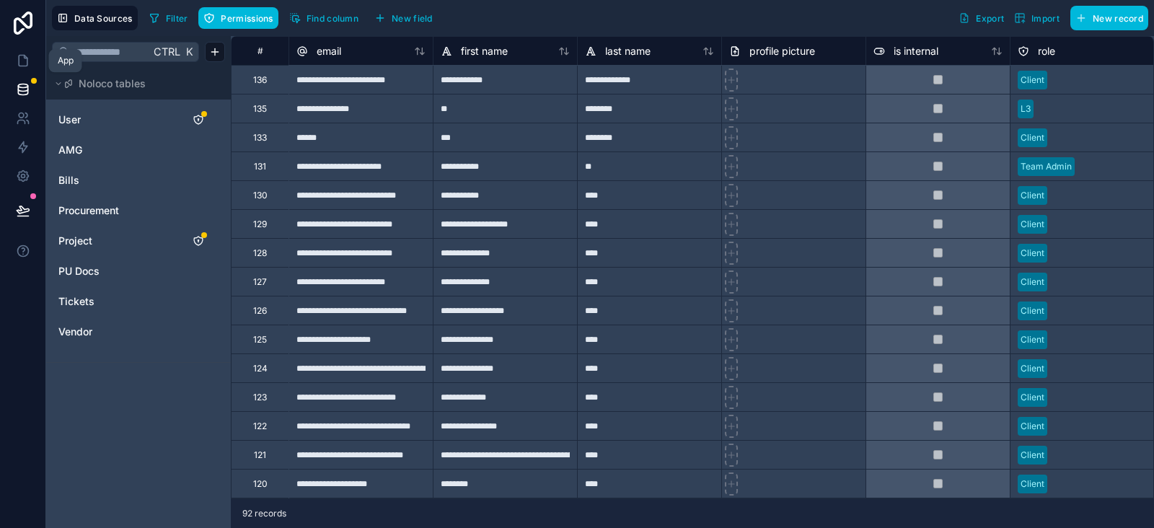
click at [28, 58] on icon at bounding box center [23, 60] width 14 height 14
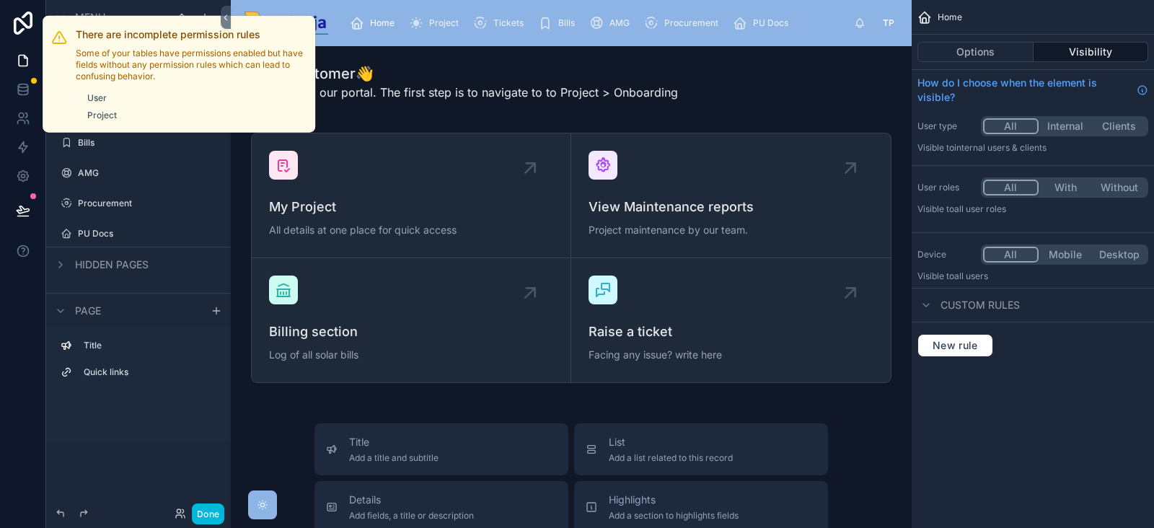
click at [421, 196] on div at bounding box center [571, 258] width 658 height 262
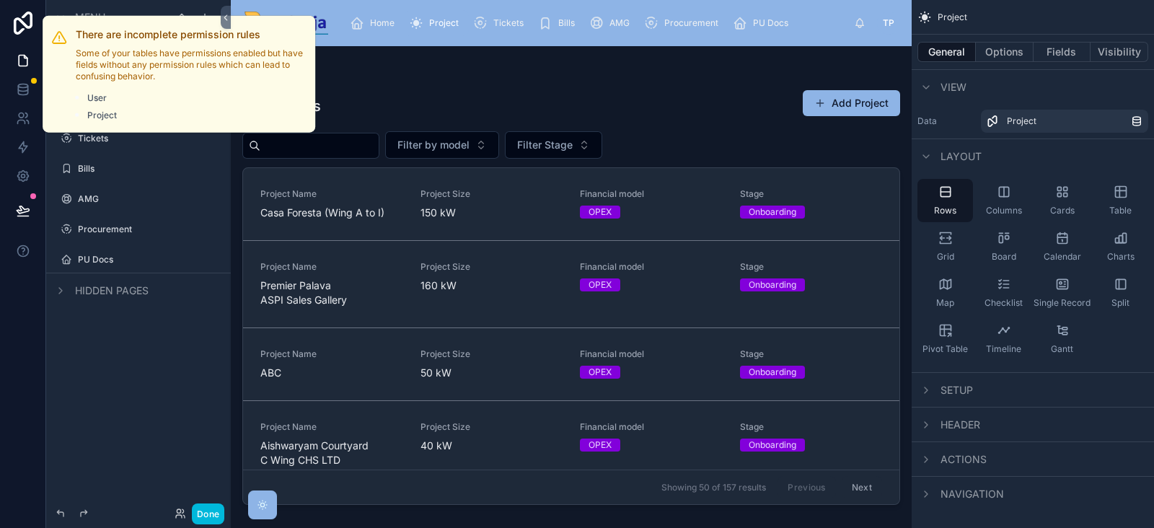
click at [0, 0] on icon at bounding box center [0, 0] width 0 height 0
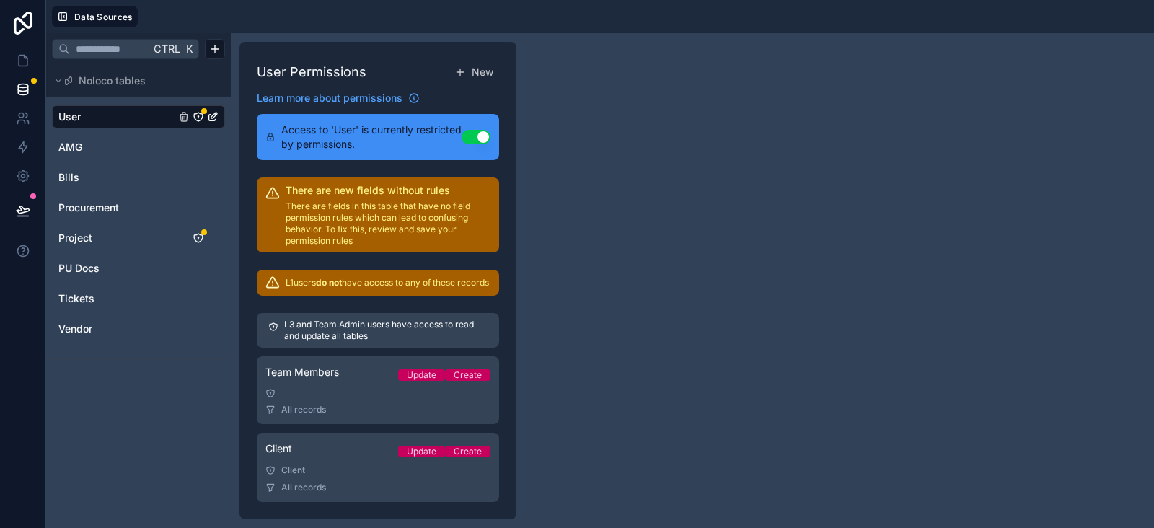
click at [378, 135] on span "Access to 'User' is currently restricted by permissions." at bounding box center [371, 137] width 180 height 29
click at [357, 206] on p "There are fields in this table that have no field permission rules which can le…" at bounding box center [388, 224] width 205 height 46
click at [390, 284] on p "L1 users do not have access to any of these records" at bounding box center [387, 283] width 203 height 12
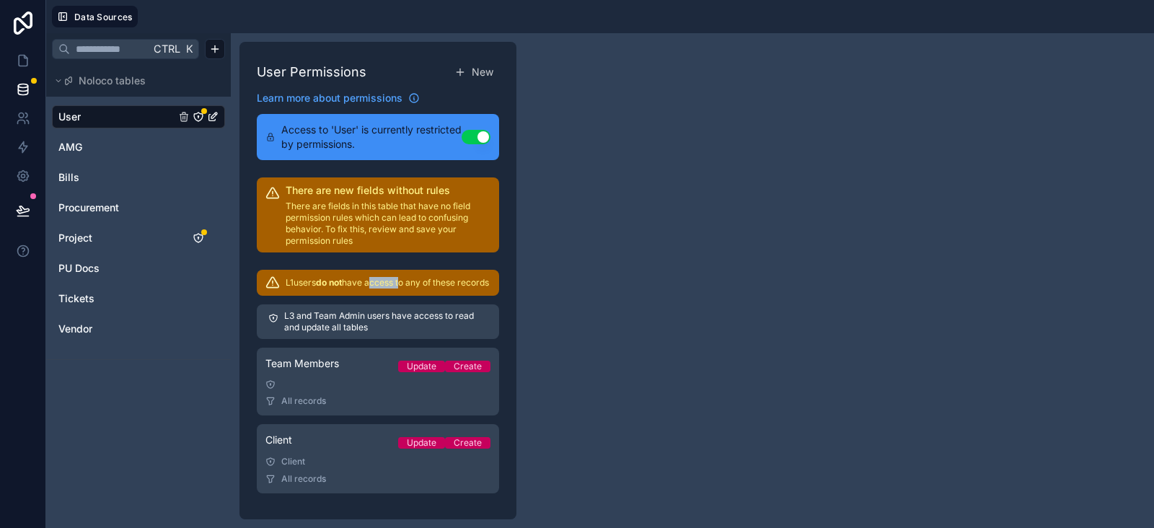
click at [322, 477] on span "All records" at bounding box center [303, 479] width 45 height 12
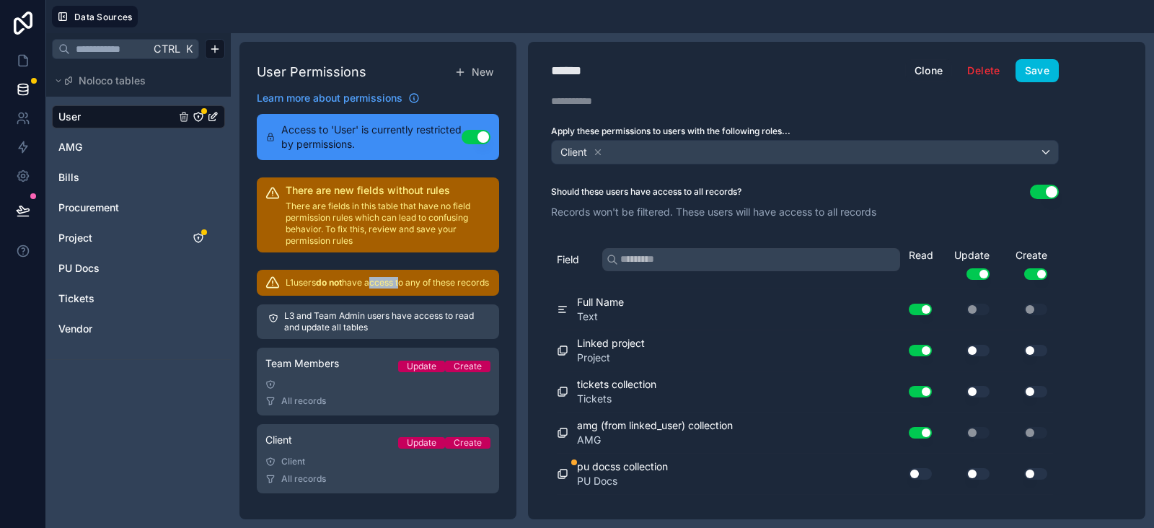
click at [328, 391] on link "Team Members Update Create All records" at bounding box center [378, 382] width 242 height 68
click at [359, 386] on div at bounding box center [377, 384] width 225 height 10
click at [361, 385] on div at bounding box center [377, 384] width 225 height 10
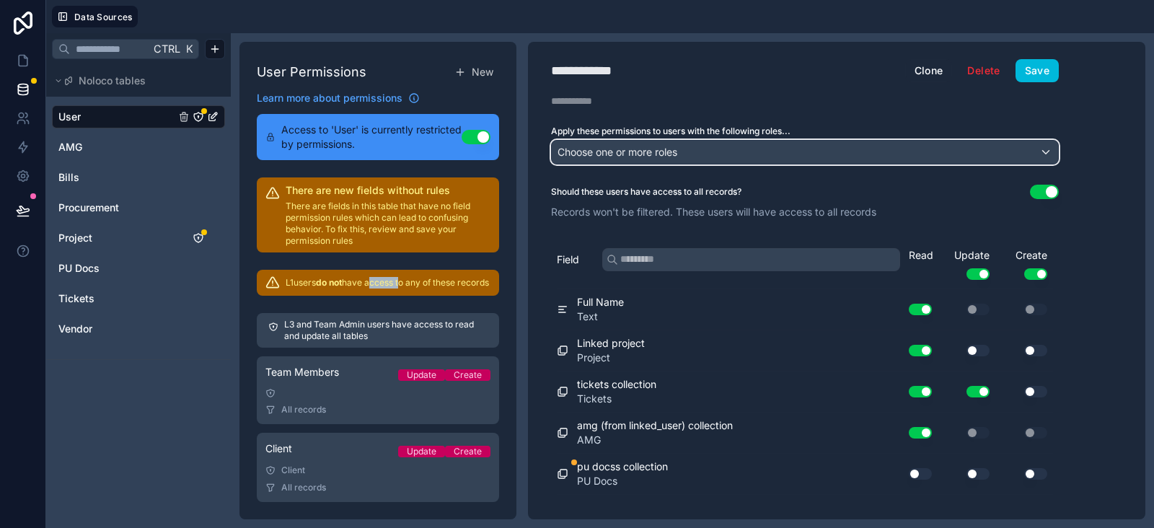
click at [737, 154] on div "Choose one or more roles" at bounding box center [805, 152] width 506 height 23
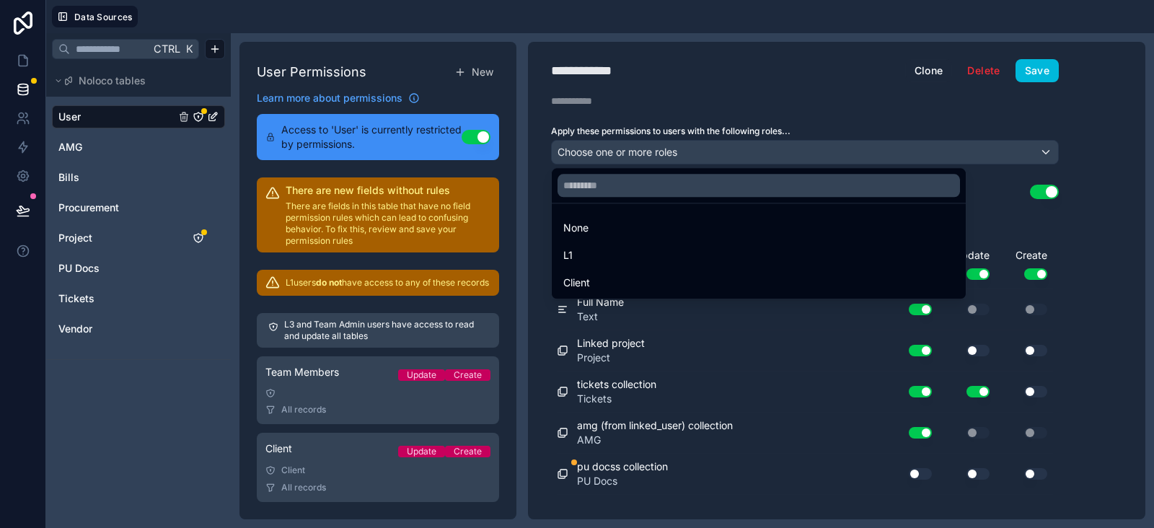
drag, startPoint x: 737, startPoint y: 154, endPoint x: 686, endPoint y: 154, distance: 51.2
click at [737, 154] on div at bounding box center [577, 264] width 1154 height 528
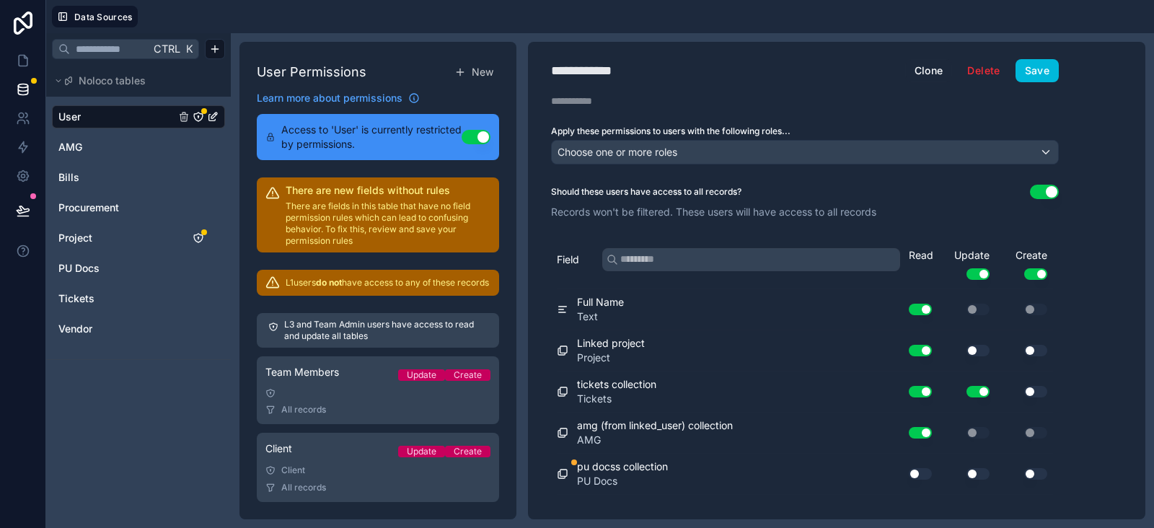
click at [978, 348] on button "Use setting" at bounding box center [978, 351] width 23 height 12
click at [1036, 68] on button "Save" at bounding box center [1037, 70] width 43 height 23
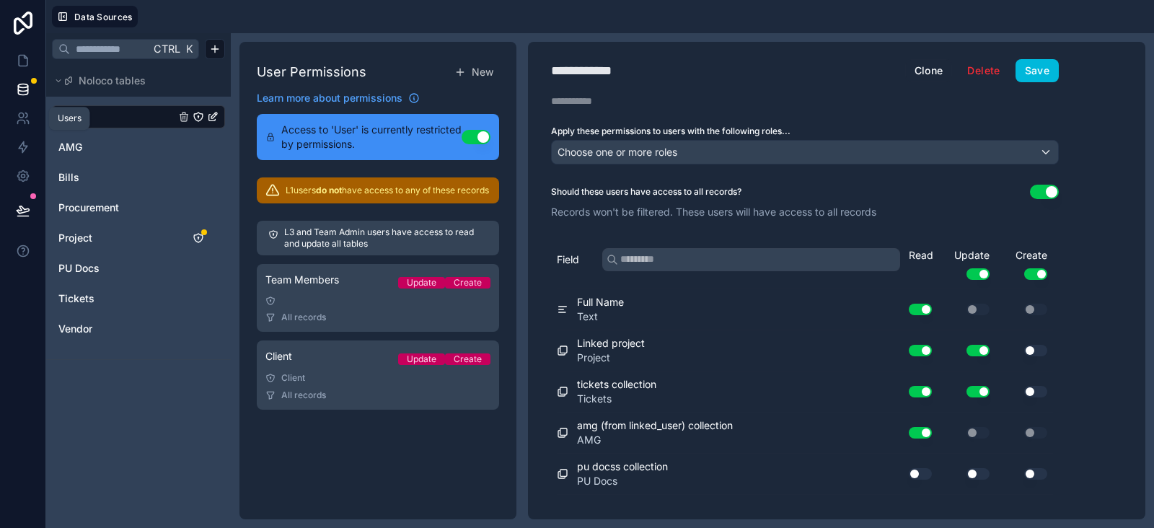
click at [24, 117] on icon at bounding box center [23, 118] width 14 height 14
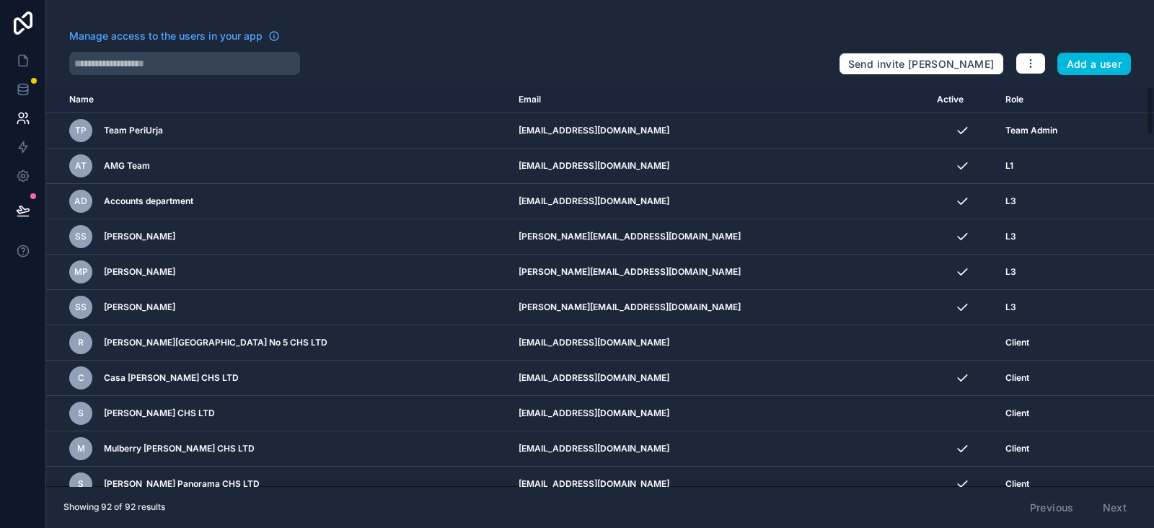
click at [19, 28] on icon at bounding box center [23, 23] width 29 height 23
